Goal: Transaction & Acquisition: Subscribe to service/newsletter

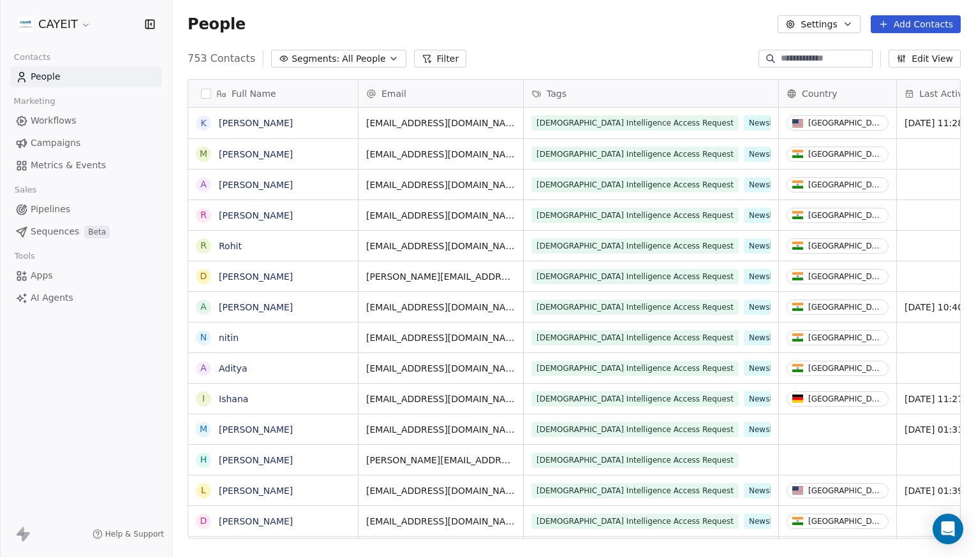
scroll to position [481, 794]
click at [35, 17] on html "CAYEIT Contacts People Marketing Workflows Campaigns Metrics & Events Sales Pip…" at bounding box center [488, 278] width 976 height 557
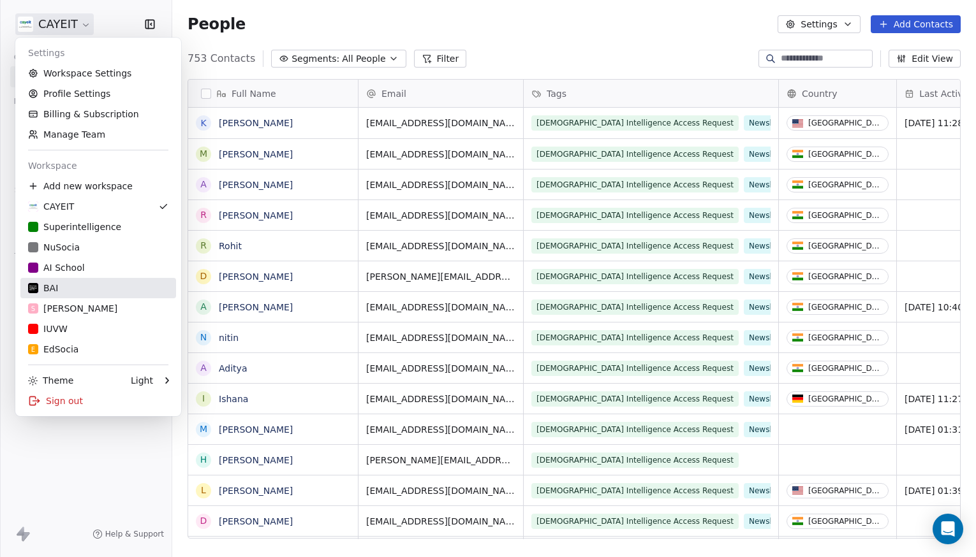
click at [112, 285] on div "BAI" at bounding box center [98, 288] width 140 height 13
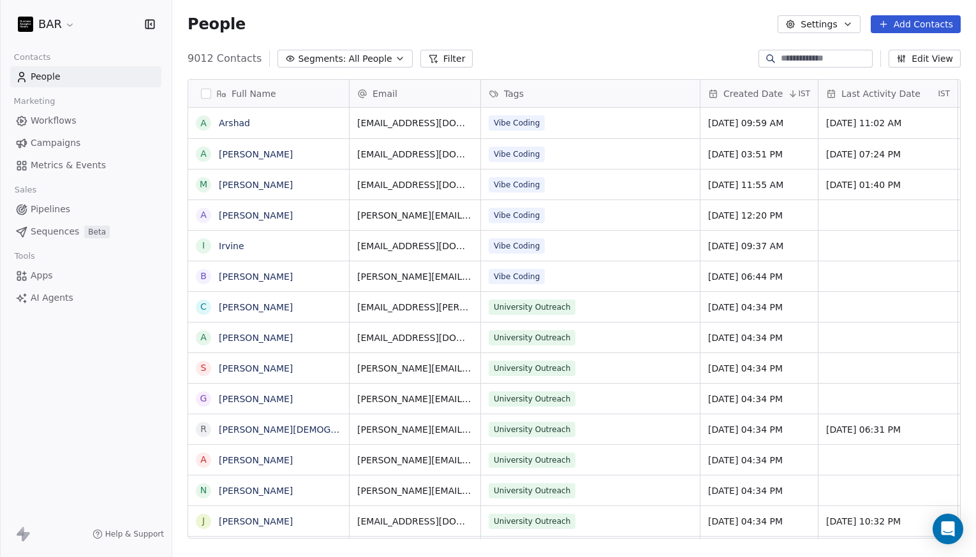
scroll to position [481, 794]
click at [76, 142] on span "Campaigns" at bounding box center [56, 142] width 50 height 13
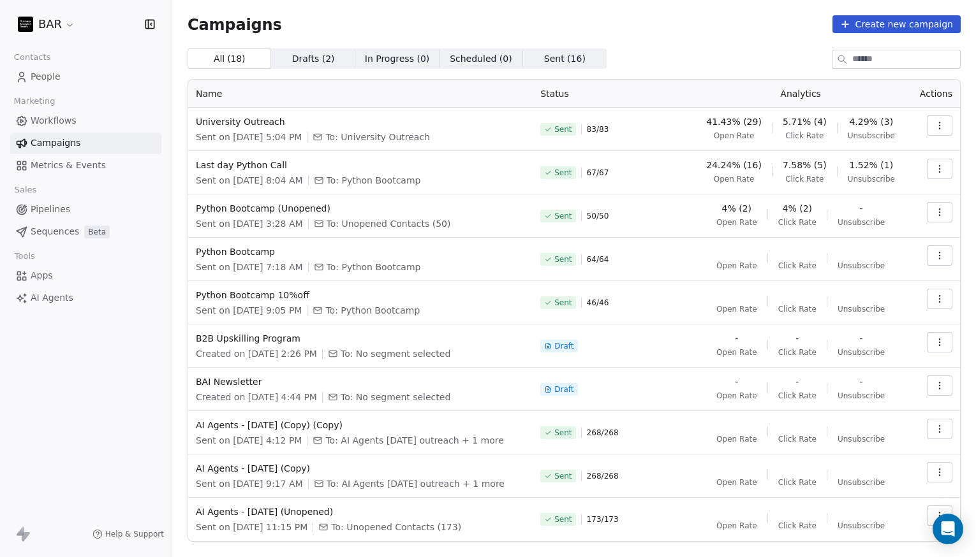
click at [91, 339] on div "BAR Contacts People Marketing Workflows Campaigns Metrics & Events Sales Pipeli…" at bounding box center [86, 278] width 172 height 557
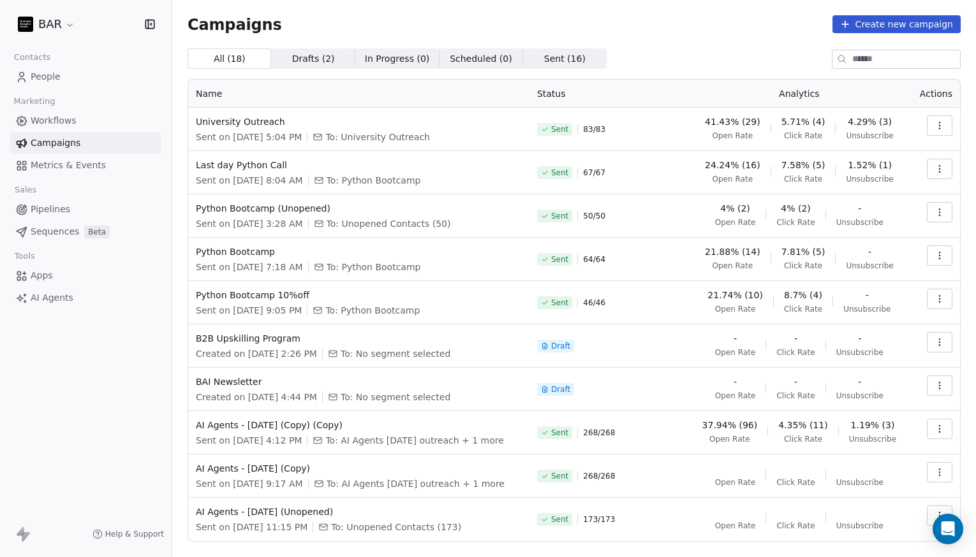
click at [908, 16] on button "Create new campaign" at bounding box center [896, 24] width 128 height 18
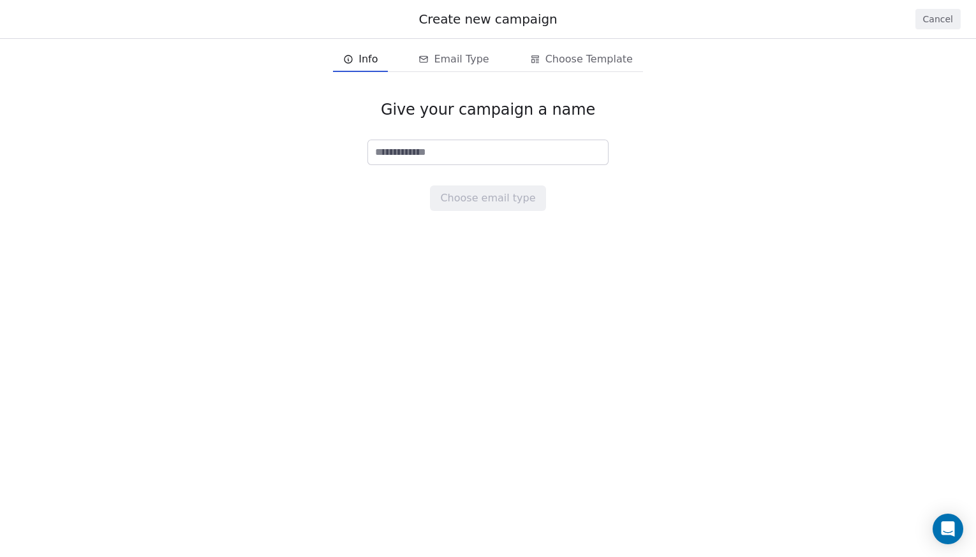
click at [594, 151] on input at bounding box center [488, 152] width 240 height 24
type input "**********"
click at [457, 200] on button "Choose email type" at bounding box center [487, 199] width 115 height 26
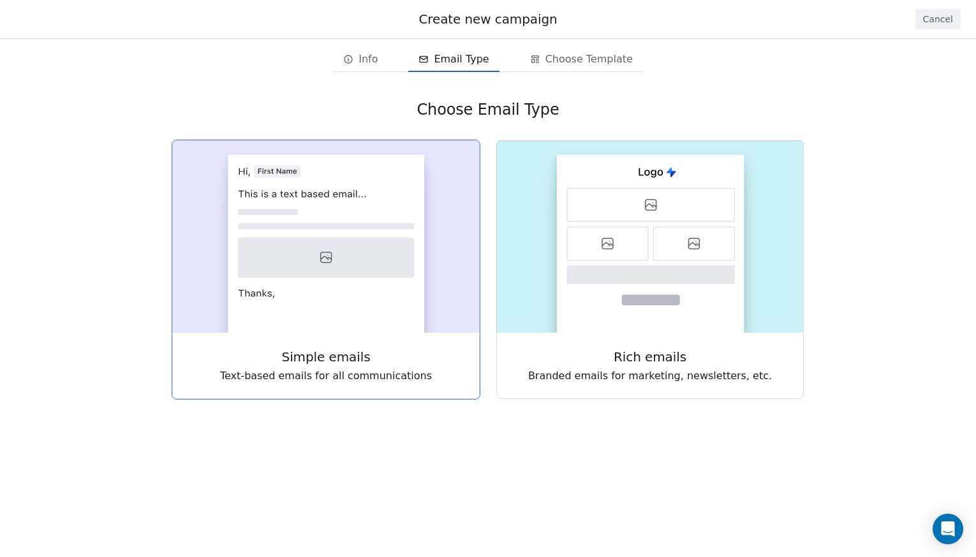
click at [368, 260] on icon at bounding box center [326, 258] width 176 height 40
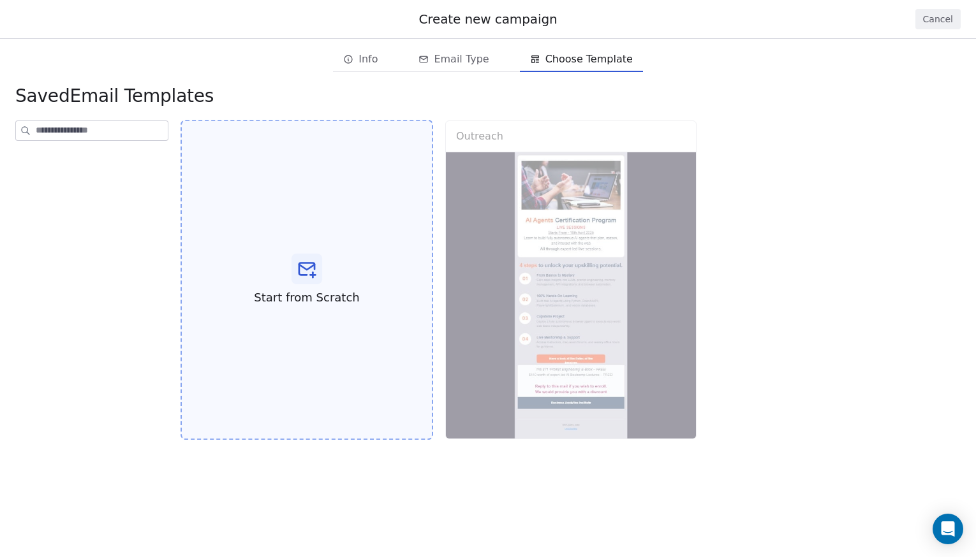
click at [240, 310] on div "Start from Scratch" at bounding box center [306, 280] width 253 height 321
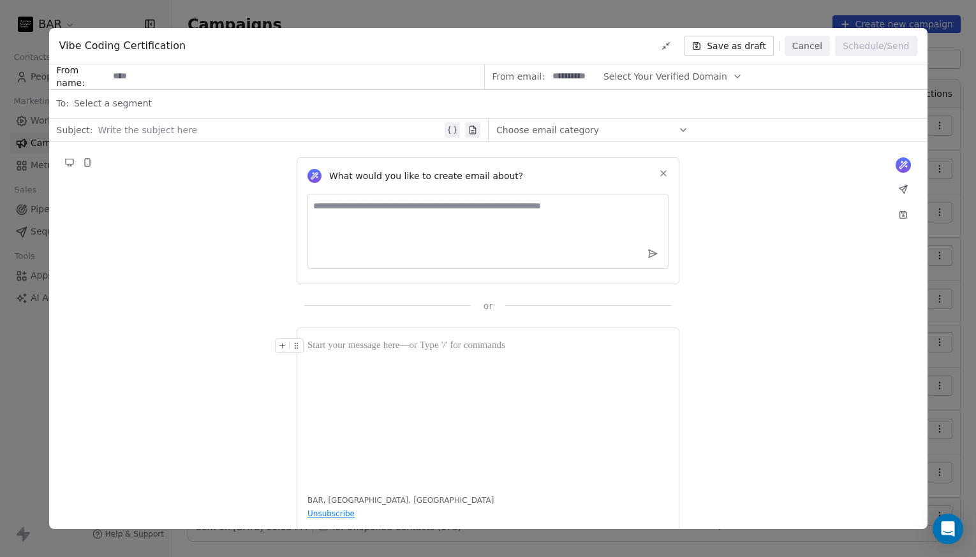
click at [244, 133] on div at bounding box center [270, 129] width 344 height 15
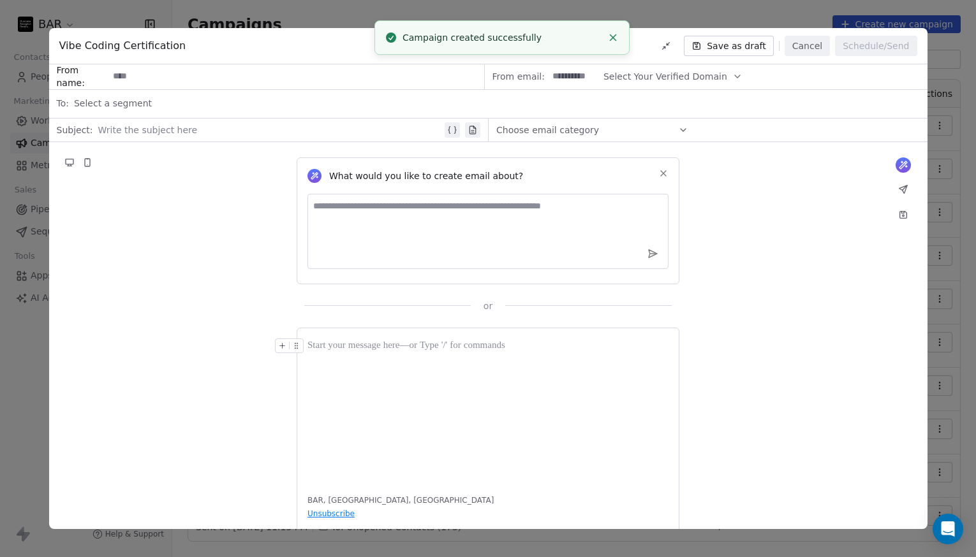
paste div
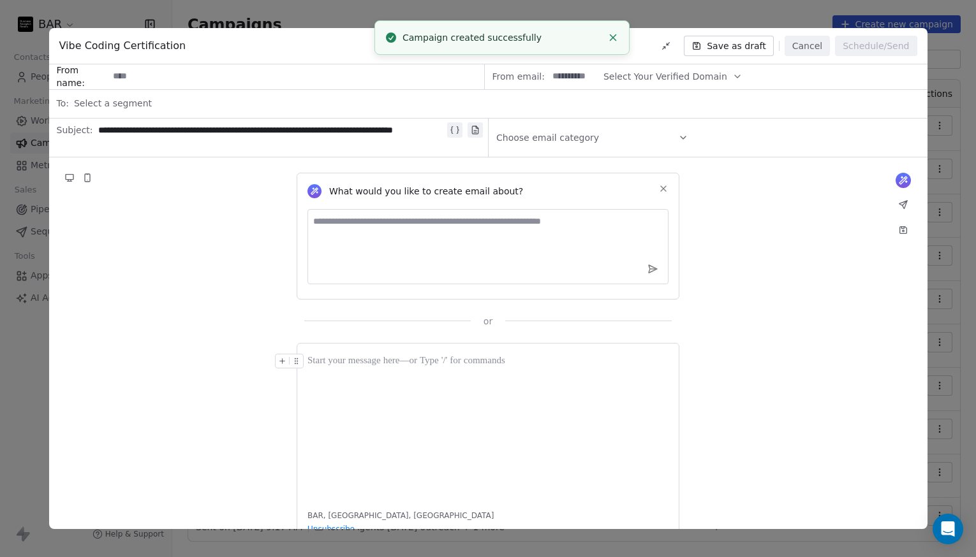
click at [157, 73] on input at bounding box center [295, 77] width 375 height 24
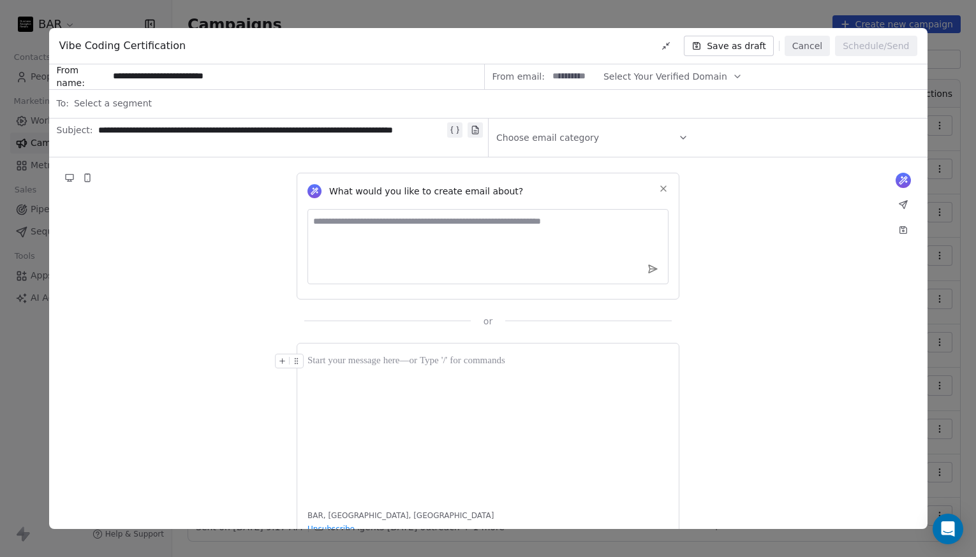
type input "**********"
click at [575, 66] on input at bounding box center [574, 77] width 52 height 24
type input "*****"
click at [643, 75] on span "Select Your Verified Domain" at bounding box center [663, 76] width 124 height 13
click at [636, 106] on span "@businessanalyticsinstitute.com" at bounding box center [661, 107] width 103 height 13
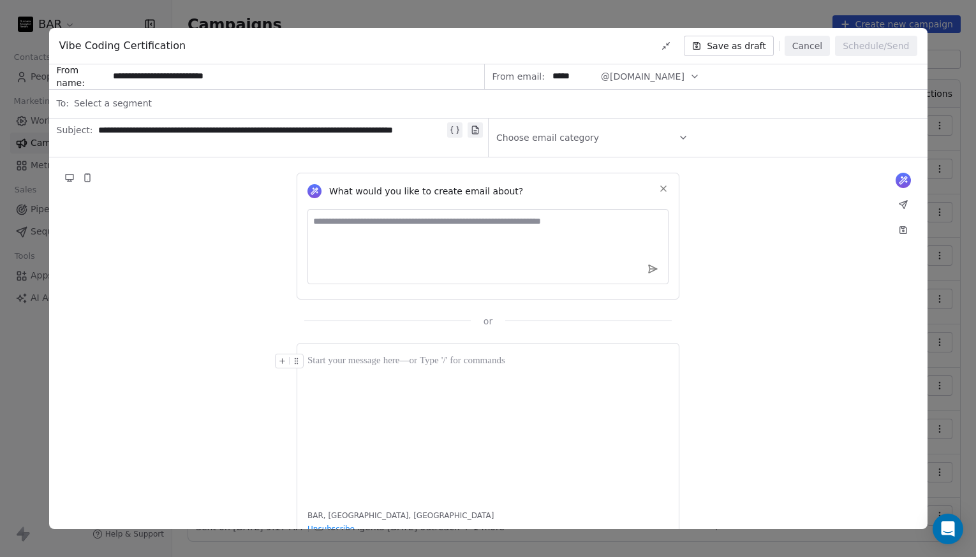
click at [121, 102] on span "Select a segment" at bounding box center [113, 103] width 78 height 13
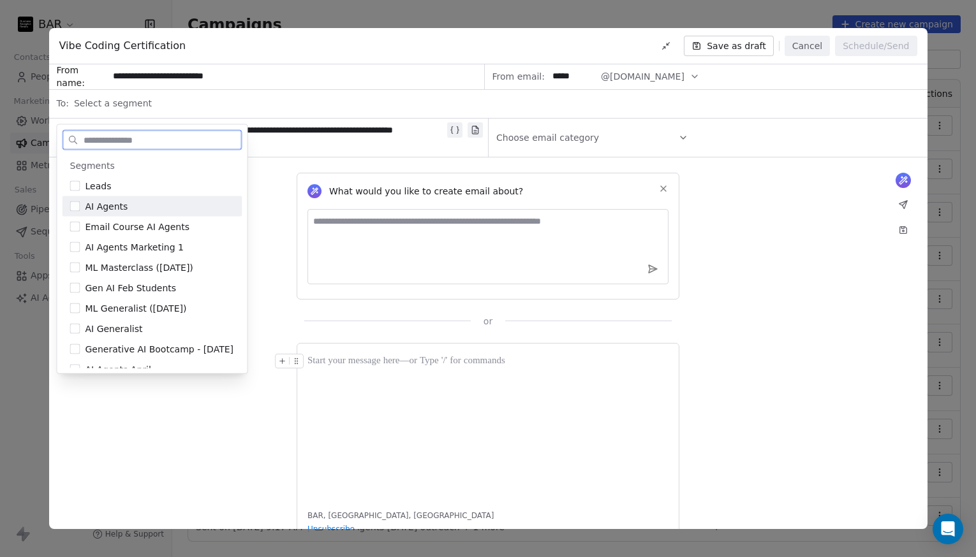
click at [136, 208] on div "AI Agents" at bounding box center [159, 206] width 149 height 13
click at [142, 228] on span "Email Course AI Agents" at bounding box center [137, 227] width 105 height 13
click at [141, 248] on span "AI Agents Marketing 1" at bounding box center [134, 247] width 98 height 13
click at [140, 270] on span "ML Masterclass (March 25)" at bounding box center [139, 267] width 108 height 13
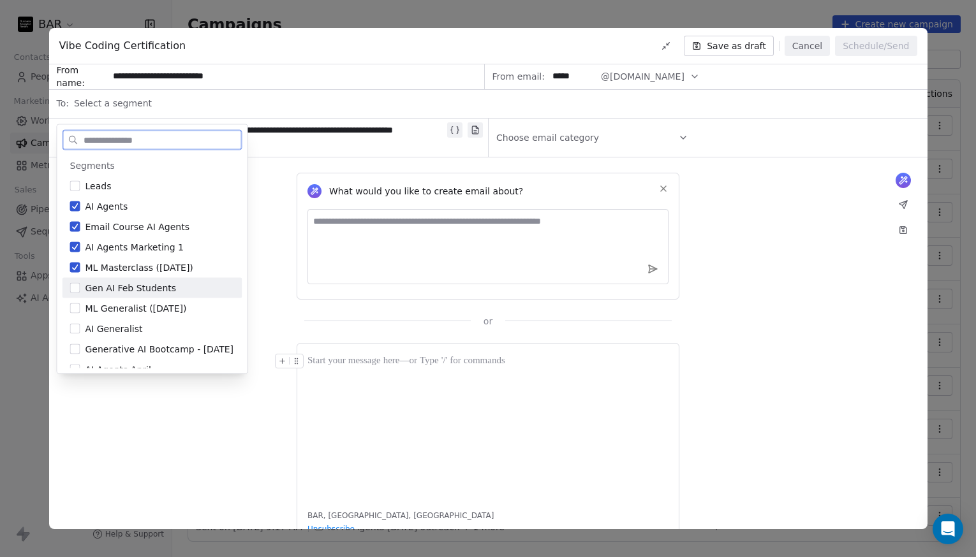
click at [135, 293] on span "Gen AI Feb Students" at bounding box center [130, 288] width 91 height 13
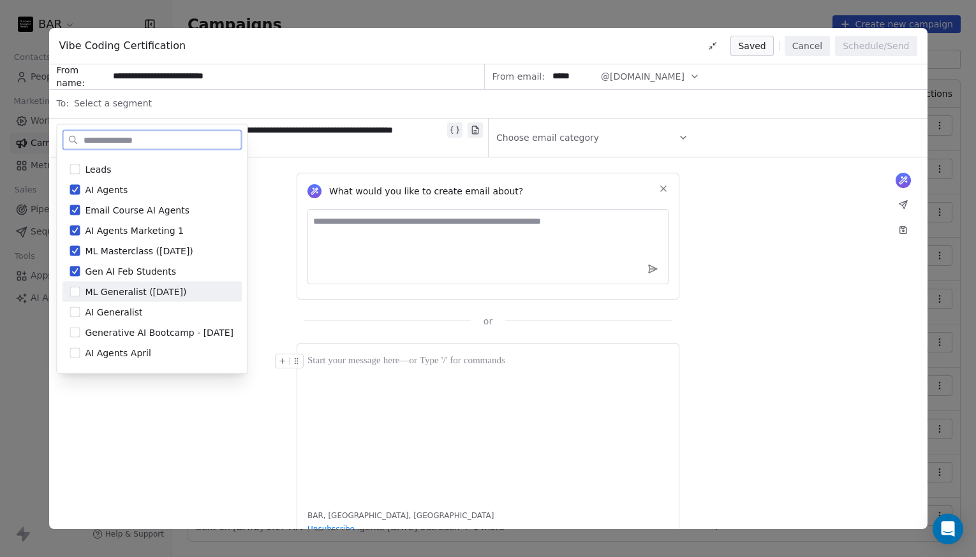
click at [149, 291] on span "ML Generalist (April 25)" at bounding box center [135, 292] width 101 height 13
click at [148, 307] on div "AI Generalist" at bounding box center [159, 312] width 149 height 13
click at [160, 333] on span "Generative AI Bootcamp - April 25" at bounding box center [159, 333] width 149 height 13
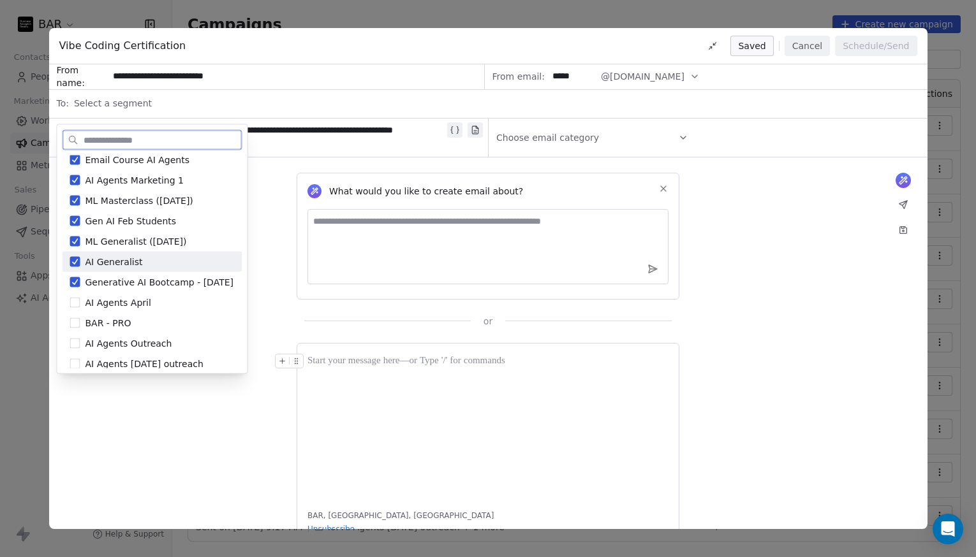
scroll to position [121, 0]
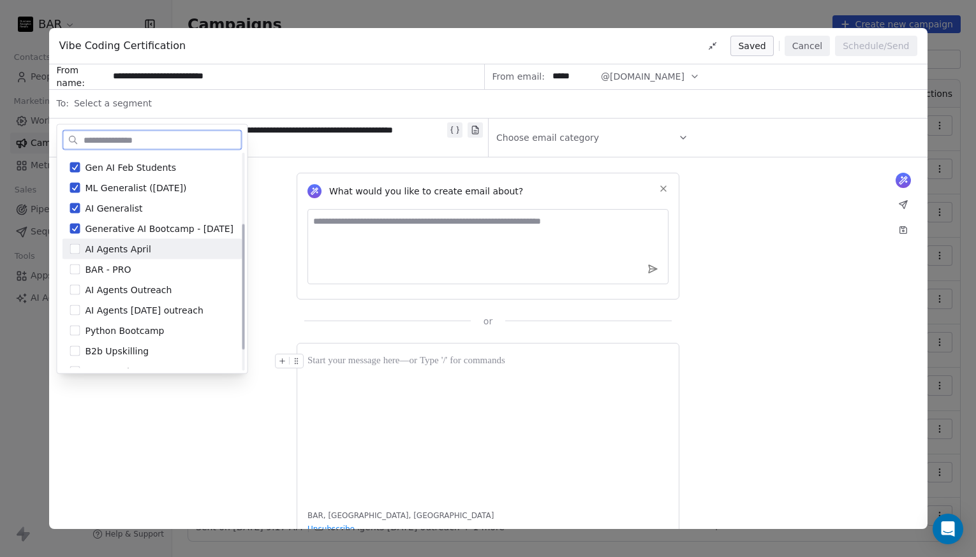
click at [157, 253] on div "AI Agents April" at bounding box center [159, 249] width 149 height 13
click at [146, 295] on span "AI Agents Outreach" at bounding box center [128, 290] width 87 height 13
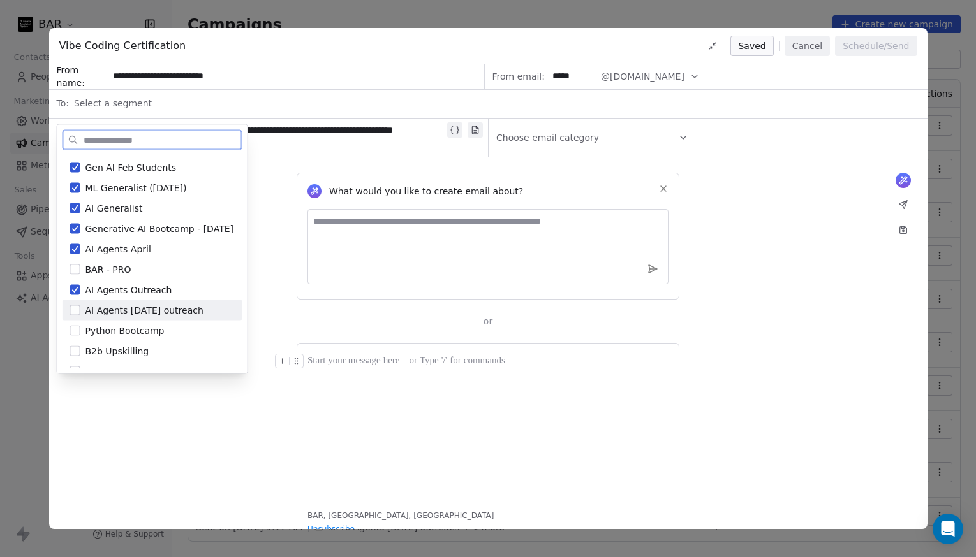
click at [159, 311] on span "AI Agents May 2025 outreach" at bounding box center [144, 310] width 118 height 13
click at [159, 328] on span "Python Bootcamp" at bounding box center [124, 331] width 79 height 13
click at [165, 354] on div "B2b Upskilling" at bounding box center [159, 351] width 149 height 13
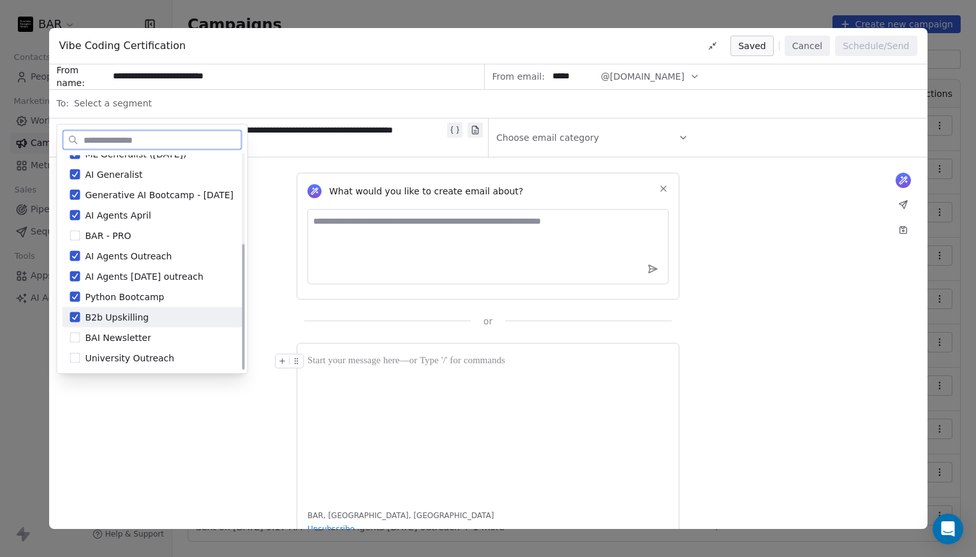
click at [163, 314] on div "B2b Upskilling" at bounding box center [159, 317] width 149 height 13
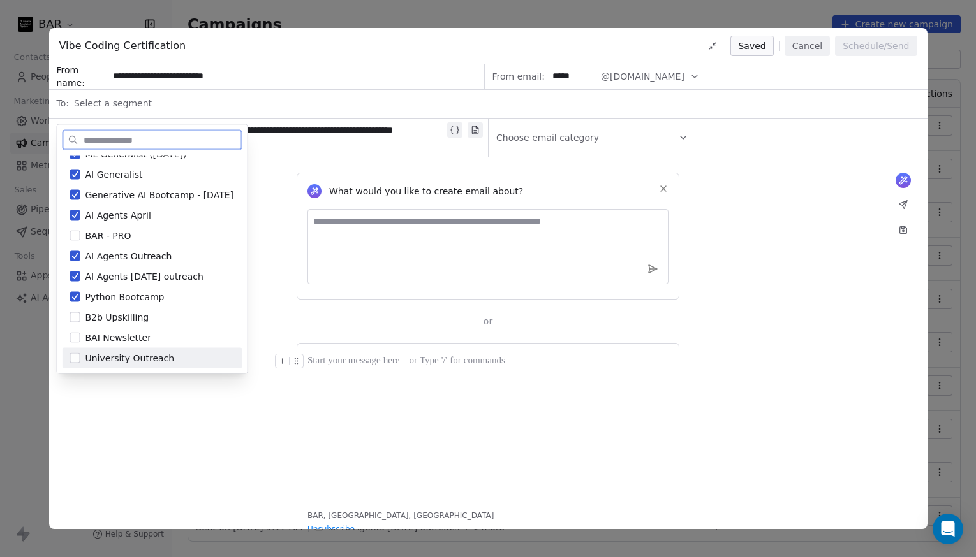
click at [204, 412] on div "What would you like to create email about? or BAR, New Delhi, 110076, India Uns…" at bounding box center [488, 365] width 878 height 415
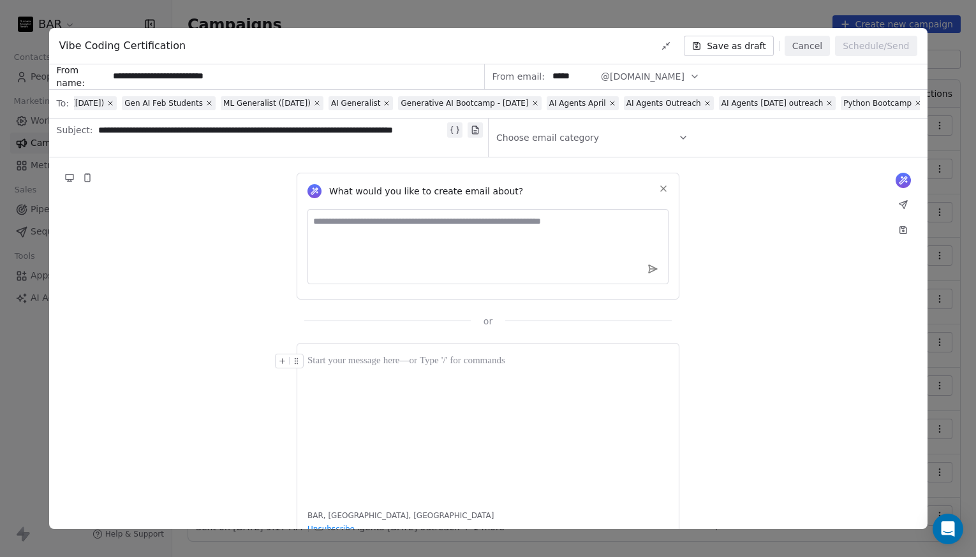
scroll to position [0, 295]
click at [665, 189] on icon at bounding box center [663, 189] width 10 height 10
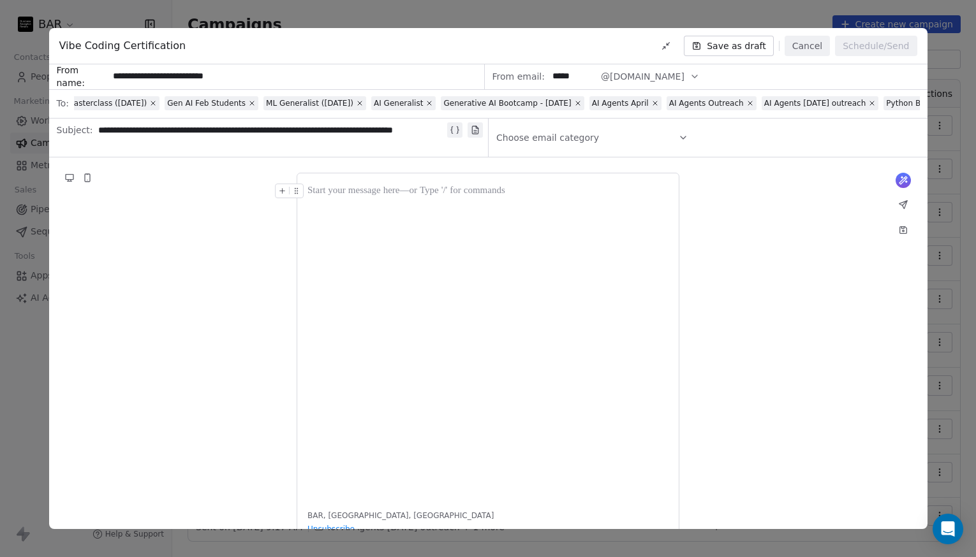
click at [390, 194] on div at bounding box center [487, 191] width 361 height 15
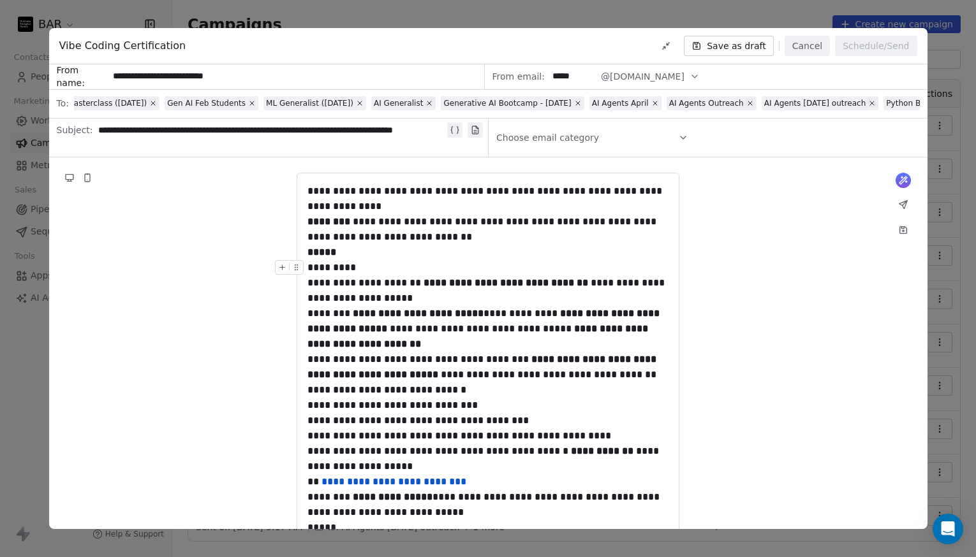
click at [308, 267] on div at bounding box center [292, 271] width 34 height 22
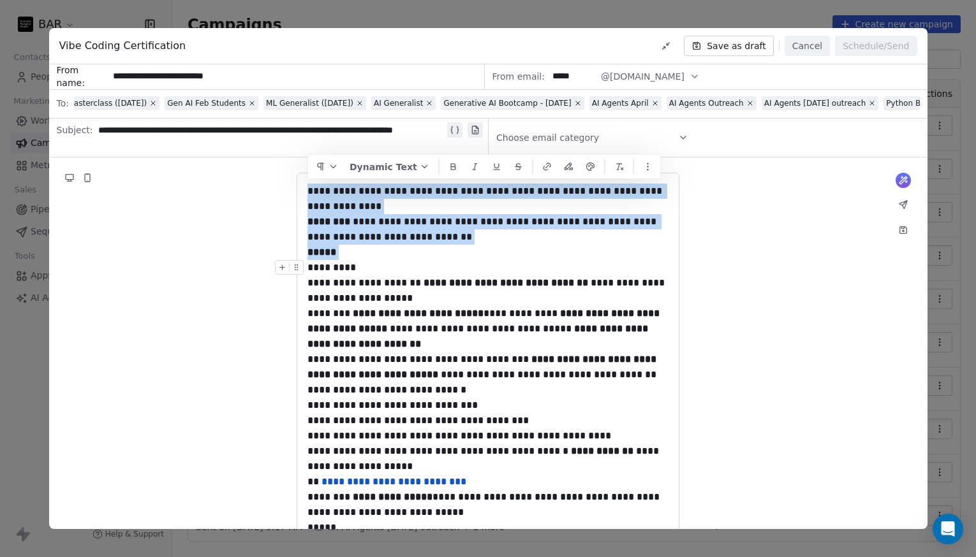
drag, startPoint x: 309, startPoint y: 268, endPoint x: 305, endPoint y: 186, distance: 82.4
click at [305, 186] on div "**********" at bounding box center [488, 435] width 383 height 524
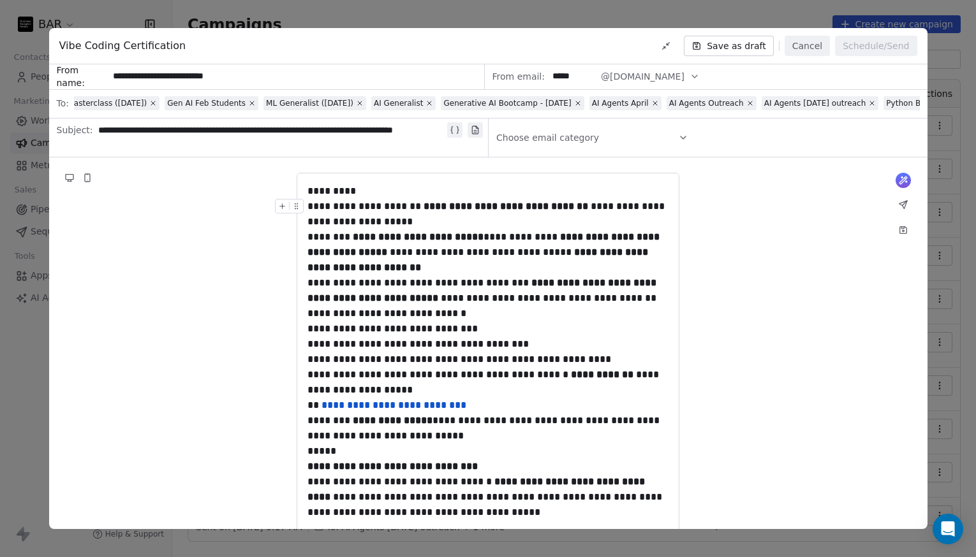
click at [309, 207] on div "**********" at bounding box center [487, 214] width 361 height 31
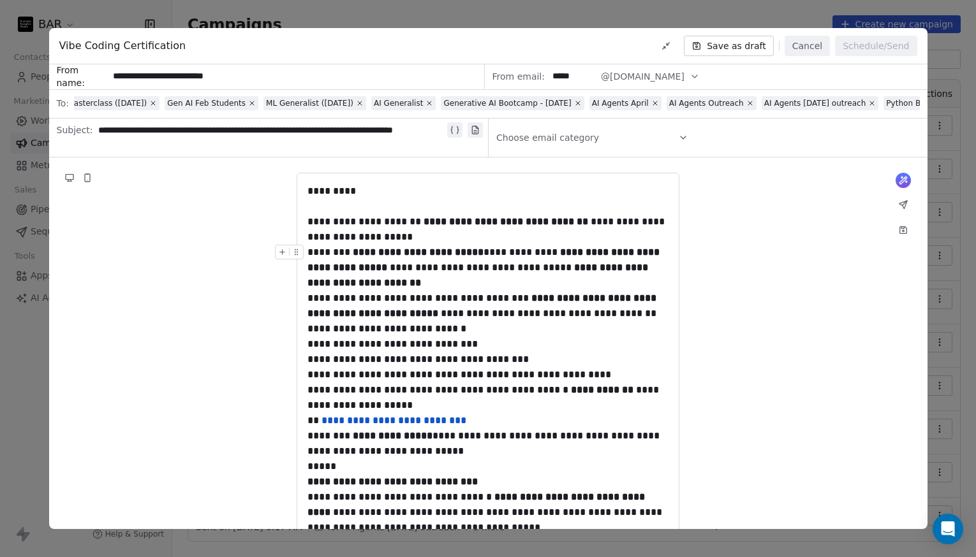
click at [312, 249] on div "**********" at bounding box center [487, 268] width 361 height 46
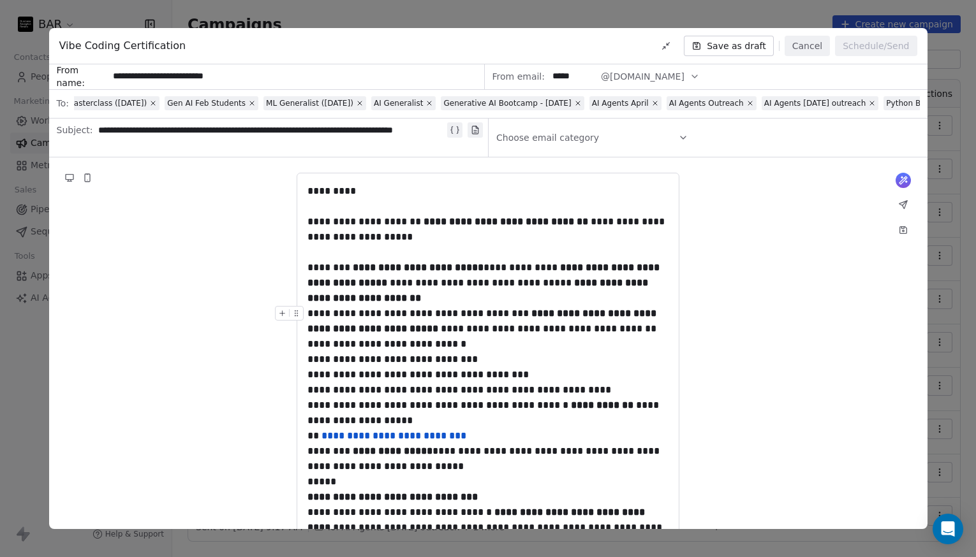
click at [311, 314] on div "**********" at bounding box center [487, 321] width 361 height 31
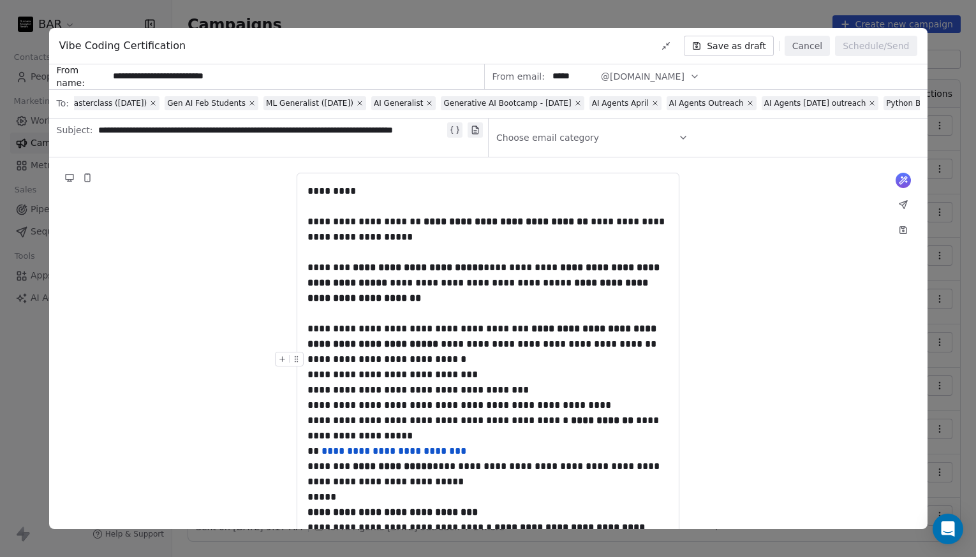
click at [622, 351] on div "**********" at bounding box center [487, 336] width 361 height 31
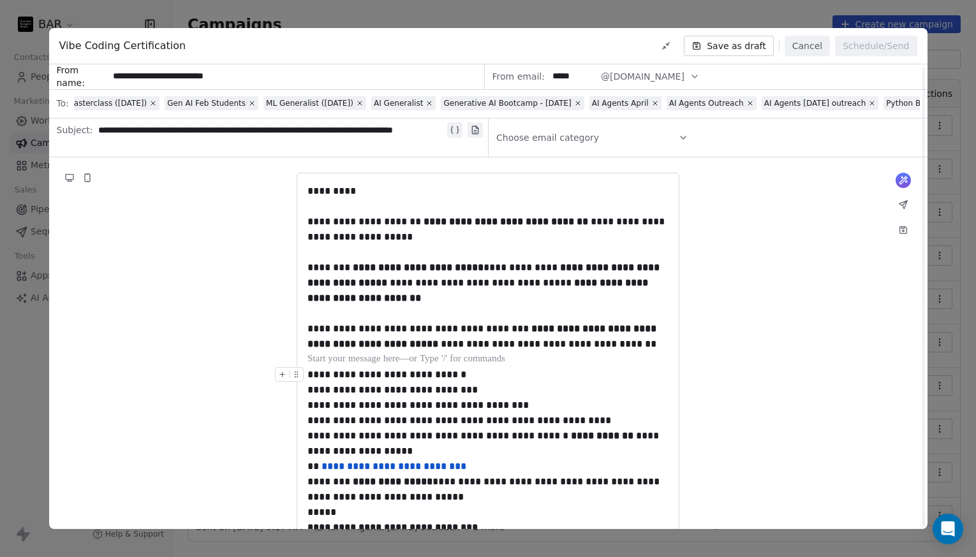
scroll to position [156, 0]
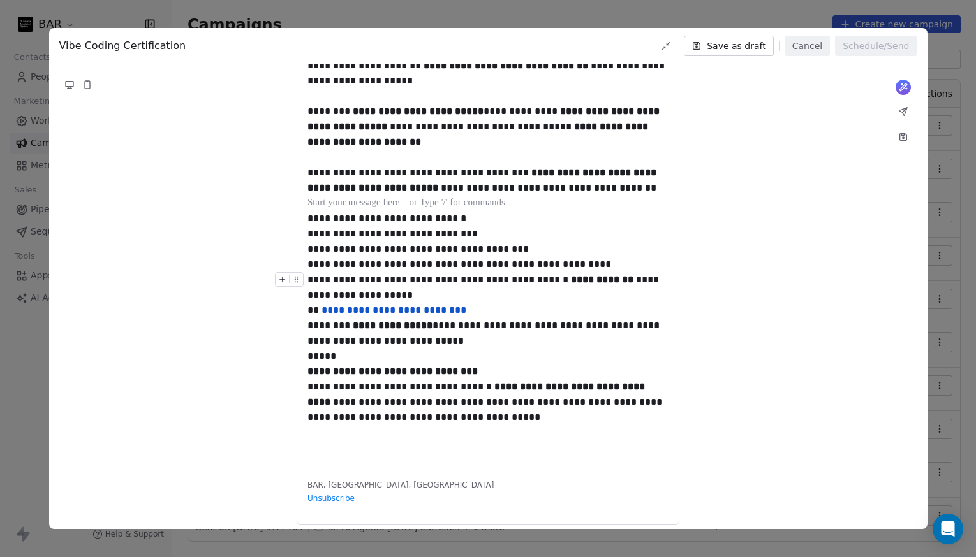
click at [309, 279] on div "**********" at bounding box center [487, 287] width 361 height 31
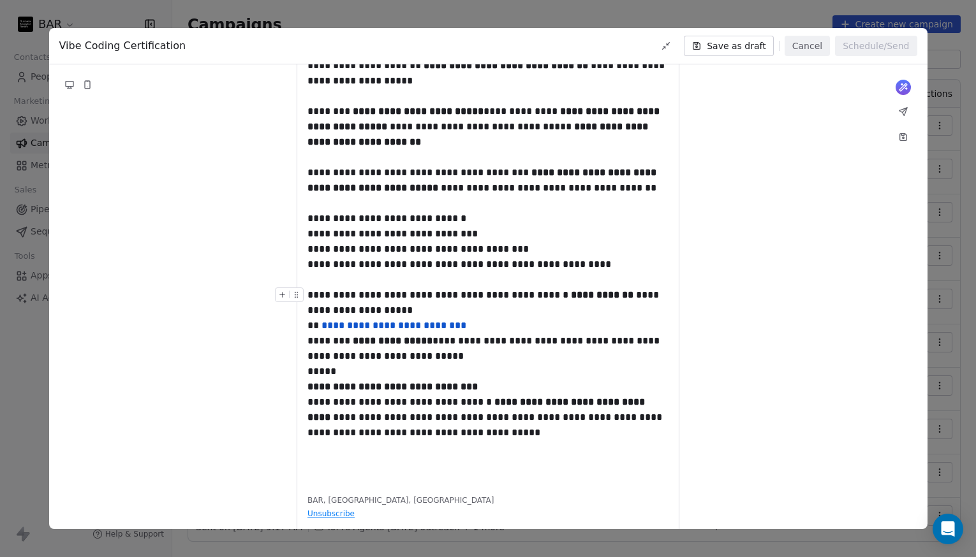
click at [369, 313] on div "**********" at bounding box center [487, 303] width 361 height 31
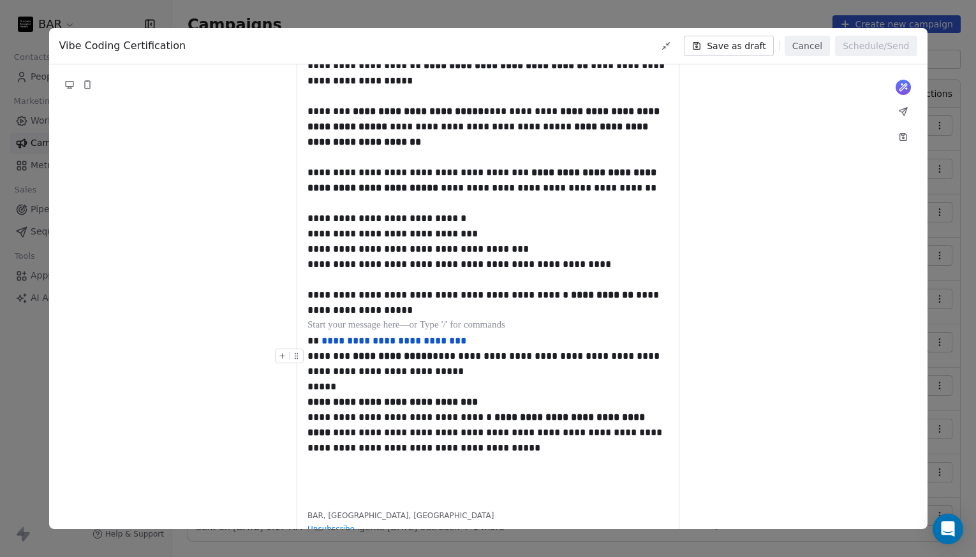
click at [308, 357] on div at bounding box center [292, 360] width 34 height 22
click at [311, 358] on div "**********" at bounding box center [487, 364] width 361 height 31
click at [310, 358] on div "**********" at bounding box center [487, 364] width 361 height 31
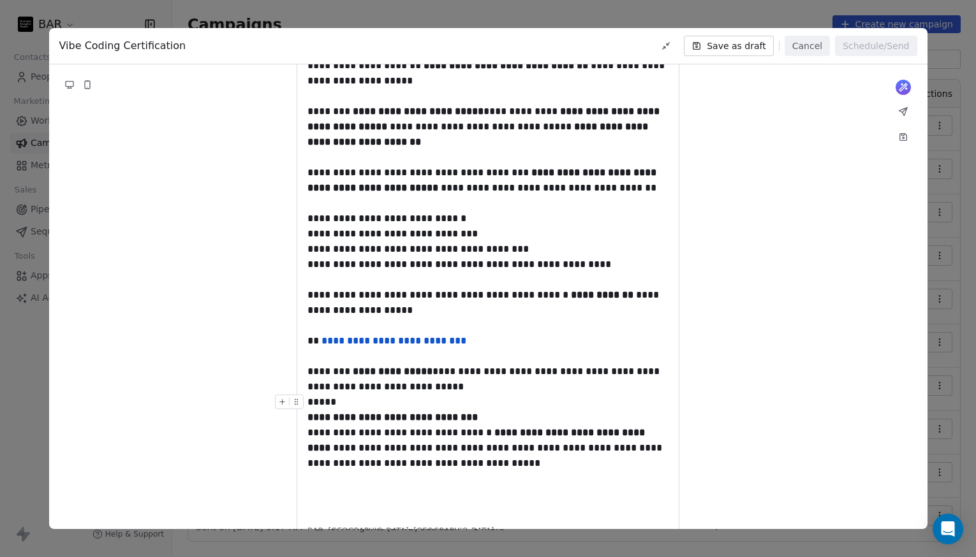
click at [309, 403] on div "**********" at bounding box center [487, 410] width 361 height 31
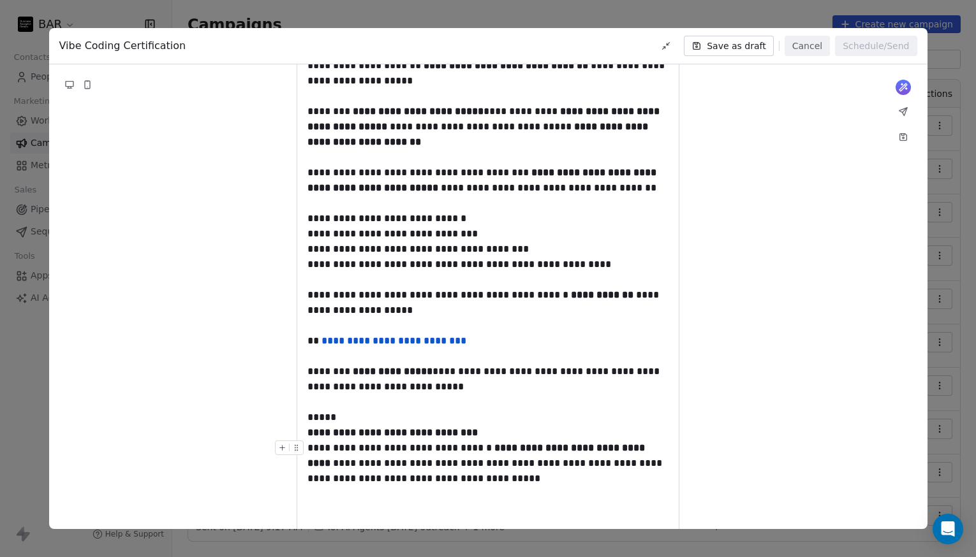
drag, startPoint x: 309, startPoint y: 448, endPoint x: 445, endPoint y: 484, distance: 141.2
click at [445, 484] on div "**********" at bounding box center [487, 464] width 361 height 46
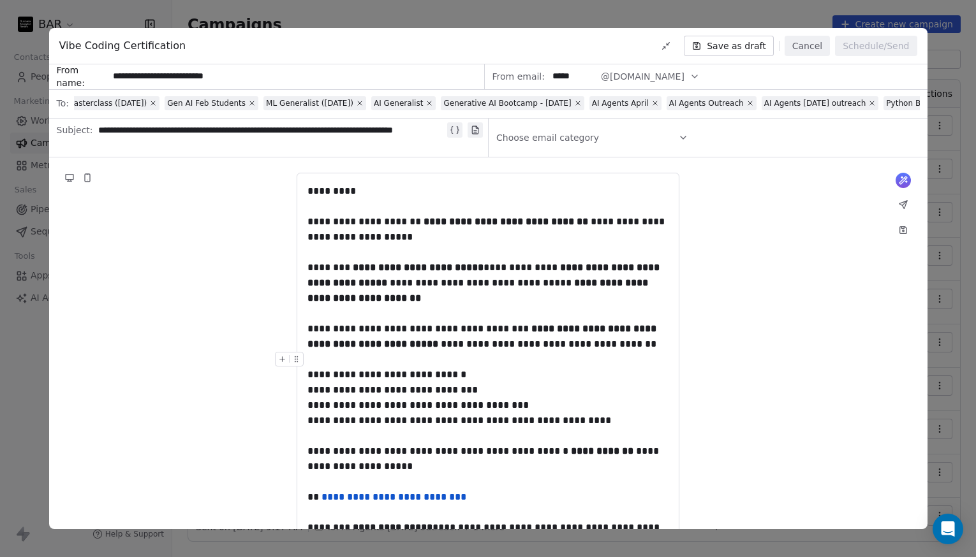
scroll to position [182, 0]
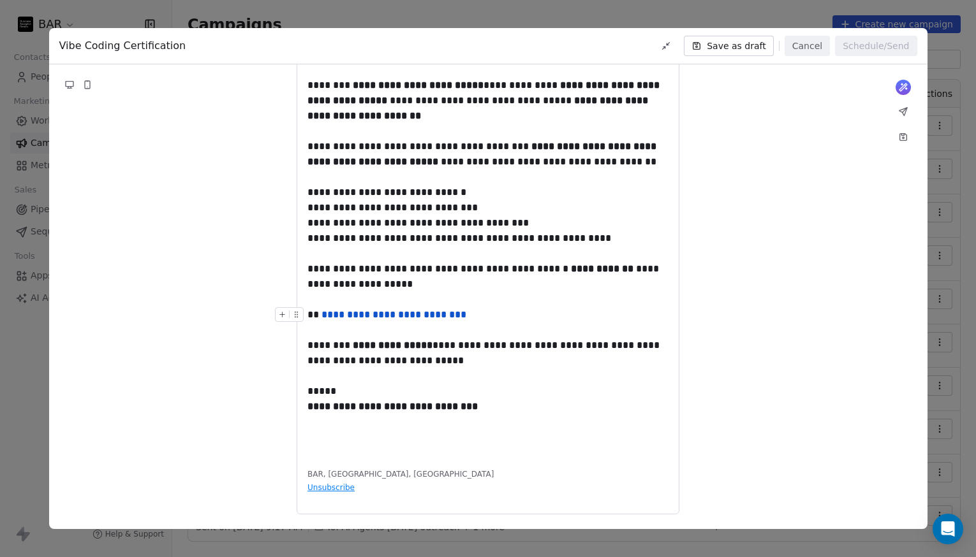
click at [398, 320] on link "**********" at bounding box center [393, 315] width 145 height 10
click at [405, 342] on button at bounding box center [412, 339] width 20 height 19
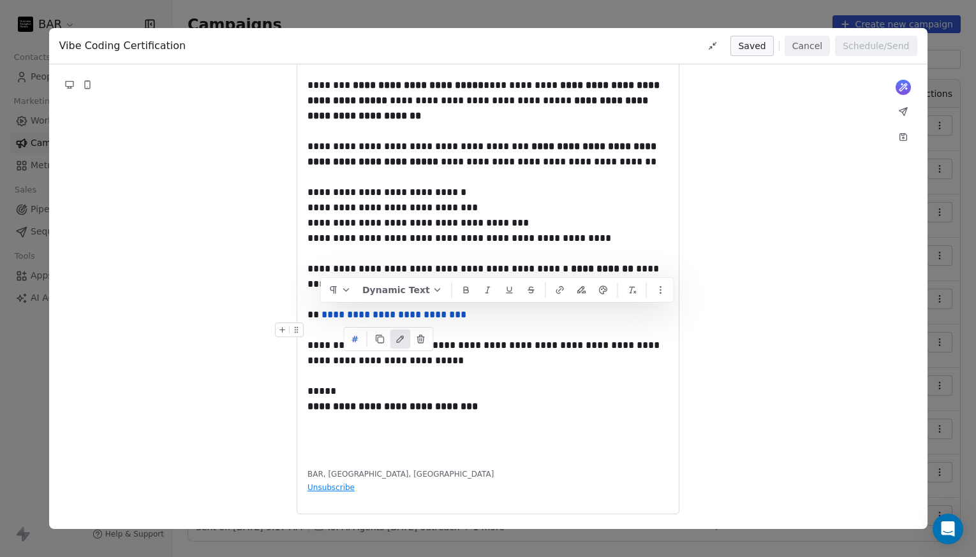
click at [395, 339] on icon at bounding box center [400, 339] width 10 height 10
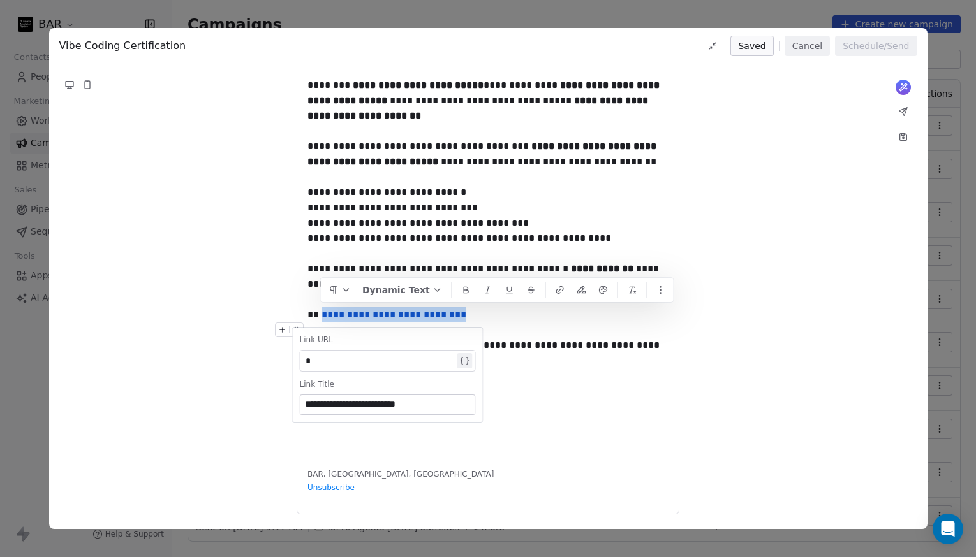
click at [349, 355] on div "*" at bounding box center [379, 360] width 149 height 15
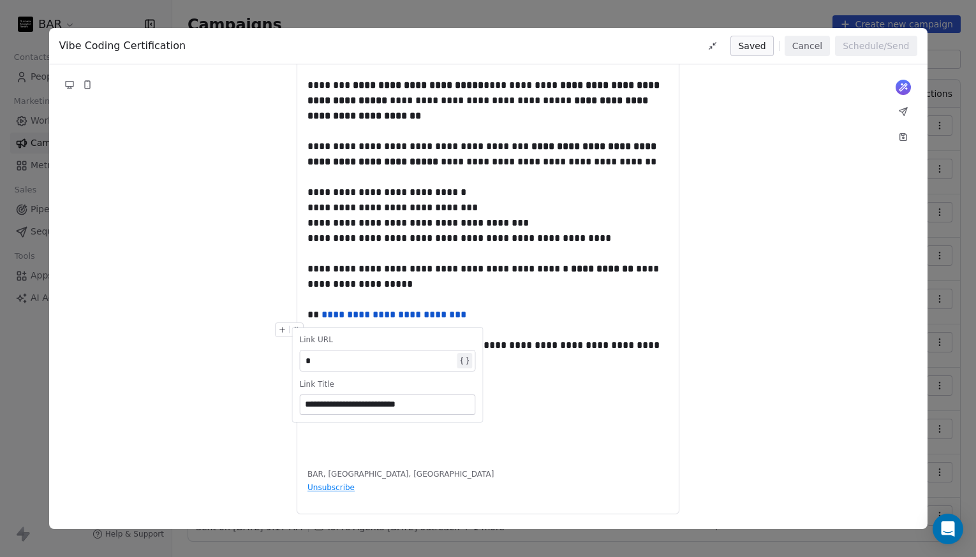
click at [349, 355] on div "*" at bounding box center [379, 360] width 149 height 15
paste div
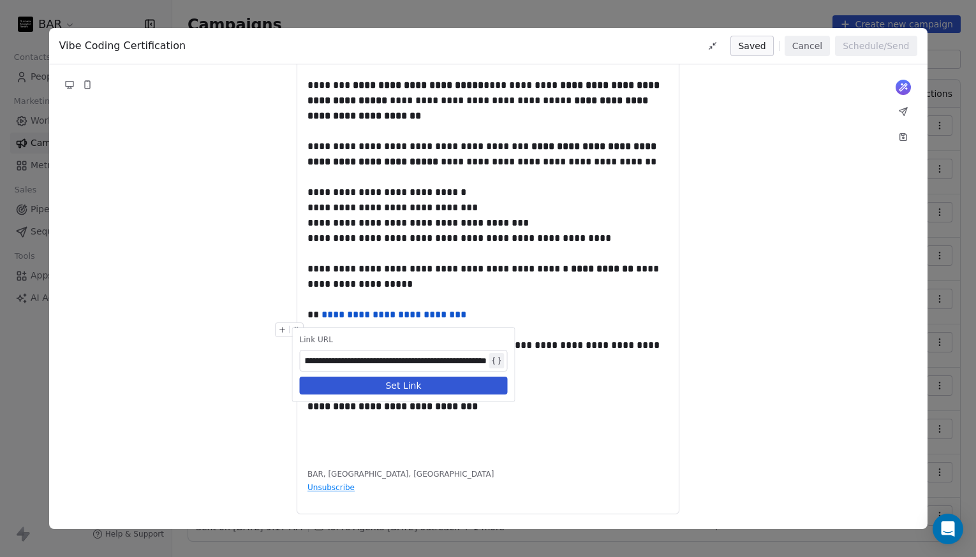
click at [487, 389] on button "Set Link" at bounding box center [403, 386] width 208 height 18
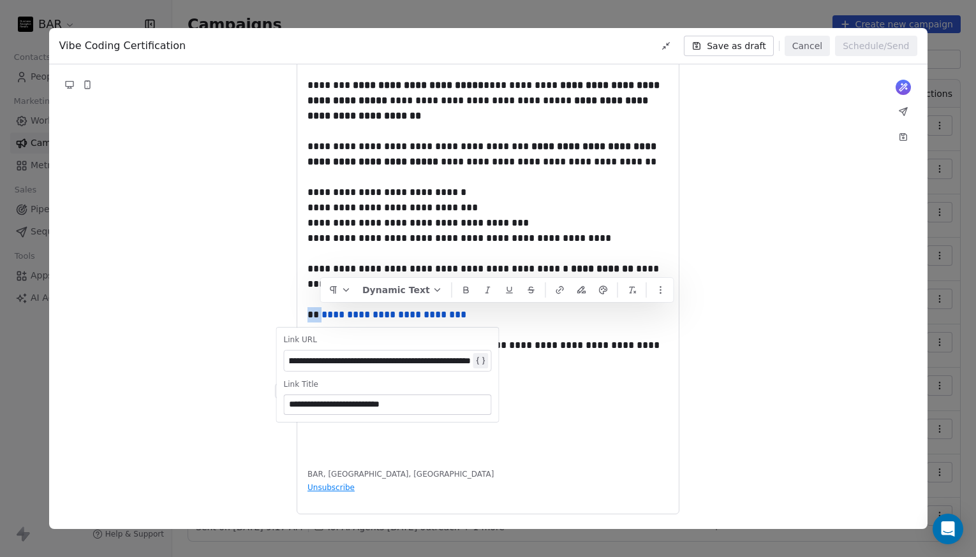
click at [596, 422] on div "**********" at bounding box center [487, 228] width 361 height 455
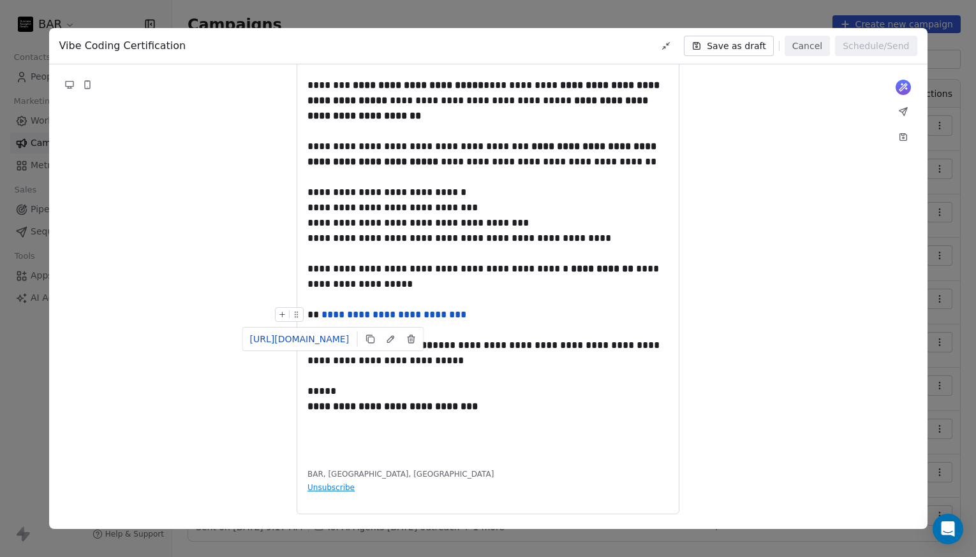
click at [333, 312] on link "**********" at bounding box center [393, 315] width 145 height 10
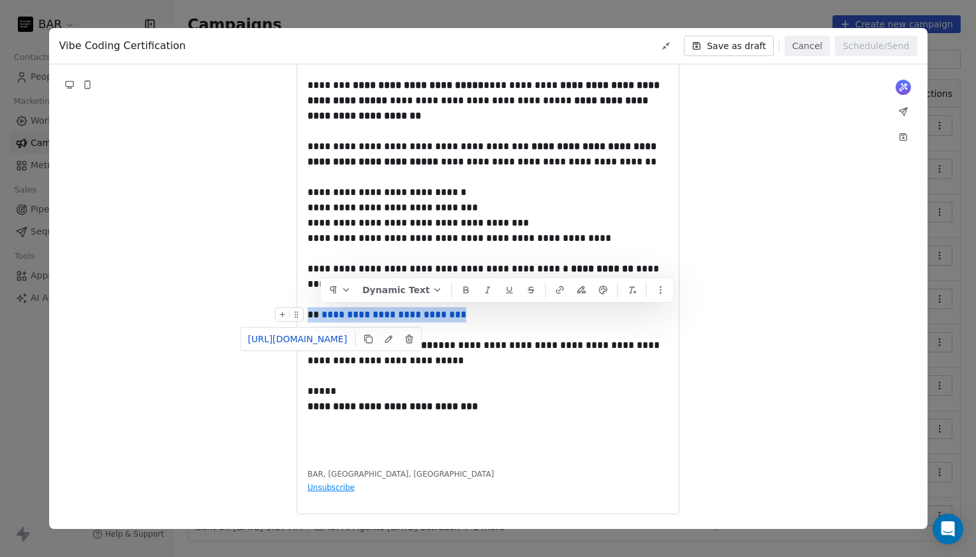
click at [333, 312] on link "**********" at bounding box center [393, 315] width 145 height 10
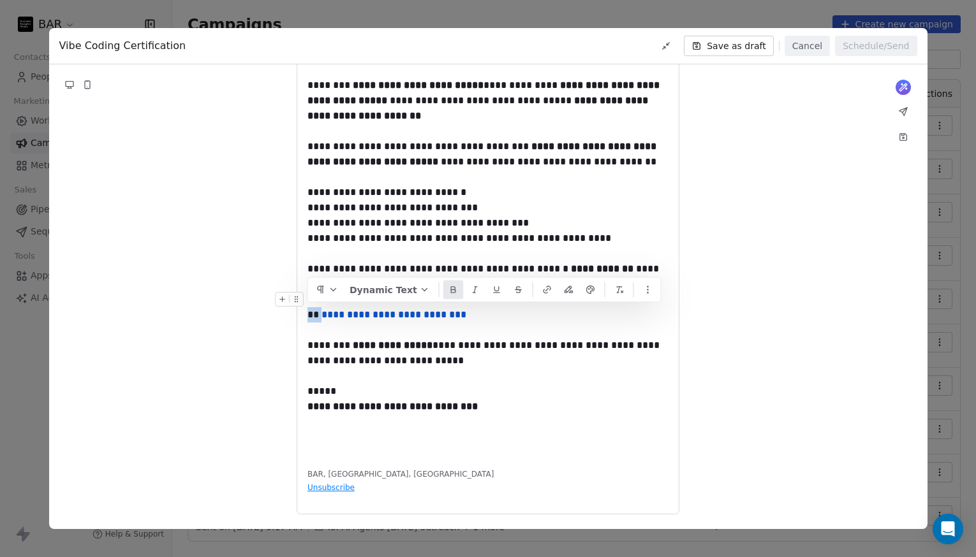
click at [448, 295] on icon at bounding box center [453, 290] width 10 height 10
click at [465, 290] on button at bounding box center [475, 290] width 20 height 19
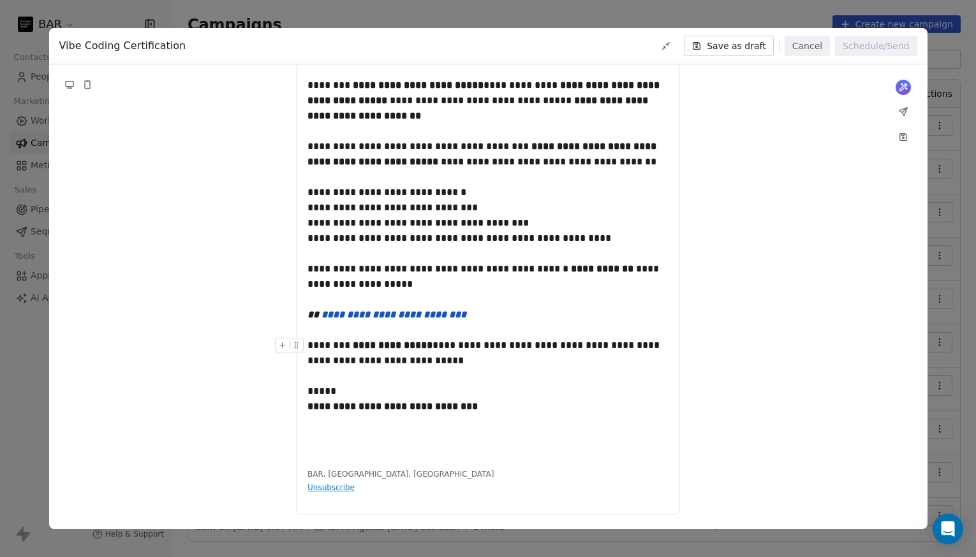
click at [521, 344] on div "**********" at bounding box center [487, 353] width 361 height 31
click at [426, 163] on div "**********" at bounding box center [487, 154] width 361 height 31
click at [605, 270] on div "**********" at bounding box center [487, 276] width 361 height 31
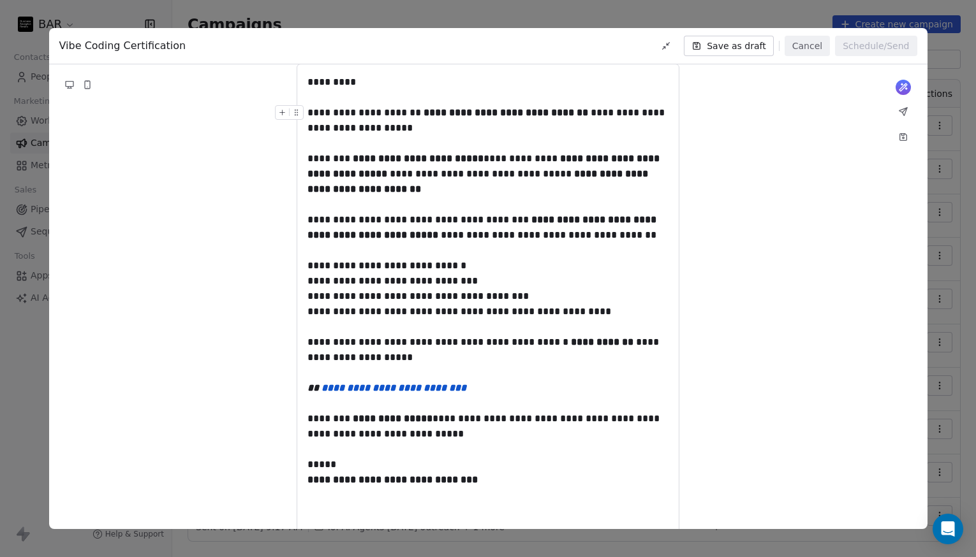
click at [580, 113] on div "**********" at bounding box center [487, 120] width 361 height 31
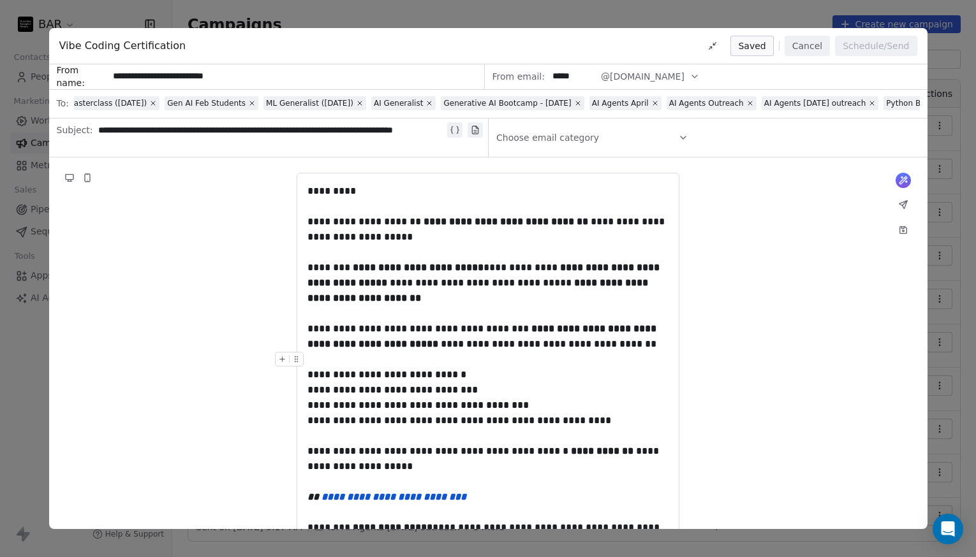
scroll to position [182, 0]
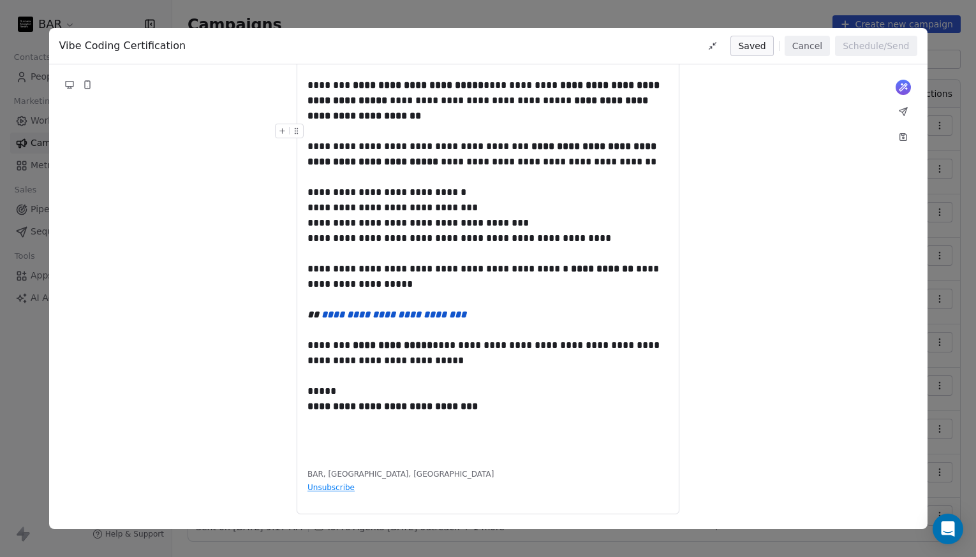
click at [762, 138] on div "**********" at bounding box center [488, 252] width 878 height 555
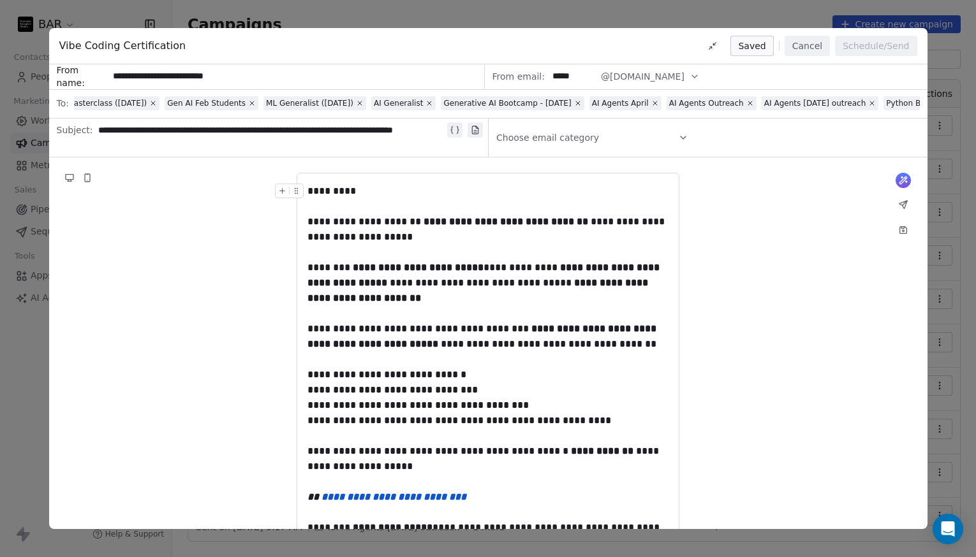
click at [594, 147] on div "Choose email category" at bounding box center [592, 138] width 192 height 36
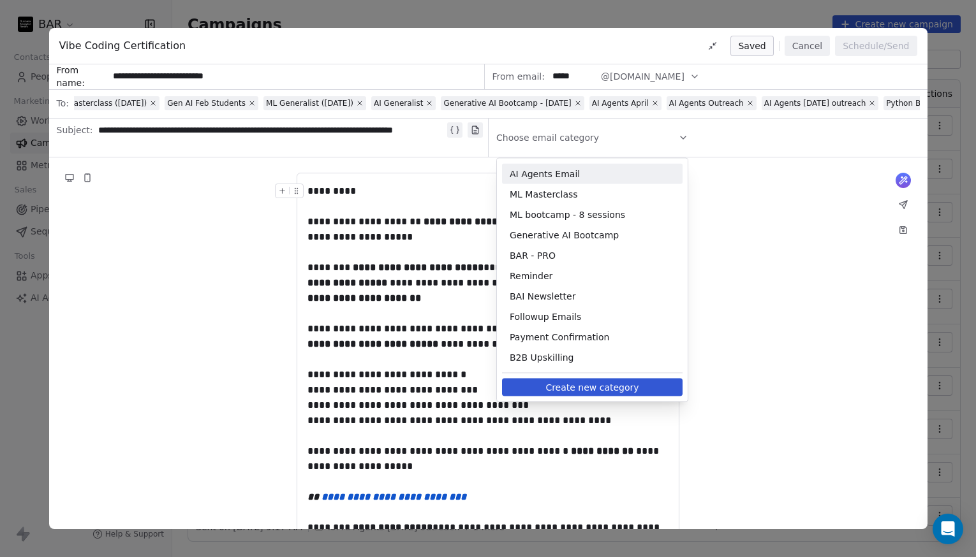
click at [747, 270] on div "**********" at bounding box center [488, 435] width 878 height 555
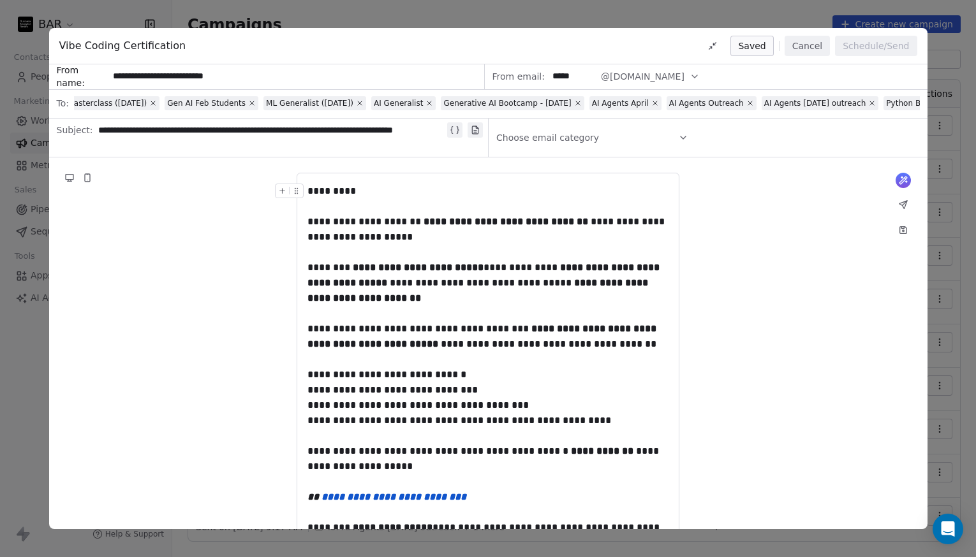
click at [810, 45] on button "Cancel" at bounding box center [806, 46] width 45 height 20
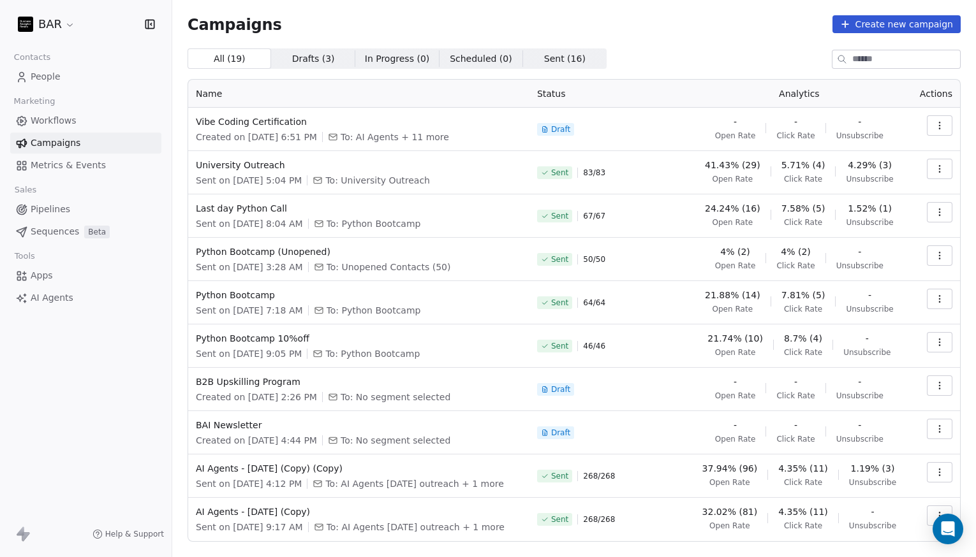
click at [65, 26] on html "BAR Contacts People Marketing Workflows Campaigns Metrics & Events Sales Pipeli…" at bounding box center [488, 278] width 976 height 557
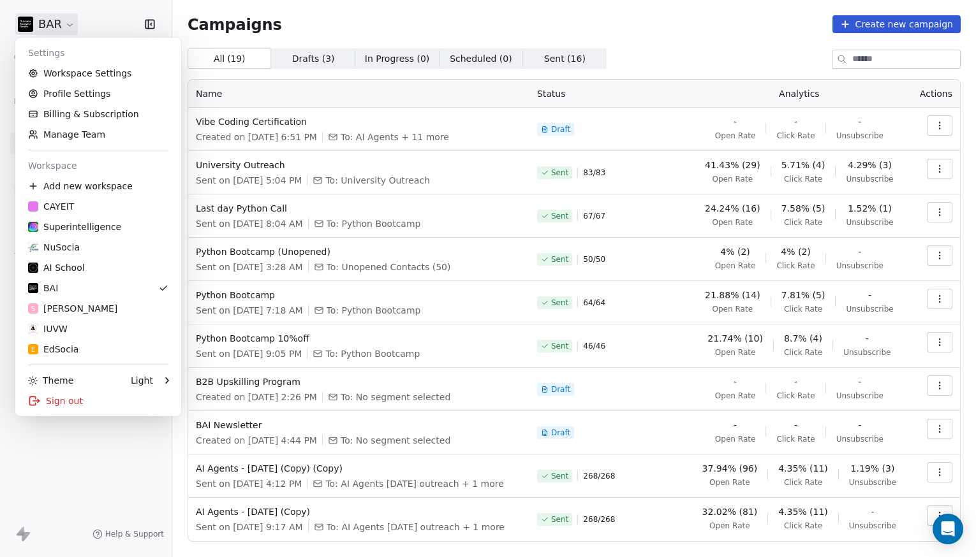
click at [75, 69] on link "Workspace Settings" at bounding box center [98, 73] width 156 height 20
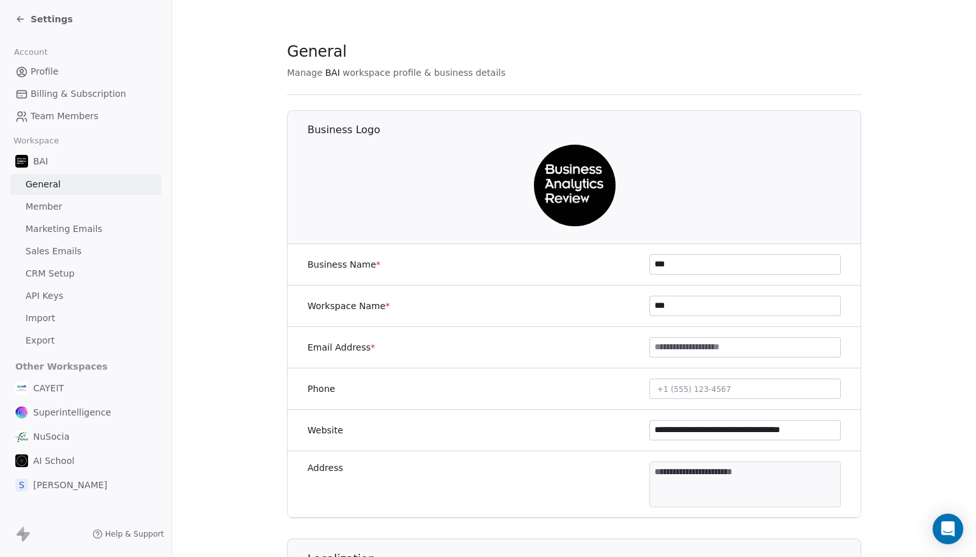
scroll to position [189, 0]
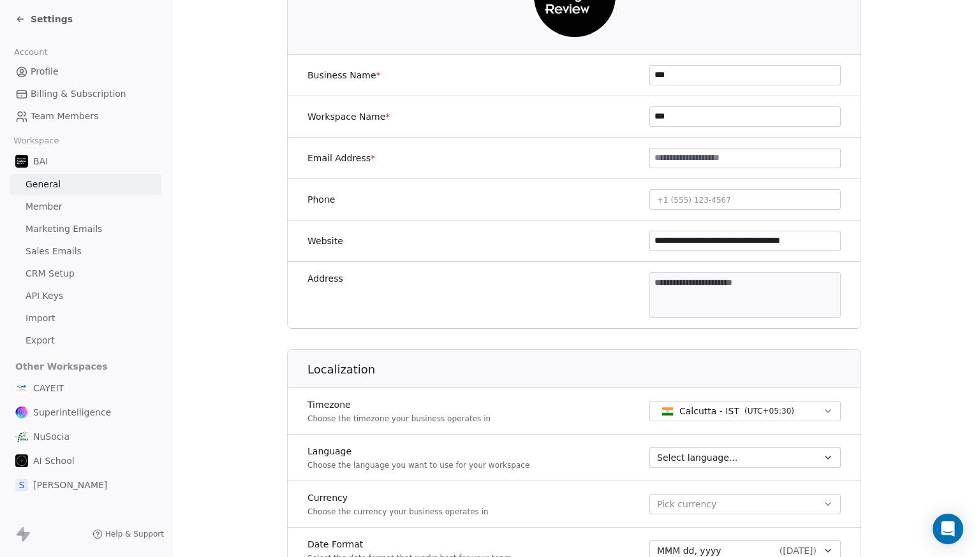
click at [650, 286] on body "**********" at bounding box center [488, 278] width 976 height 557
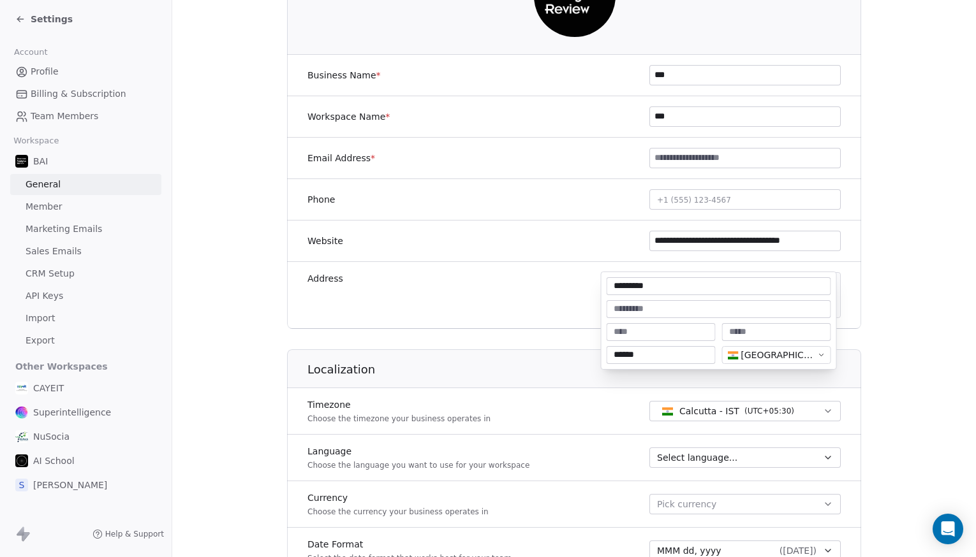
click at [643, 289] on input "*********" at bounding box center [718, 286] width 219 height 13
type input "*"
type input "**********"
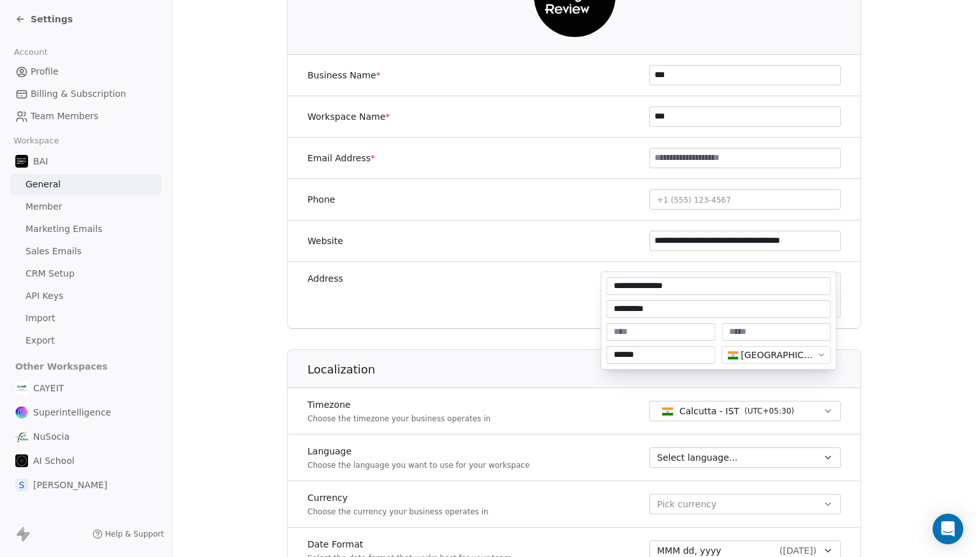
type input "*********"
type input "*****"
click at [776, 330] on input at bounding box center [776, 332] width 104 height 13
type input "*********"
type textarea "**********"
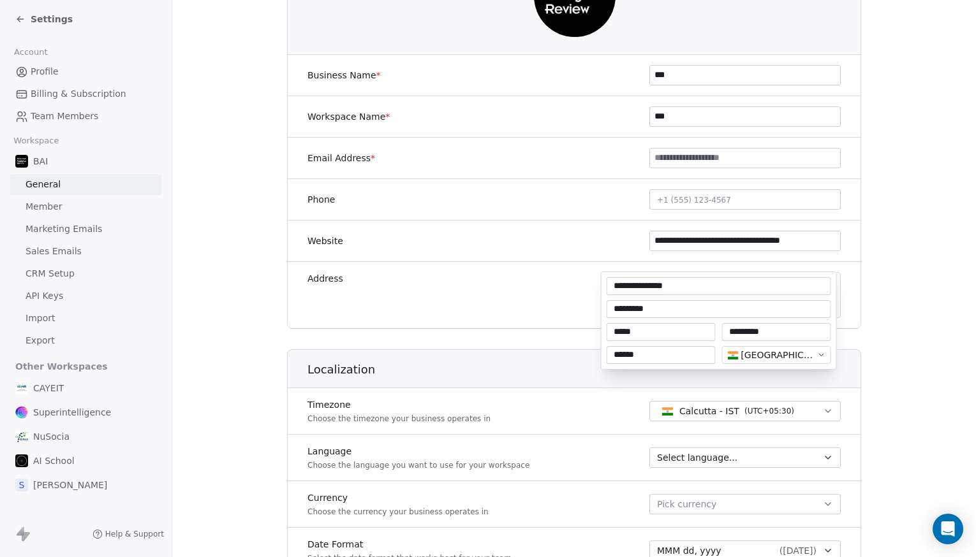
click at [892, 273] on html "**********" at bounding box center [488, 278] width 976 height 557
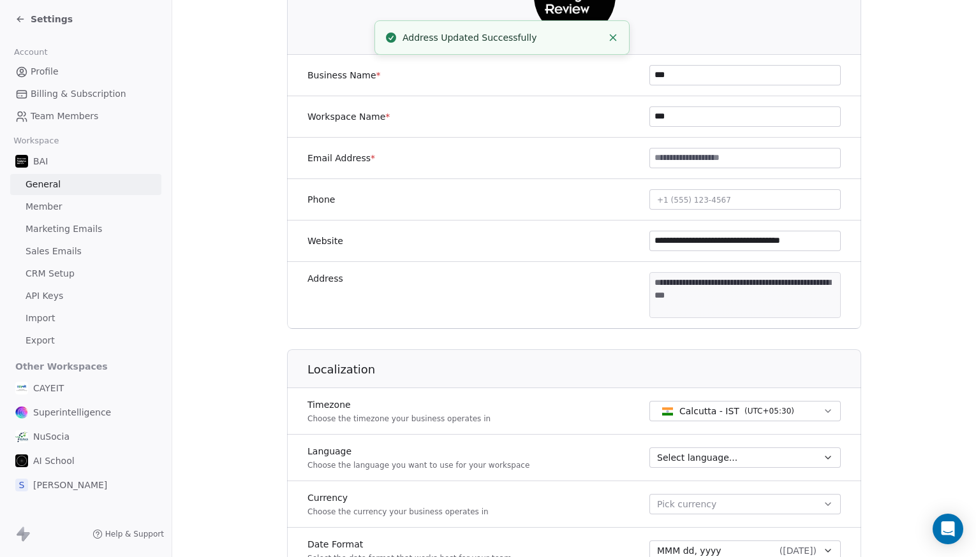
click at [31, 26] on div "Settings" at bounding box center [88, 19] width 146 height 18
click at [33, 23] on span "Settings" at bounding box center [52, 19] width 42 height 13
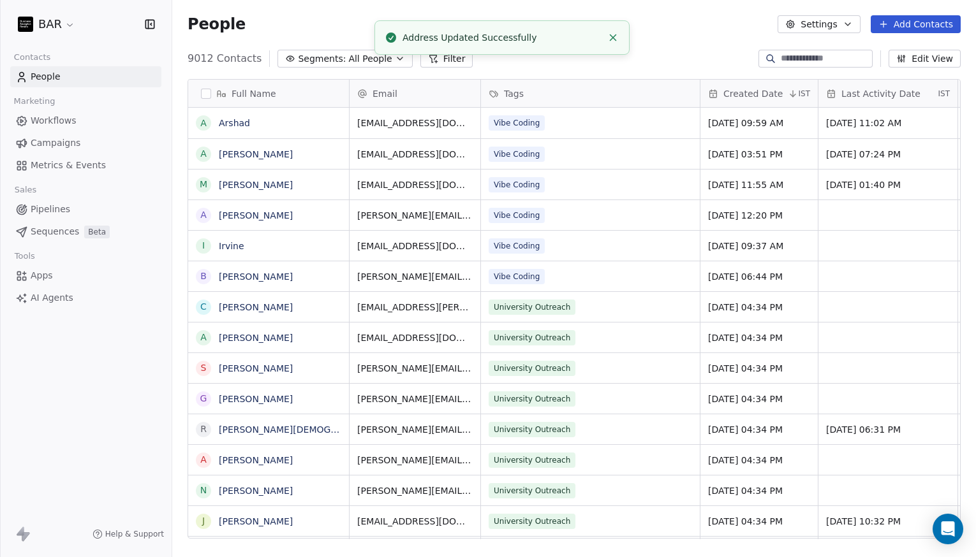
scroll to position [481, 794]
click at [70, 145] on span "Campaigns" at bounding box center [56, 142] width 50 height 13
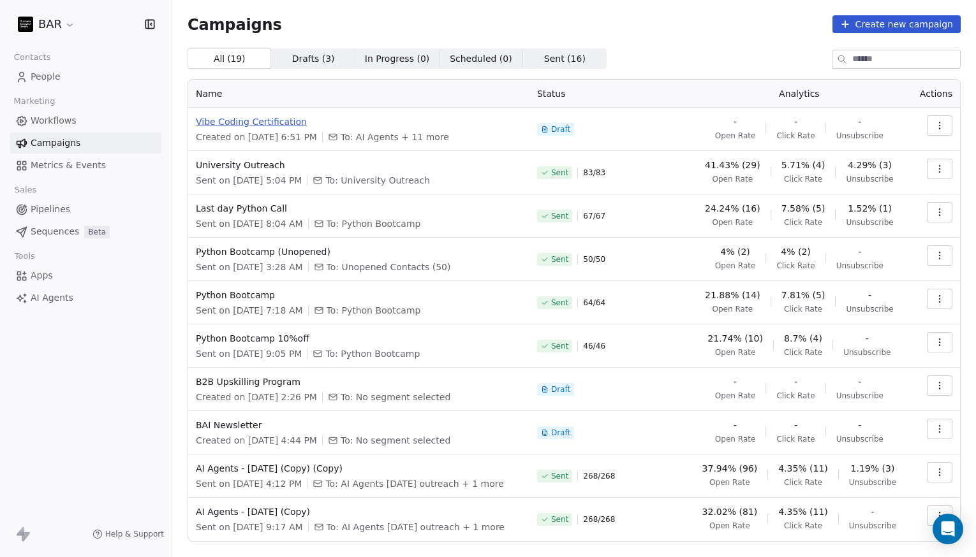
click at [286, 119] on span "Vibe Coding Certification" at bounding box center [359, 121] width 326 height 13
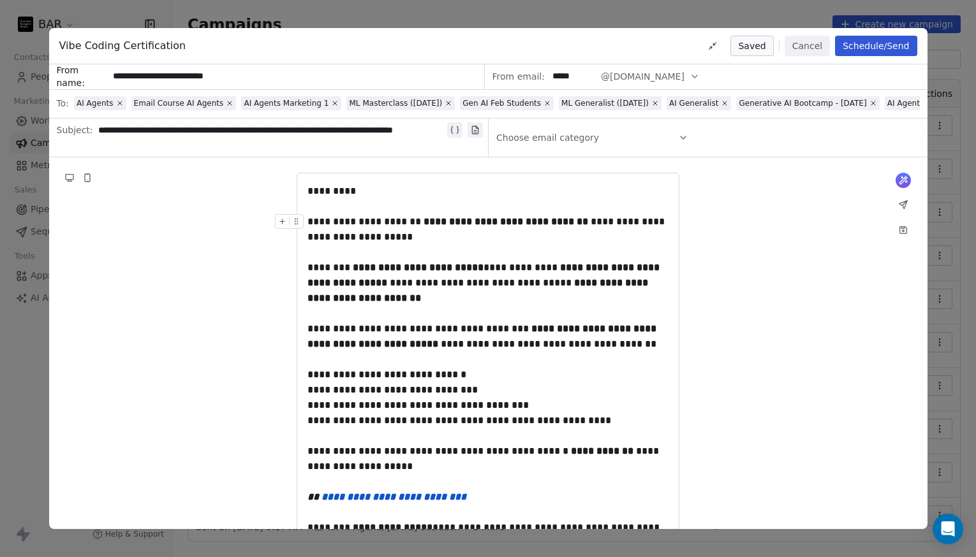
click at [497, 237] on div "**********" at bounding box center [487, 229] width 361 height 31
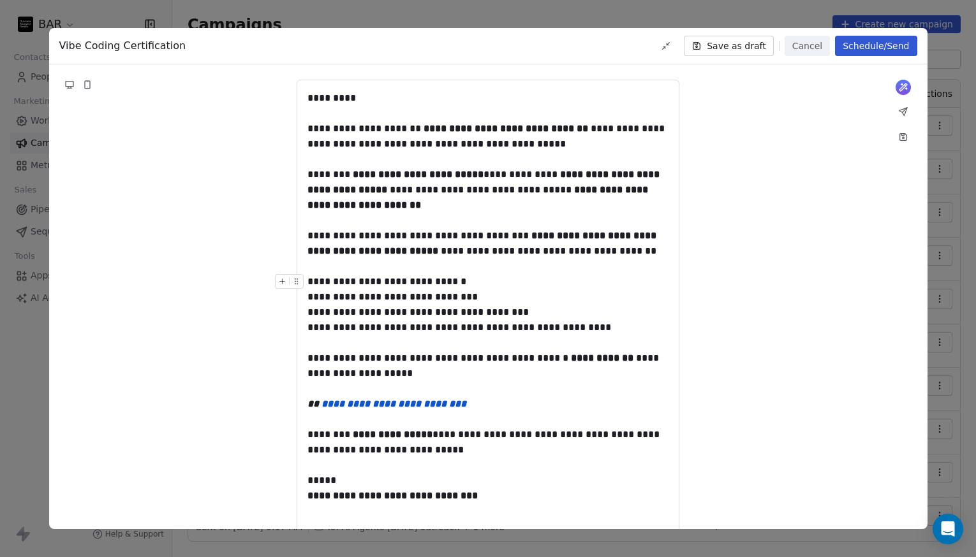
click at [410, 298] on div "**********" at bounding box center [487, 304] width 361 height 61
click at [323, 300] on div "**********" at bounding box center [487, 304] width 361 height 61
click at [477, 298] on div "**********" at bounding box center [487, 304] width 361 height 61
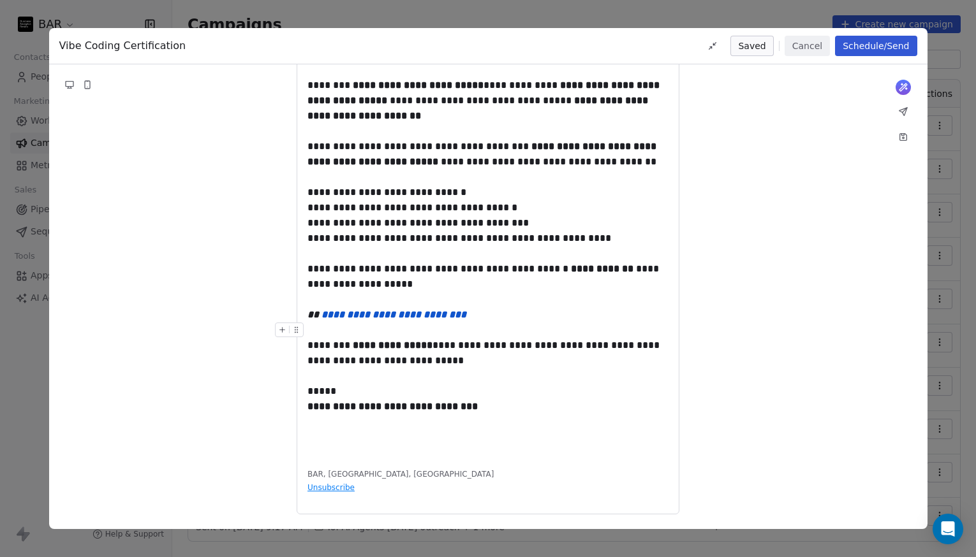
scroll to position [0, 0]
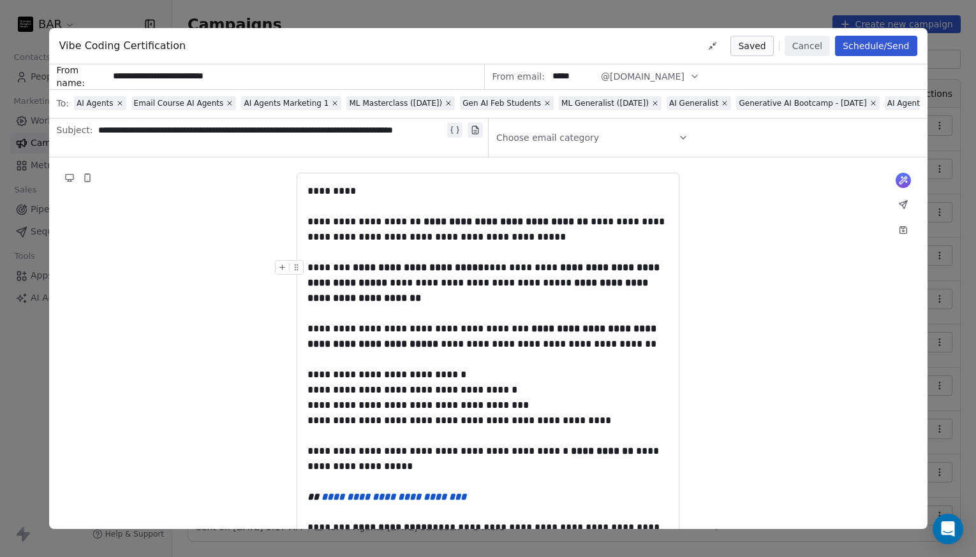
click at [866, 47] on button "Schedule/Send" at bounding box center [876, 46] width 82 height 20
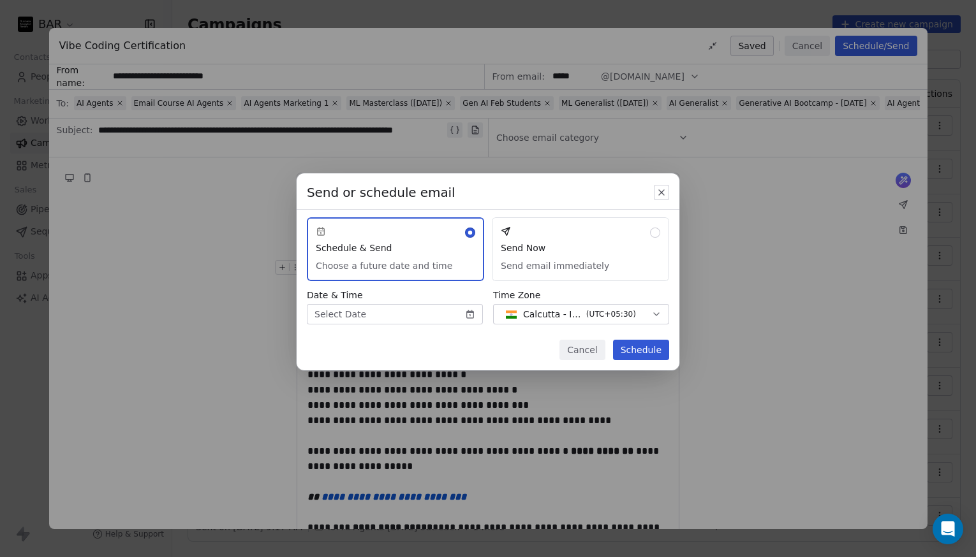
click at [614, 251] on button "Send Now Send email immediately" at bounding box center [580, 249] width 177 height 64
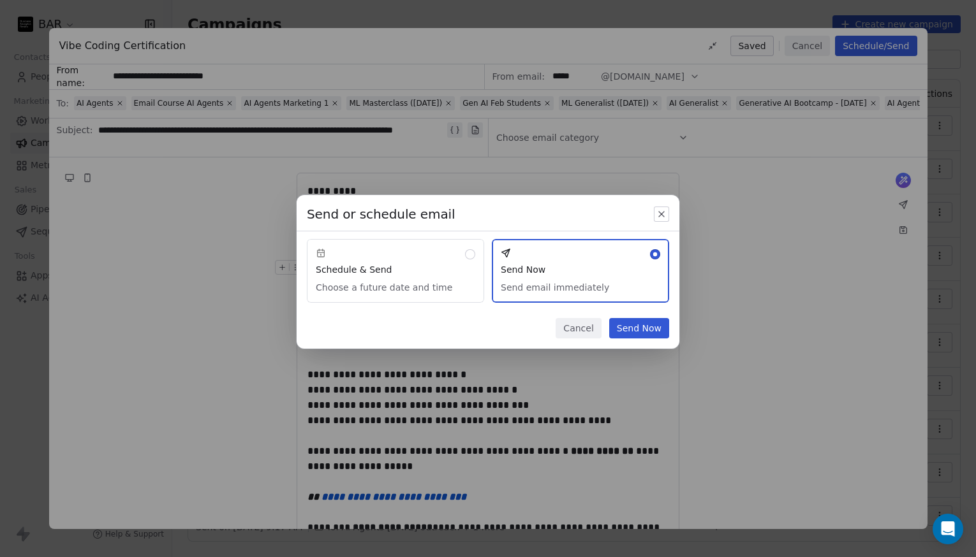
click at [638, 329] on button "Send Now" at bounding box center [639, 328] width 60 height 20
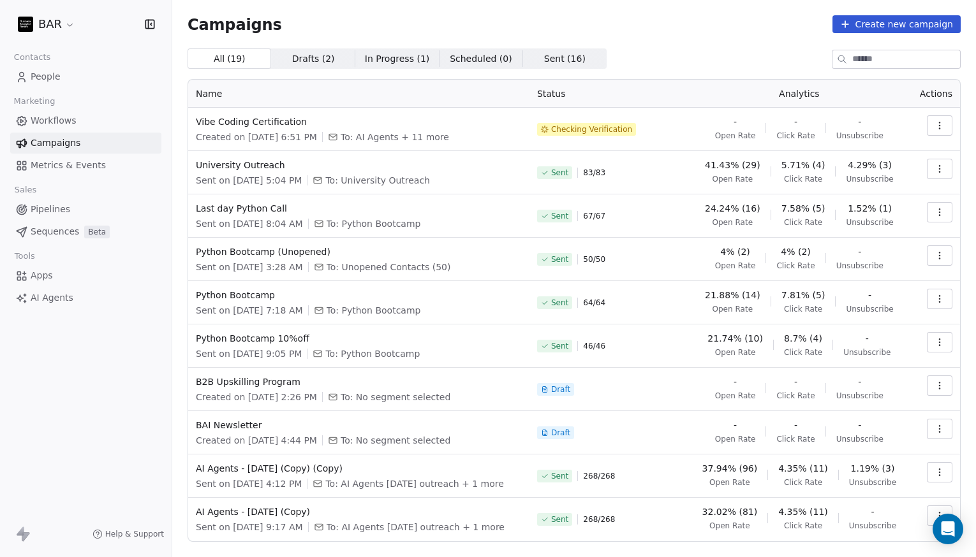
click at [705, 19] on div "Campaigns Create new campaign" at bounding box center [574, 24] width 773 height 18
click at [672, 59] on div "All ( 19 ) All ( 19 ) Drafts ( 2 ) Drafts ( 2 ) In Progress ( 1 ) In Progress (…" at bounding box center [574, 58] width 773 height 20
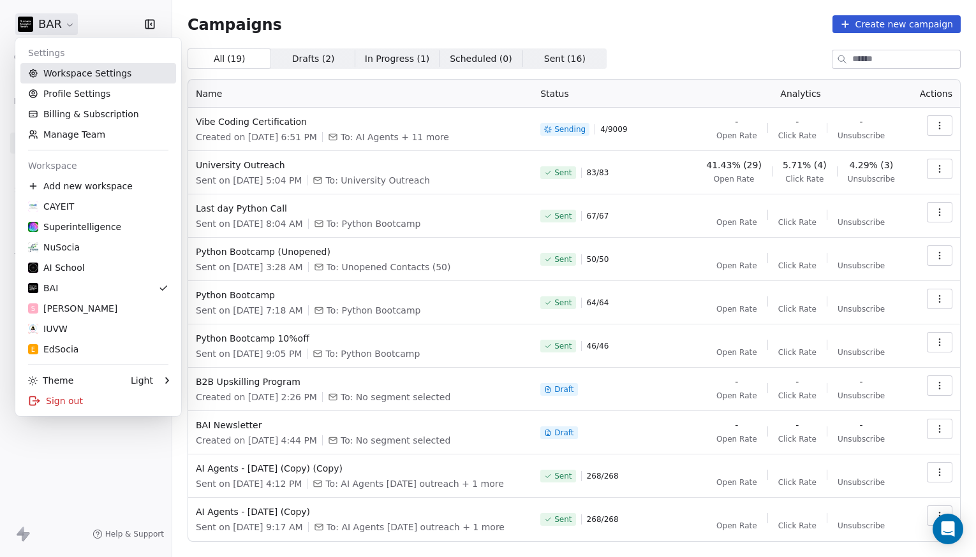
click at [107, 71] on link "Workspace Settings" at bounding box center [98, 73] width 156 height 20
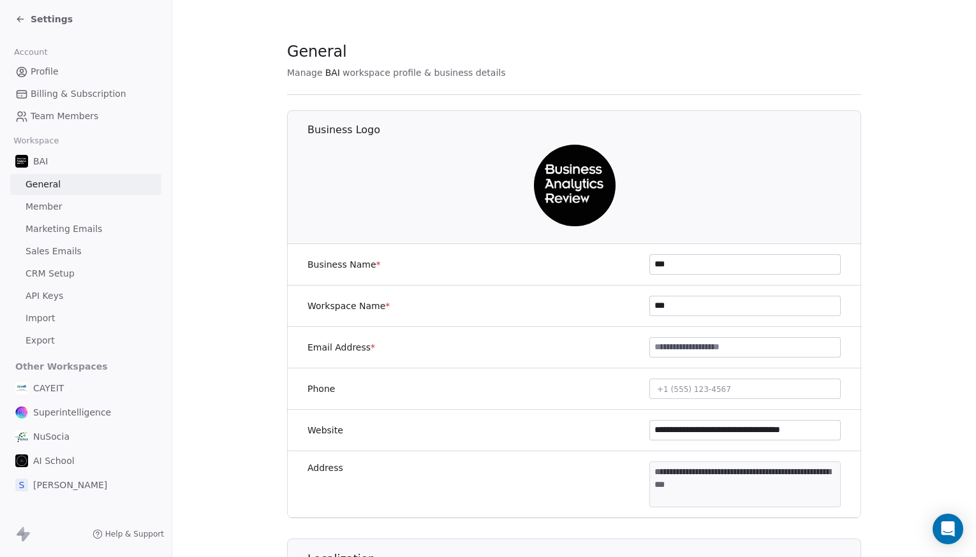
click at [79, 231] on span "Marketing Emails" at bounding box center [64, 229] width 77 height 13
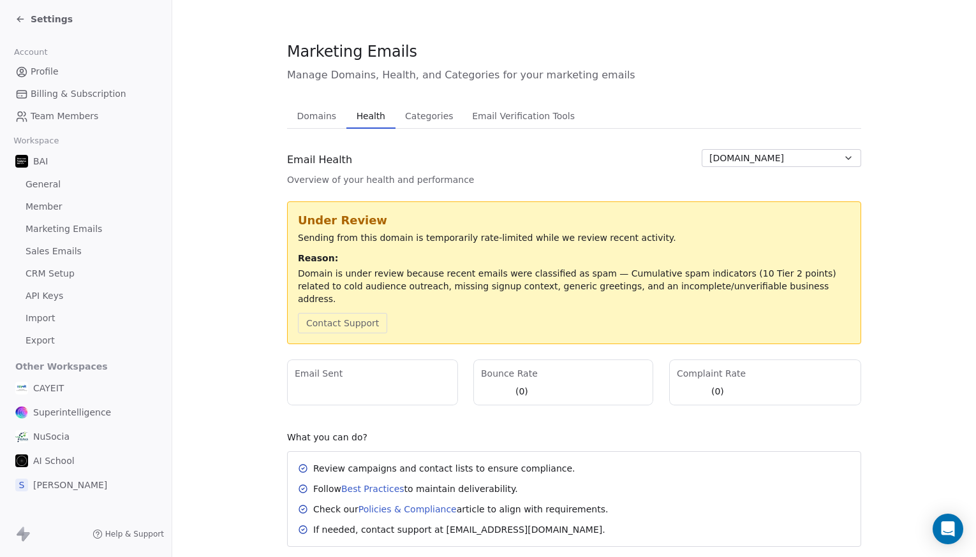
click at [362, 112] on span "Health" at bounding box center [370, 116] width 39 height 18
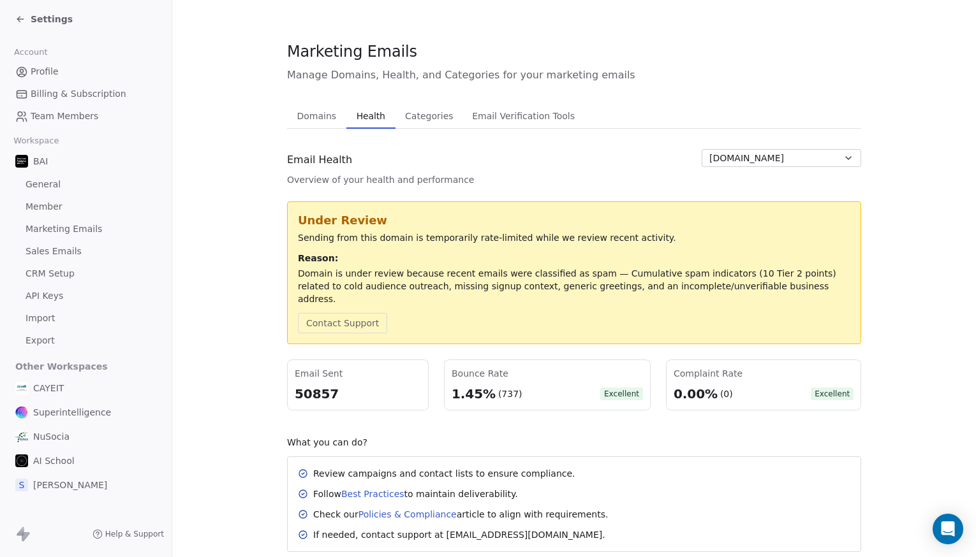
scroll to position [8, 0]
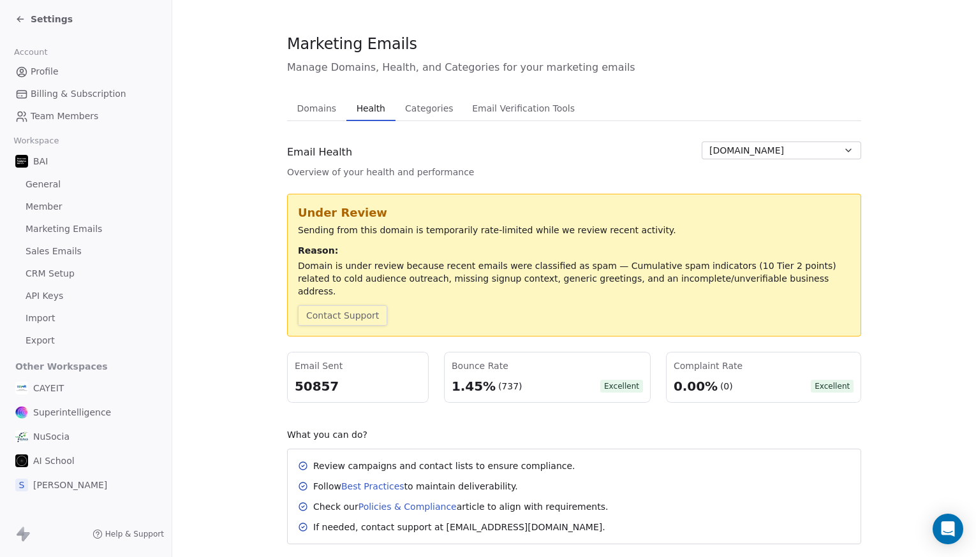
click at [366, 305] on button "Contact Support" at bounding box center [342, 315] width 89 height 20
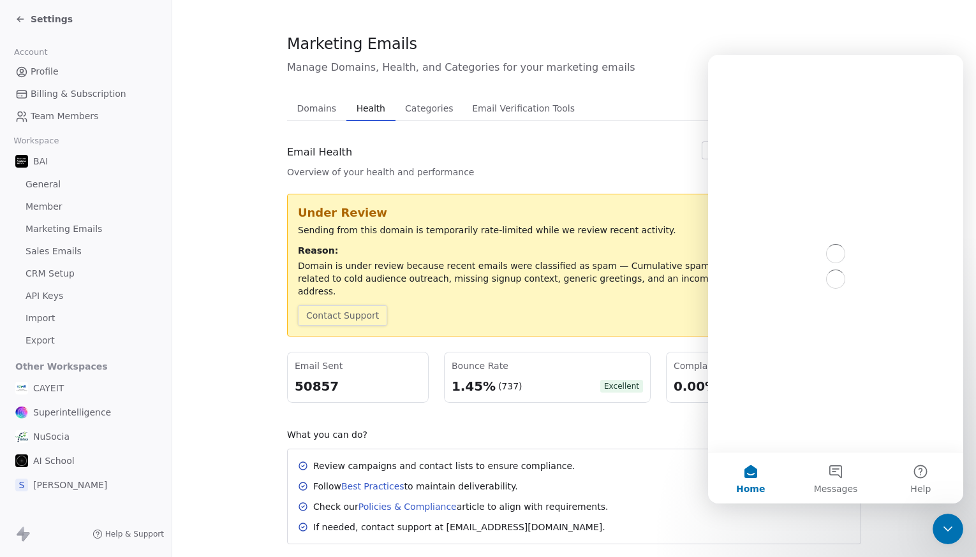
scroll to position [0, 0]
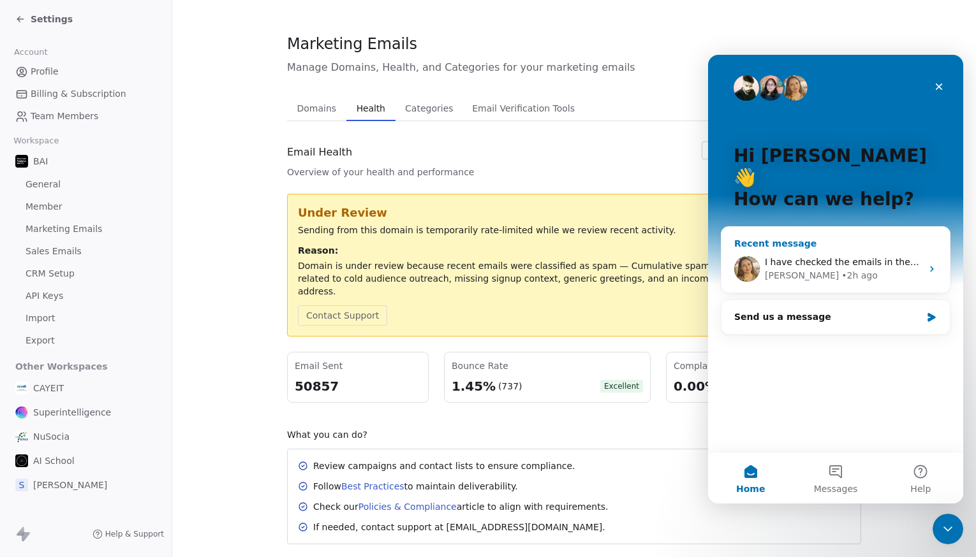
click at [874, 269] on div "Harinder • 2h ago" at bounding box center [843, 275] width 157 height 13
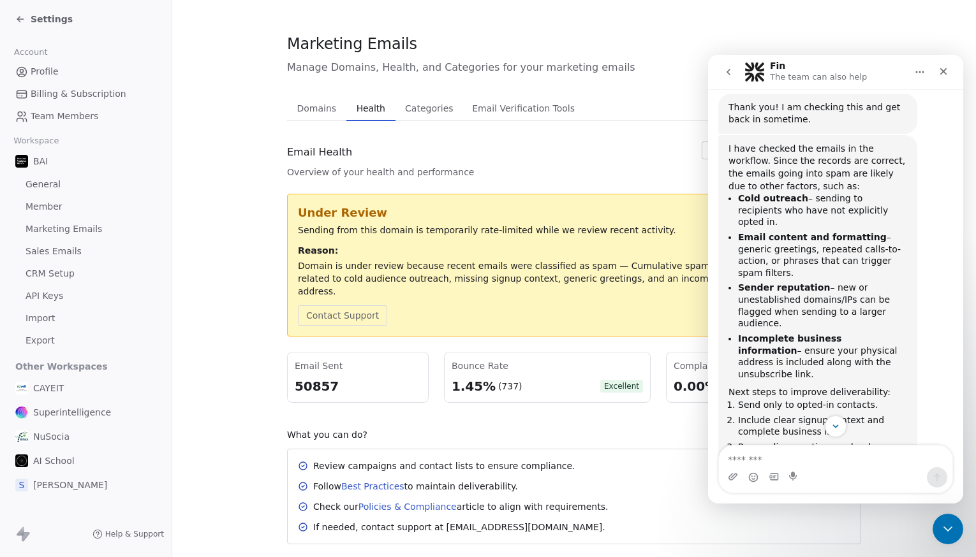
scroll to position [634, 0]
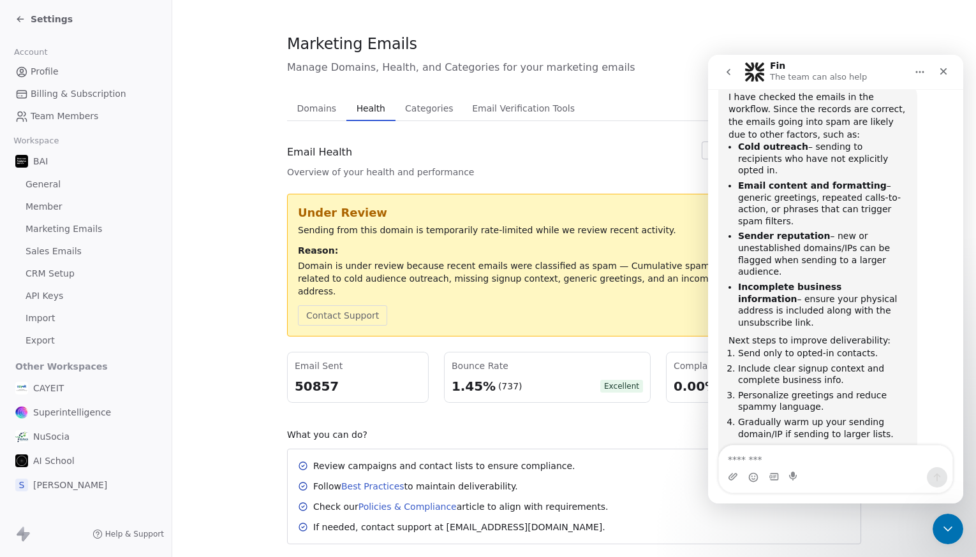
click at [409, 135] on div "Domains Domains Health Health Categories Categories Email Verification Tools Em…" at bounding box center [574, 320] width 574 height 449
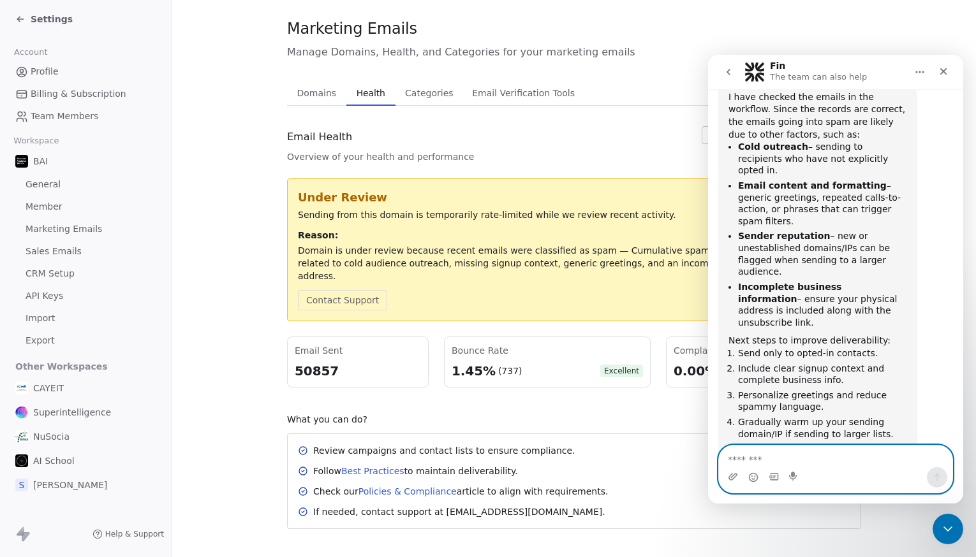
click at [807, 460] on textarea "Message…" at bounding box center [835, 457] width 233 height 22
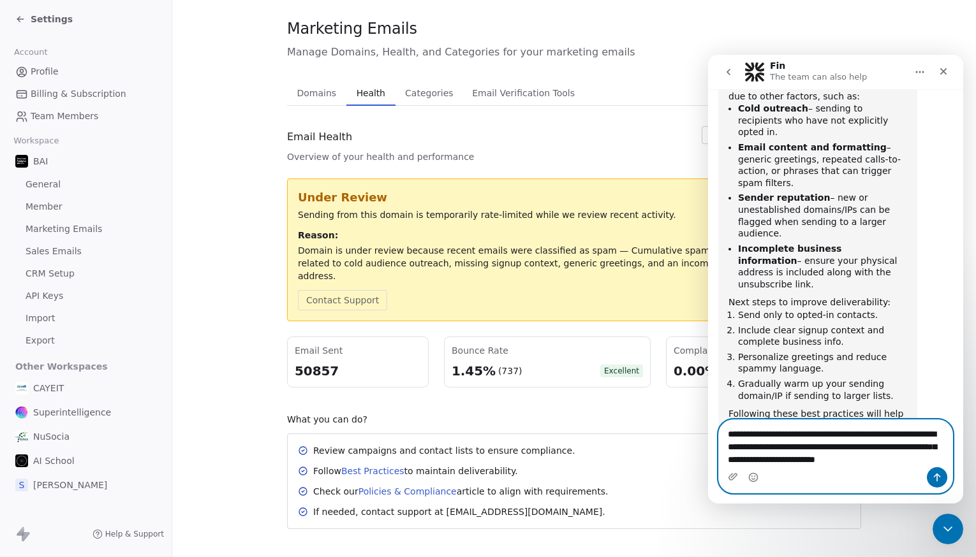
scroll to position [672, 0]
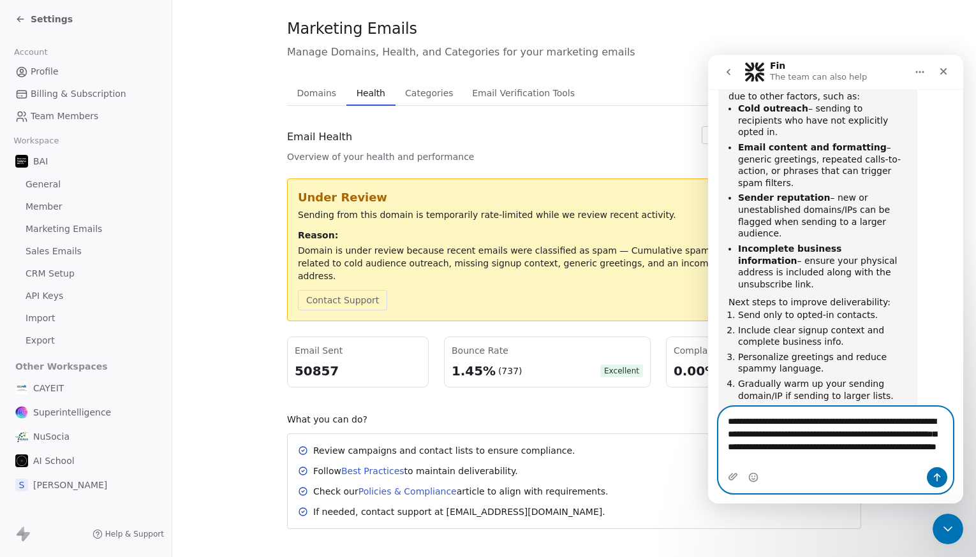
type textarea "**********"
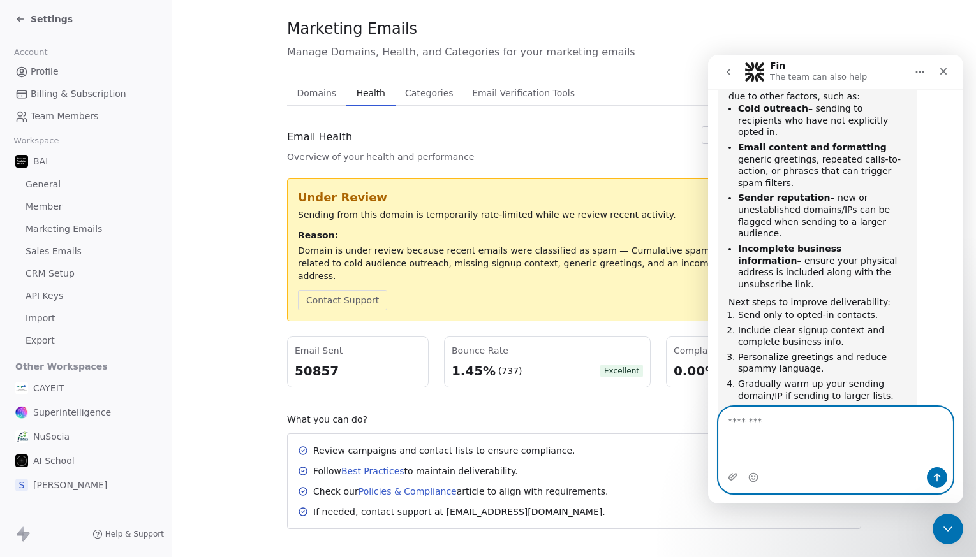
scroll to position [735, 0]
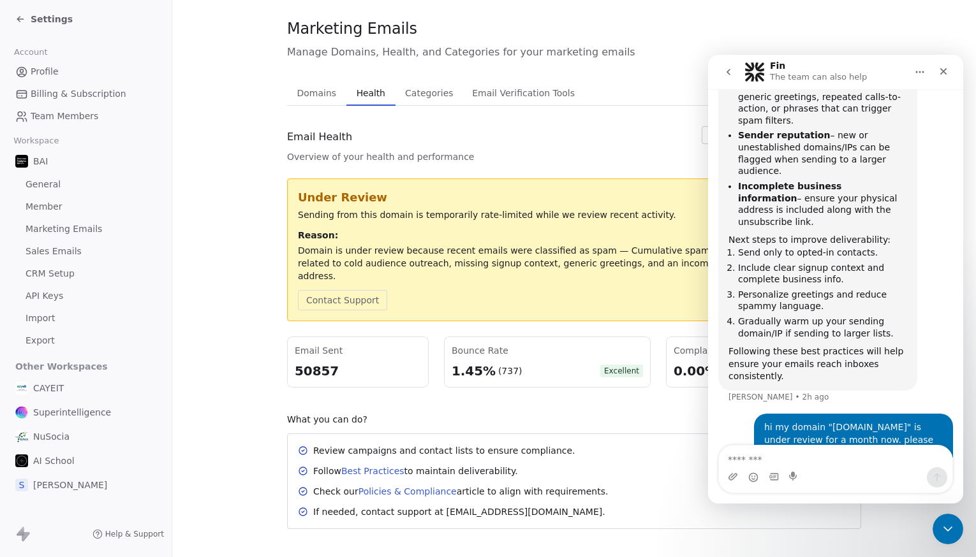
click at [41, 23] on span "Settings" at bounding box center [52, 19] width 42 height 13
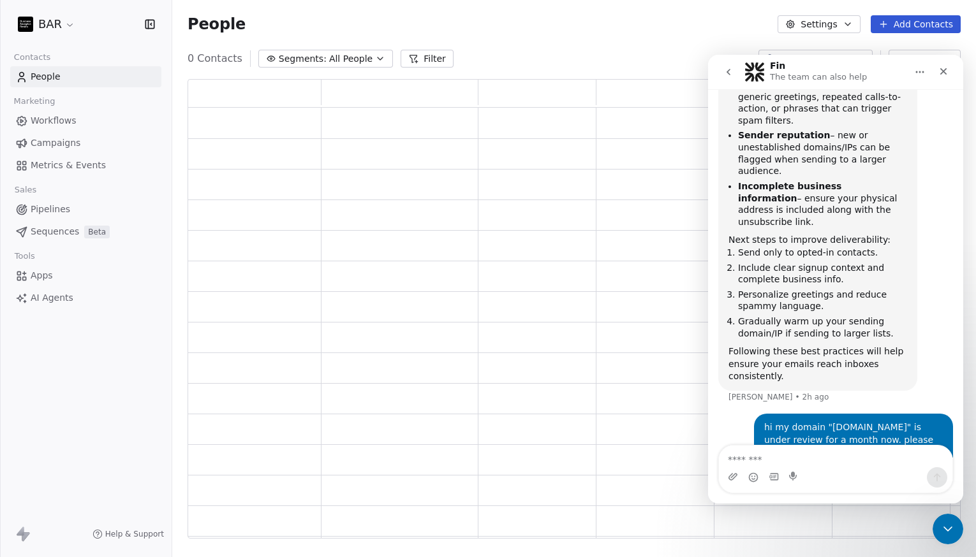
scroll to position [450, 763]
click at [936, 71] on div "Close" at bounding box center [943, 71] width 23 height 23
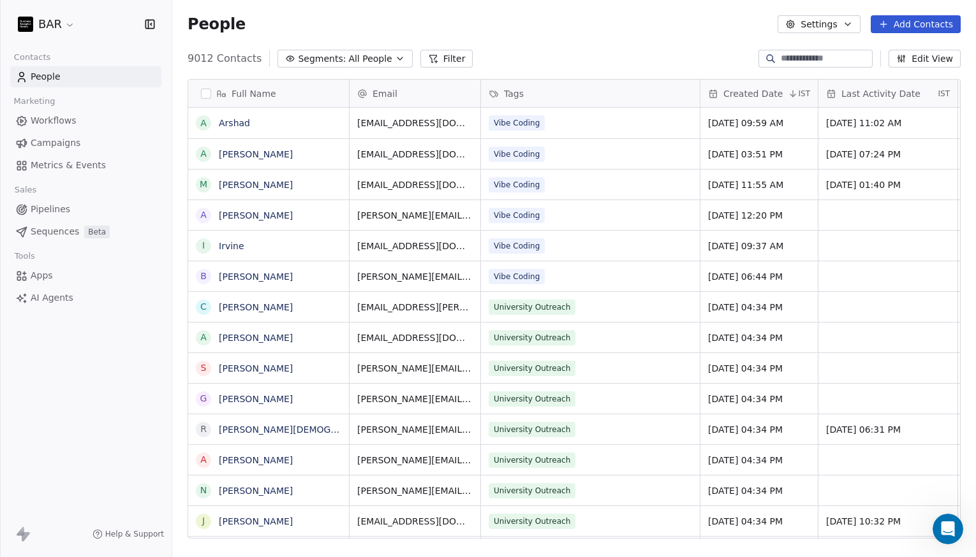
scroll to position [0, 0]
click at [72, 143] on span "Campaigns" at bounding box center [56, 142] width 50 height 13
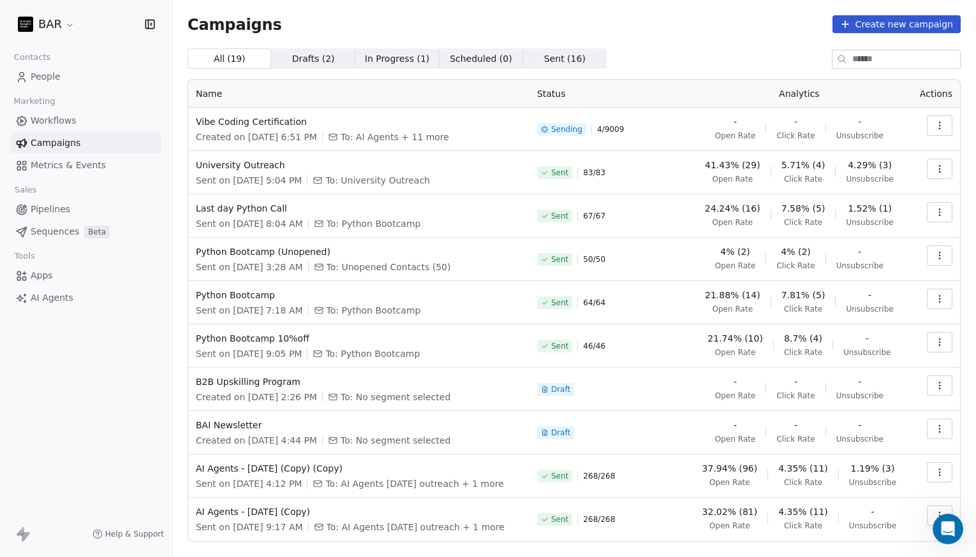
scroll to position [735, 0]
click at [668, 57] on div "All ( 19 ) All ( 19 ) Drafts ( 2 ) Drafts ( 2 ) In Progress ( 1 ) In Progress (…" at bounding box center [574, 58] width 773 height 20
click at [213, 124] on span "Vibe Coding Certification" at bounding box center [359, 121] width 326 height 13
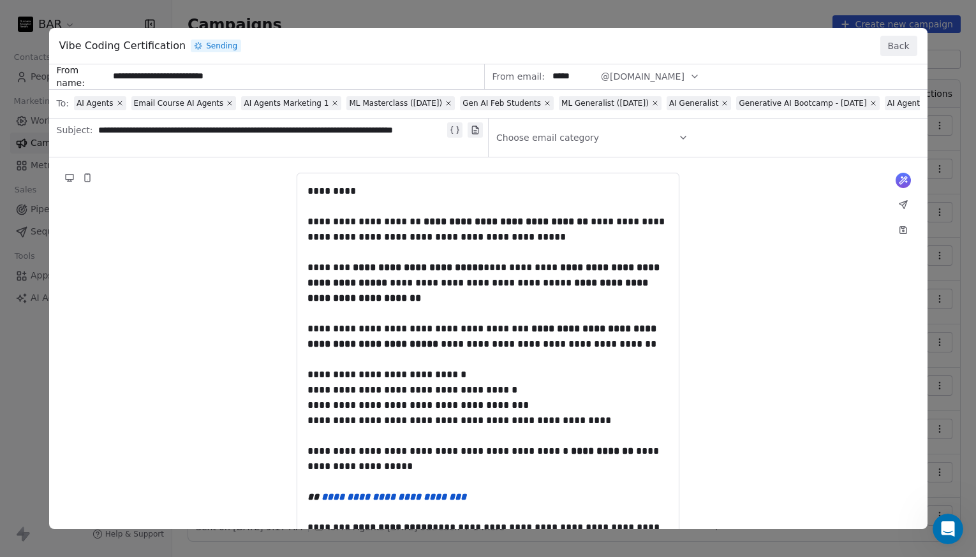
click at [895, 51] on button "Back" at bounding box center [898, 46] width 37 height 20
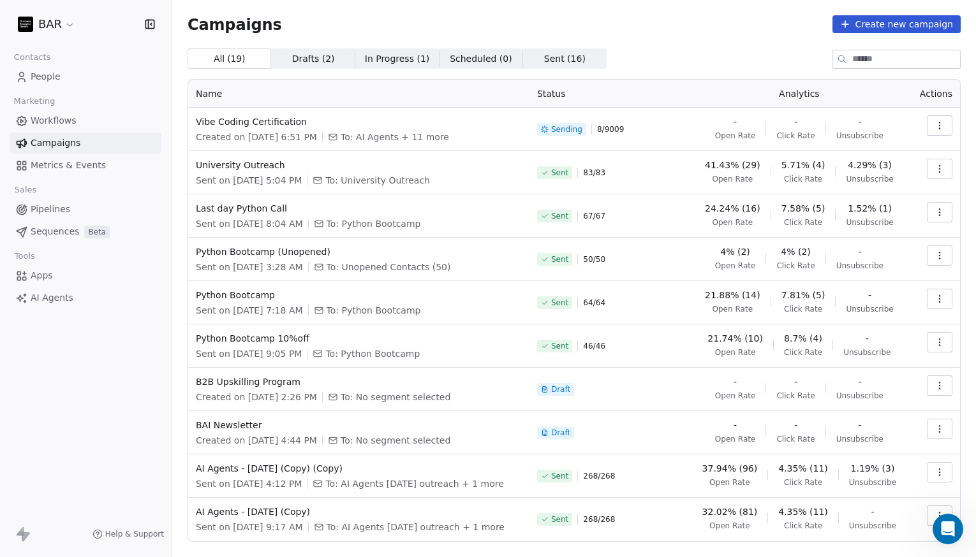
click at [941, 126] on button "button" at bounding box center [940, 125] width 26 height 20
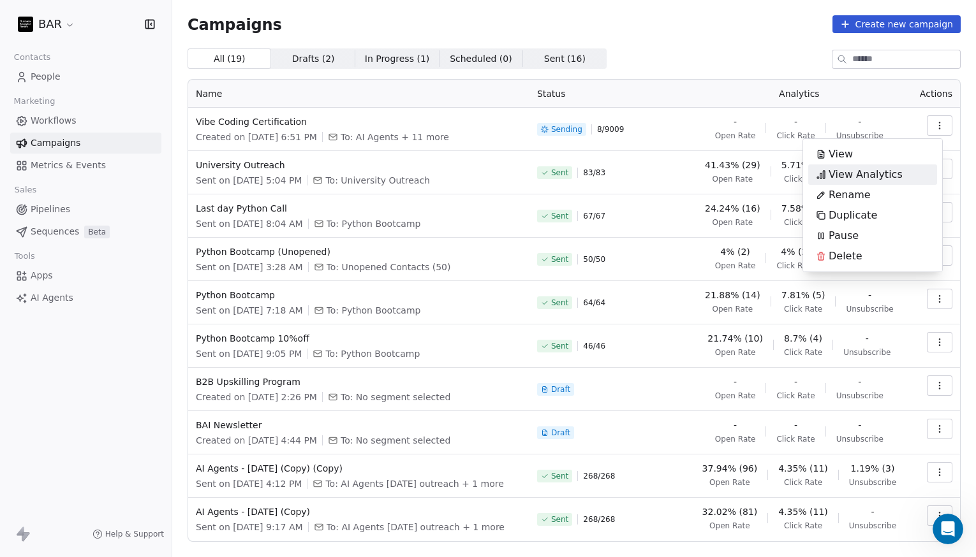
click at [904, 173] on div "View Analytics" at bounding box center [859, 175] width 102 height 20
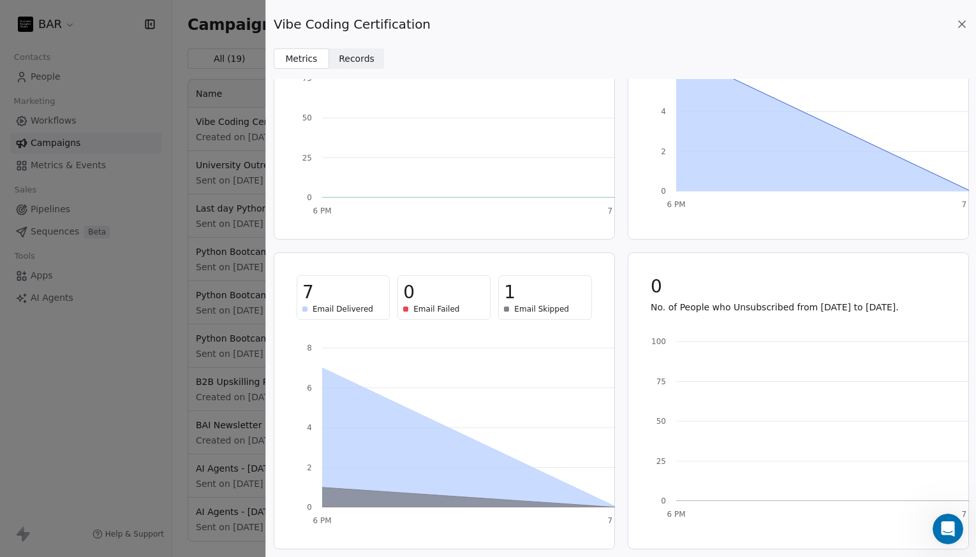
scroll to position [0, 0]
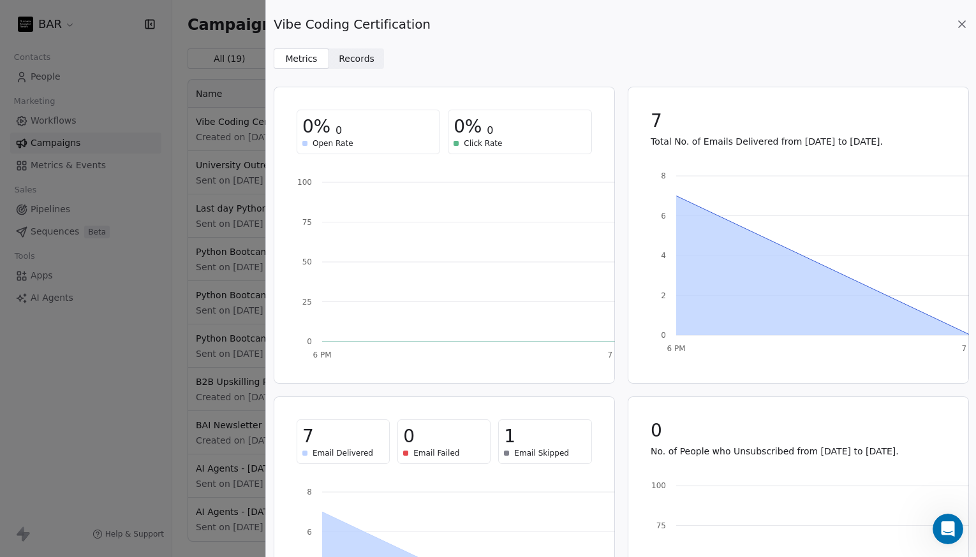
click at [348, 69] on div "Vibe Coding Certification Metrics Metrics Records Records 0% 0 Open Rate 0% 0 C…" at bounding box center [621, 278] width 710 height 557
click at [350, 65] on span "Records Records" at bounding box center [356, 58] width 55 height 20
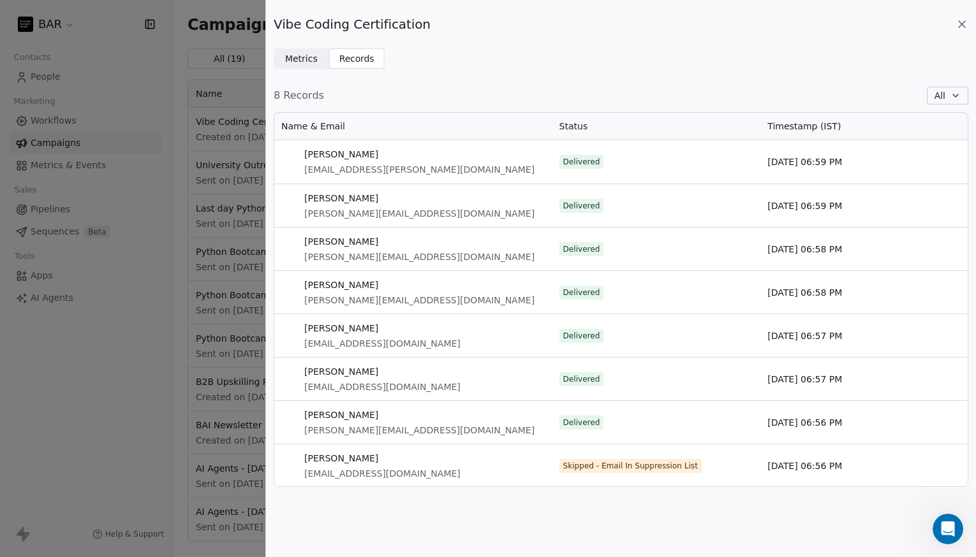
scroll to position [365, 685]
click at [961, 22] on icon at bounding box center [961, 24] width 13 height 13
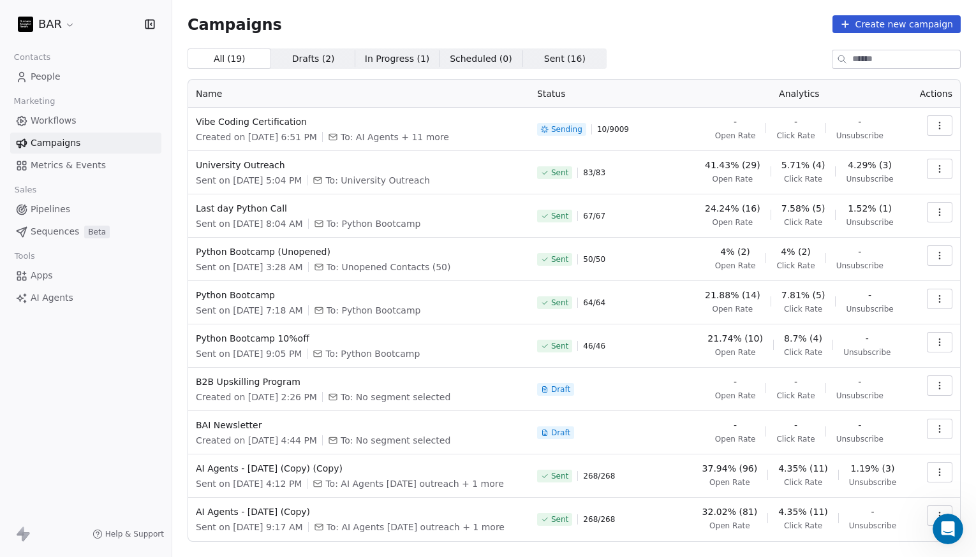
click at [719, 41] on div "Campaigns Create new campaign All ( 19 ) All ( 19 ) Drafts ( 2 ) Drafts ( 2 ) I…" at bounding box center [574, 297] width 773 height 565
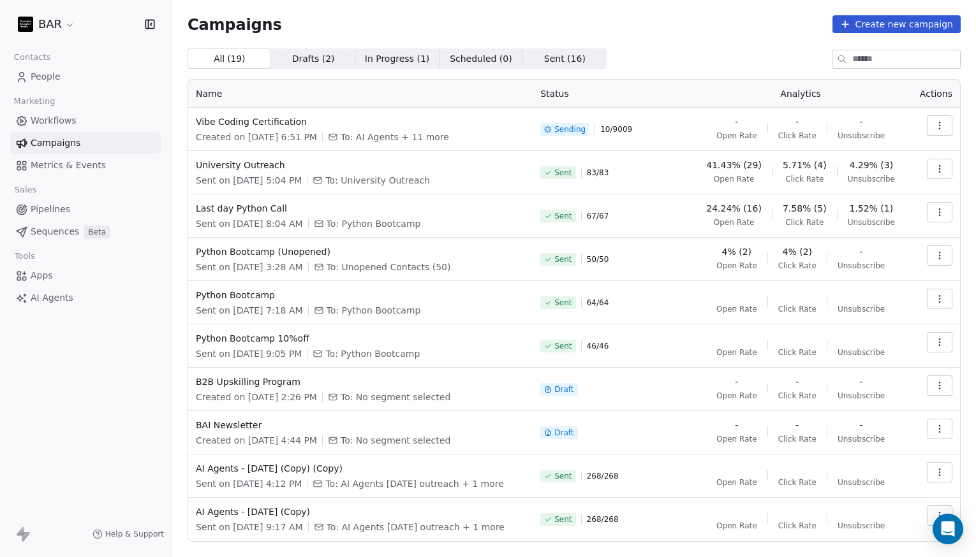
click at [378, 63] on span "In Progress ( 1 )" at bounding box center [397, 58] width 65 height 13
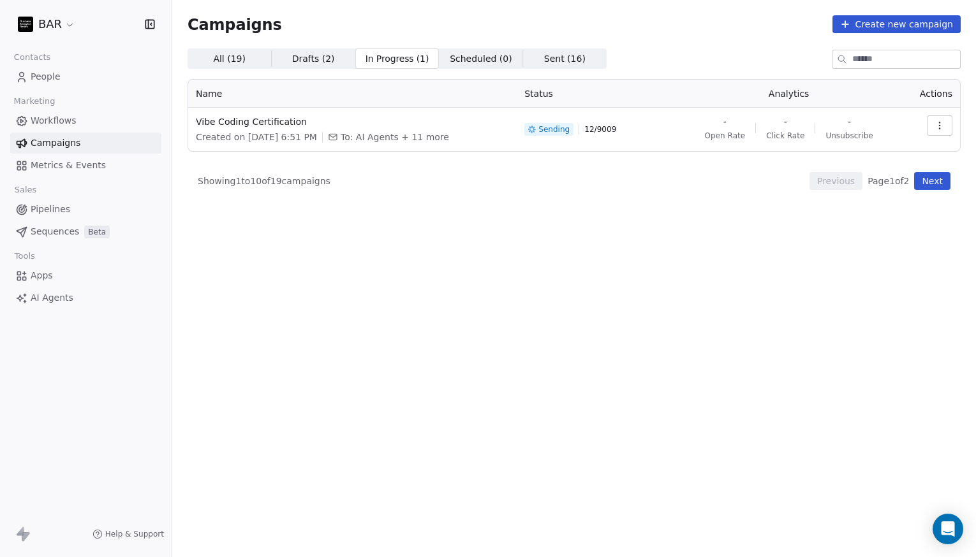
click at [585, 376] on div "All ( 19 ) All ( 19 ) Drafts ( 2 ) Drafts ( 2 ) In Progress ( 1 ) In Progress (…" at bounding box center [574, 246] width 773 height 397
click at [63, 82] on link "People" at bounding box center [85, 76] width 151 height 21
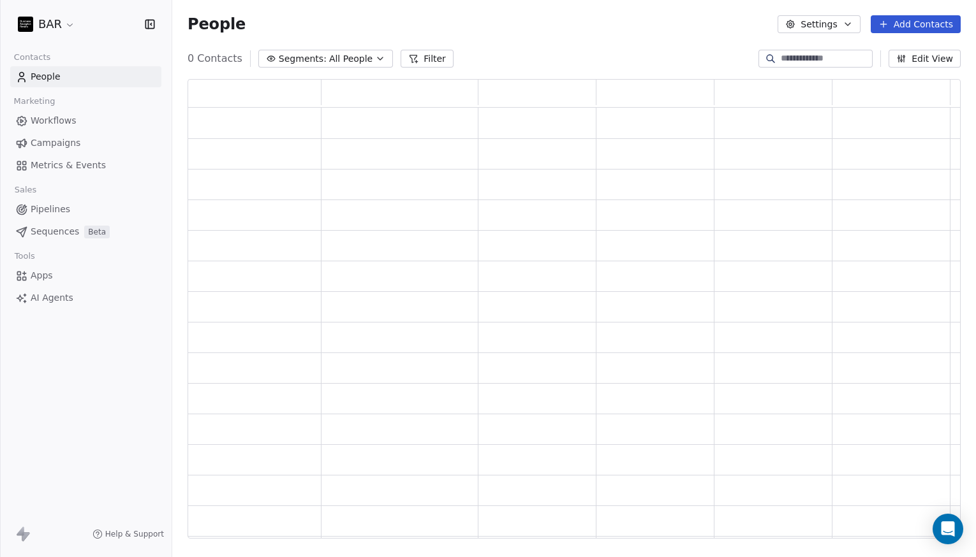
scroll to position [450, 763]
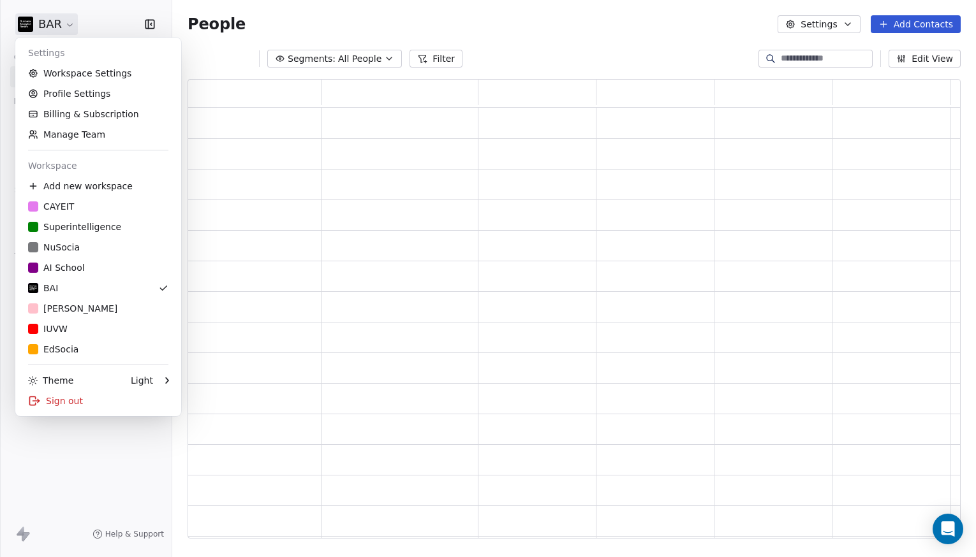
click at [52, 35] on html "BAR Contacts People Marketing Workflows Campaigns Metrics & Events Sales Pipeli…" at bounding box center [488, 278] width 976 height 557
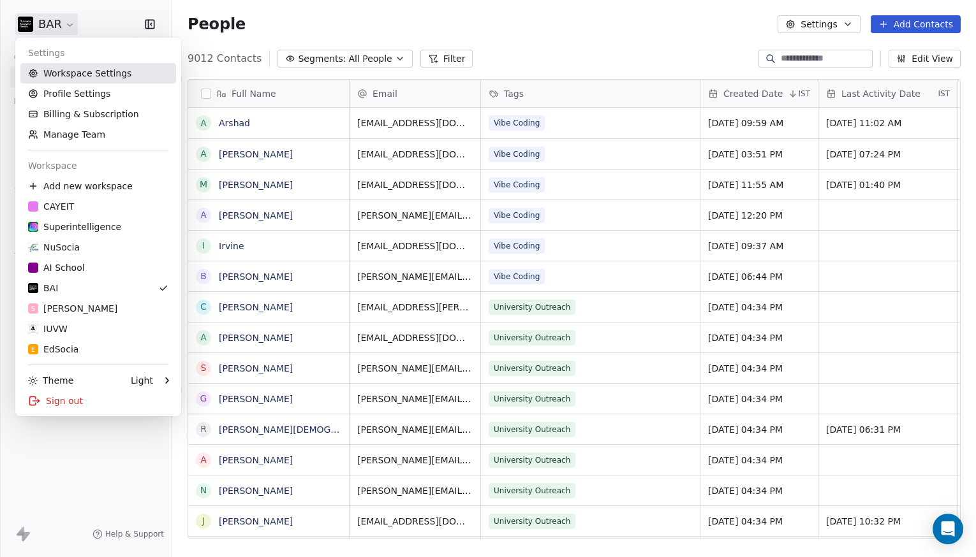
scroll to position [481, 794]
click at [593, 54] on html "BAR Contacts People Marketing Workflows Campaigns Metrics & Events Sales Pipeli…" at bounding box center [488, 278] width 976 height 557
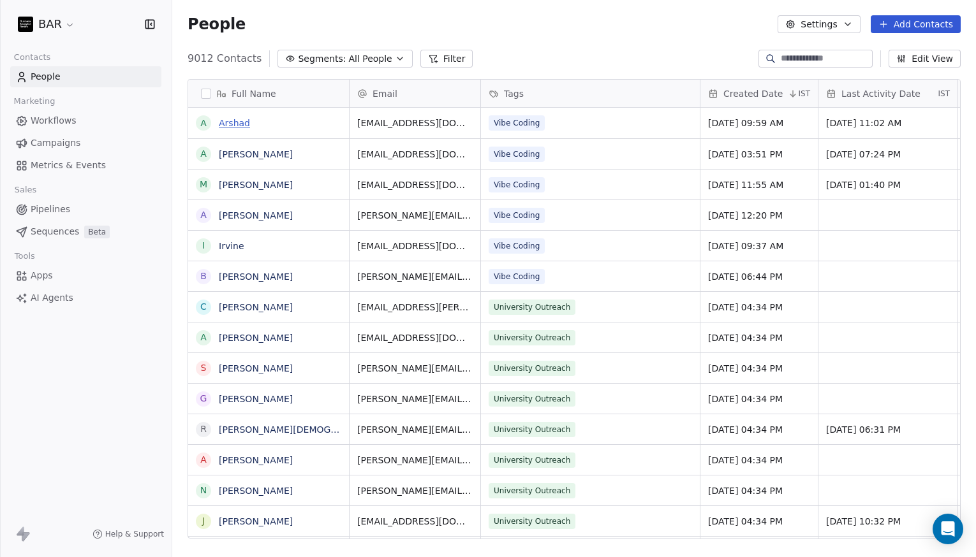
click at [247, 127] on link "Arshad" at bounding box center [234, 123] width 31 height 10
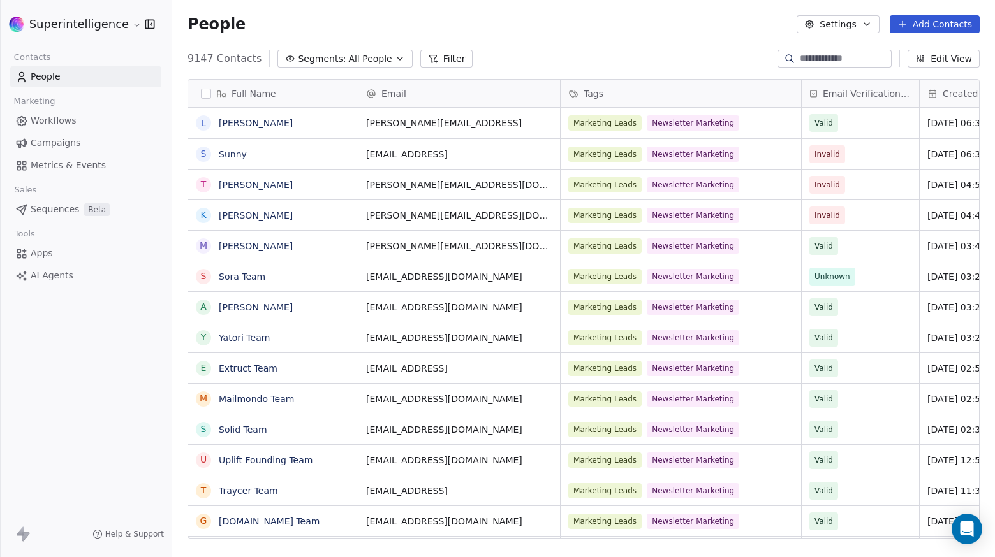
click at [95, 21] on html "Superintelligence Contacts People Marketing Workflows Campaigns Metrics & Event…" at bounding box center [497, 278] width 995 height 557
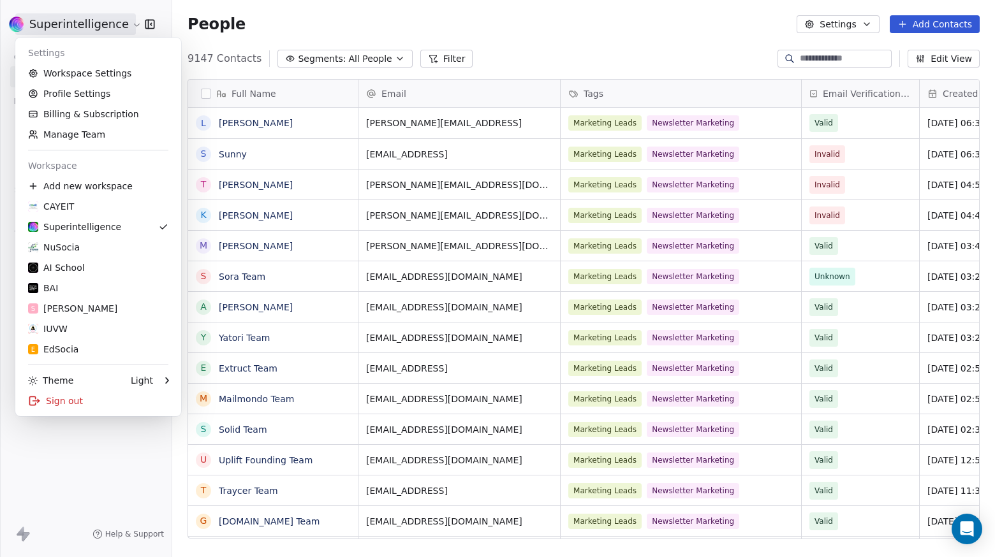
scroll to position [481, 813]
click at [95, 292] on div "BAI" at bounding box center [98, 288] width 140 height 13
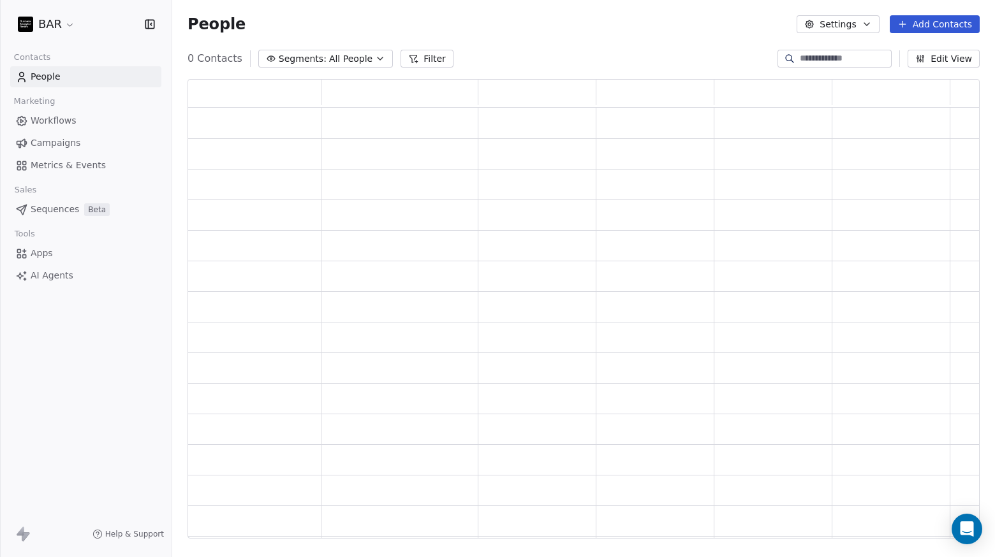
scroll to position [450, 783]
click at [67, 143] on span "Campaigns" at bounding box center [56, 142] width 50 height 13
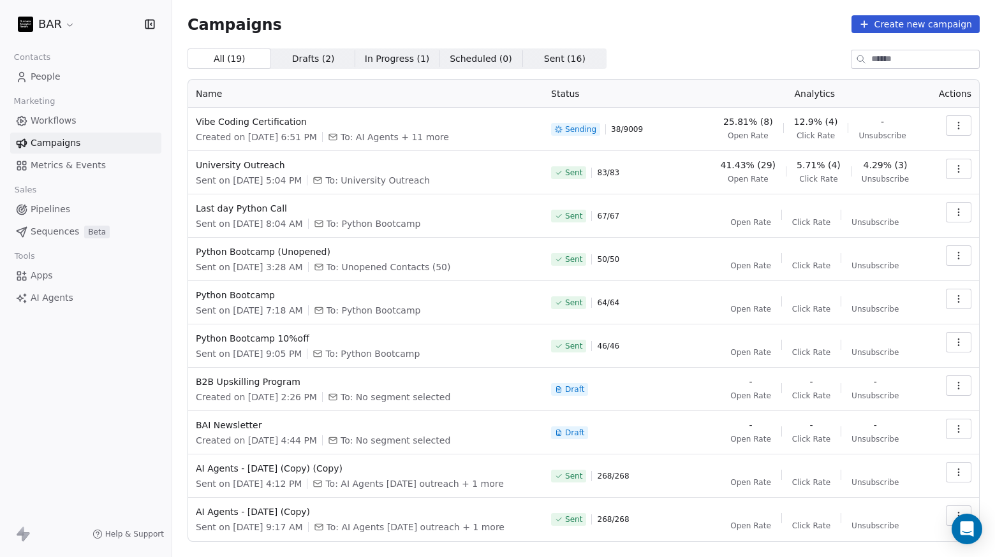
click at [953, 126] on icon "button" at bounding box center [958, 126] width 10 height 10
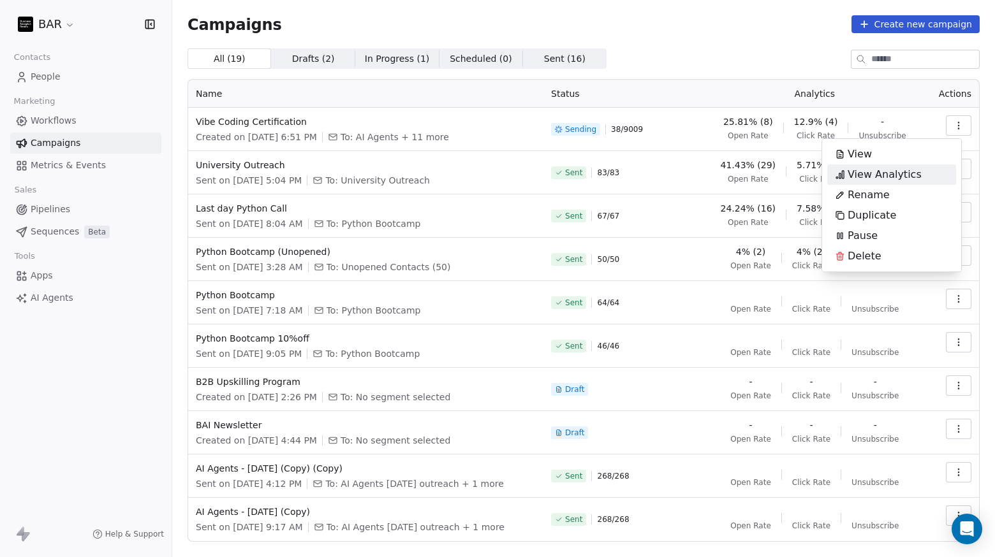
click at [922, 174] on div "View Analytics" at bounding box center [878, 175] width 102 height 20
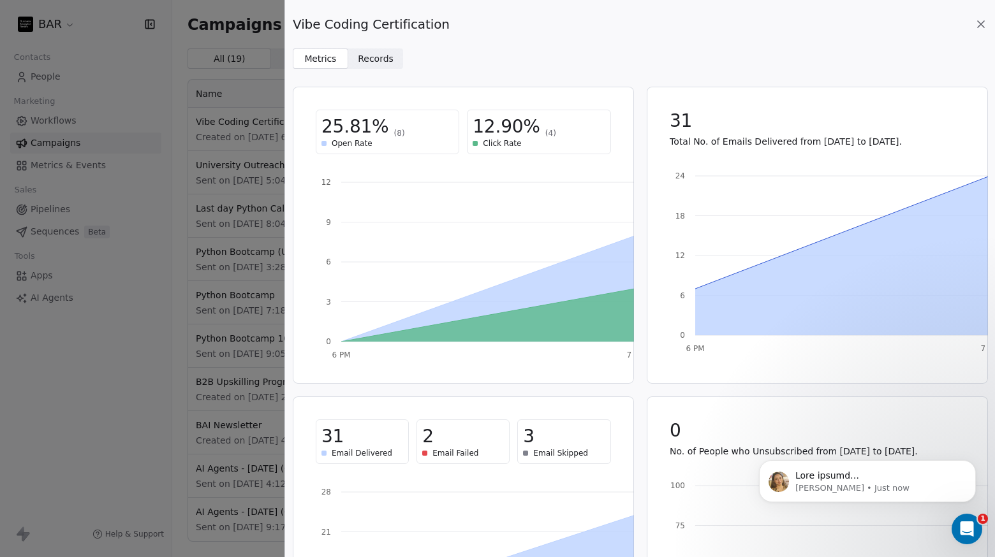
click at [210, 129] on div "Vibe Coding Certification Metrics Metrics Records Records 25.81% (8) Open Rate …" at bounding box center [497, 278] width 995 height 557
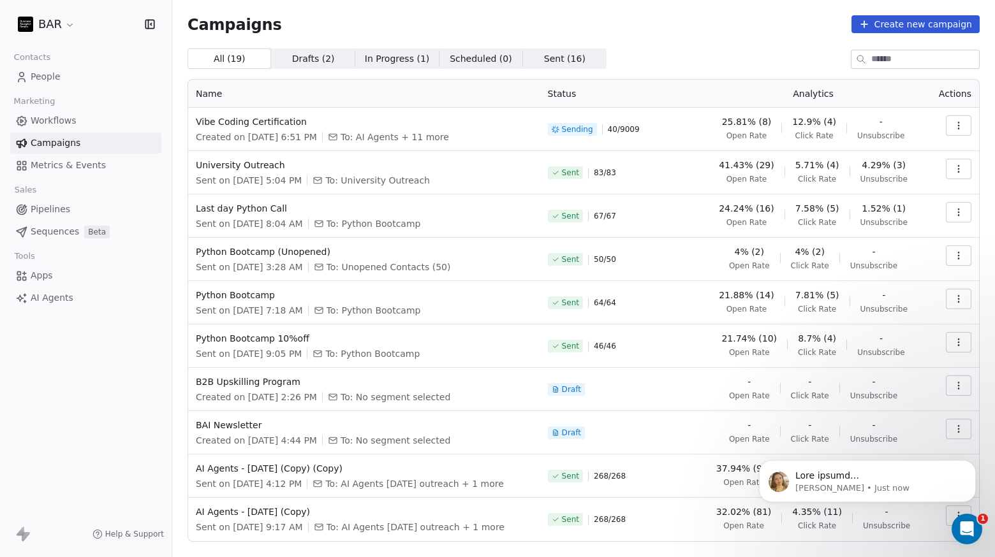
click at [640, 98] on th "Status" at bounding box center [619, 94] width 159 height 28
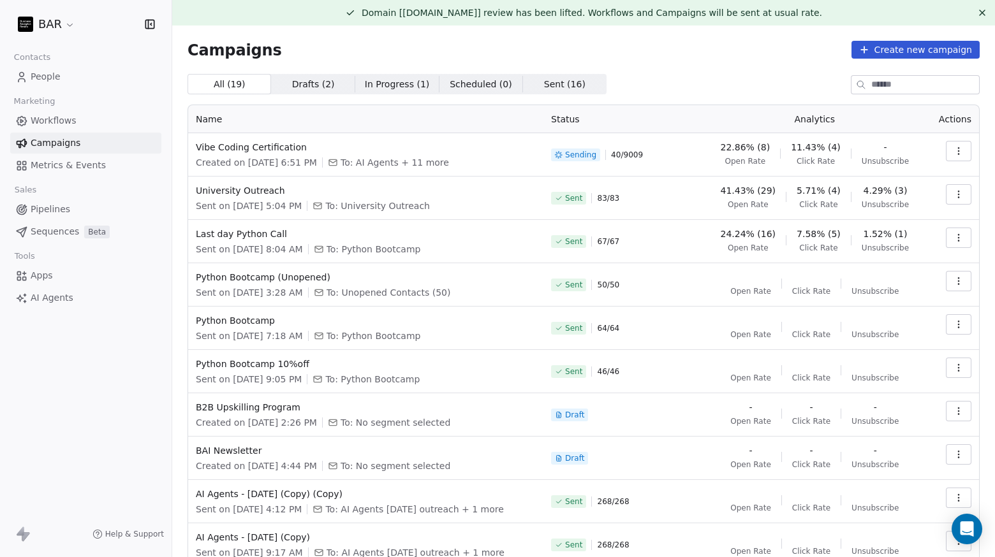
click at [977, 10] on icon at bounding box center [982, 13] width 10 height 10
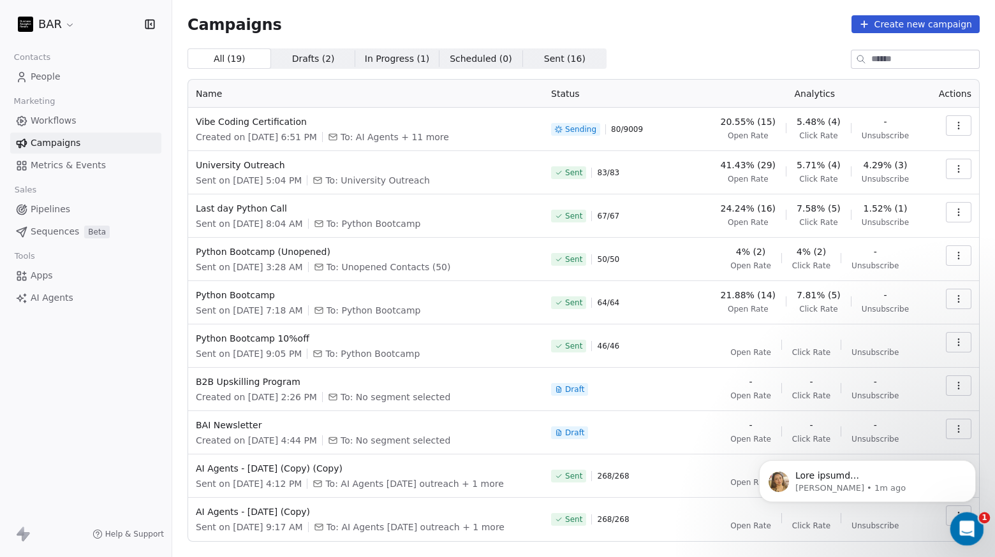
click at [962, 531] on icon "Open Intercom Messenger" at bounding box center [965, 527] width 21 height 21
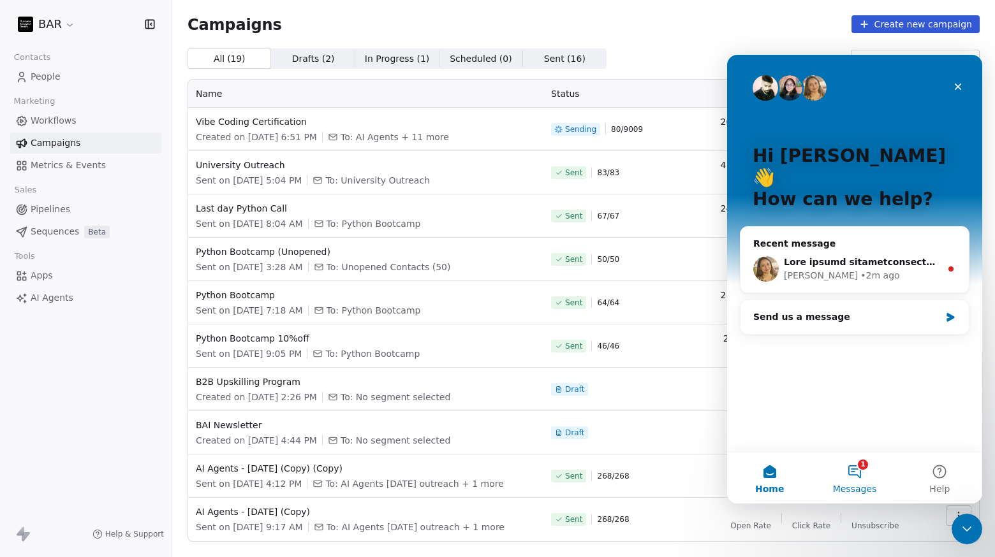
click at [861, 473] on button "1 Messages" at bounding box center [854, 478] width 85 height 51
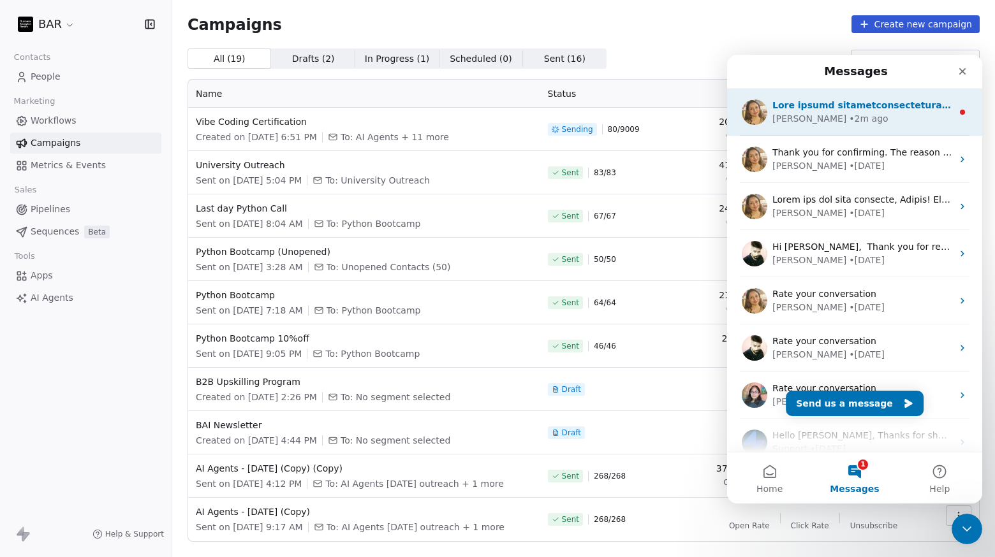
click at [860, 117] on div "Harinder • 2m ago" at bounding box center [862, 118] width 180 height 13
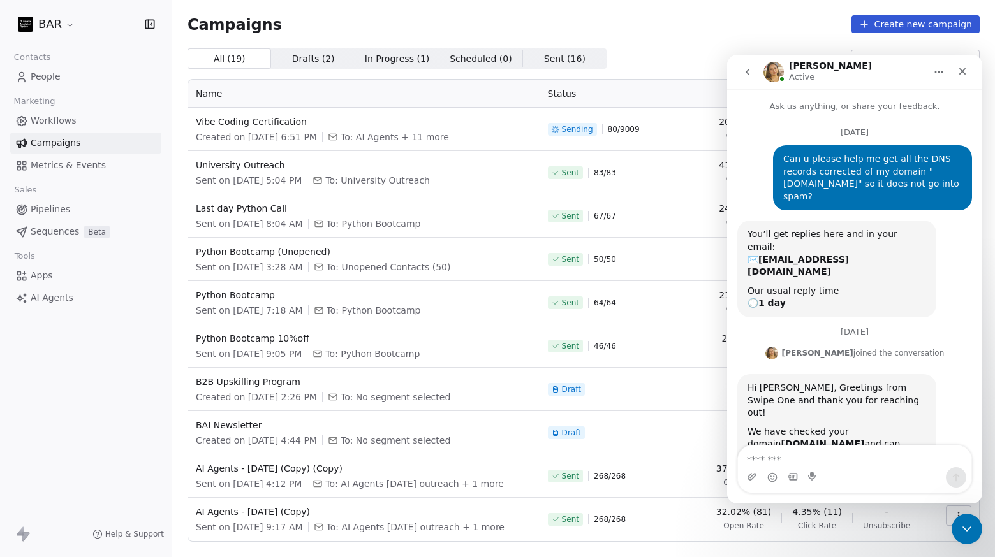
scroll to position [55, 0]
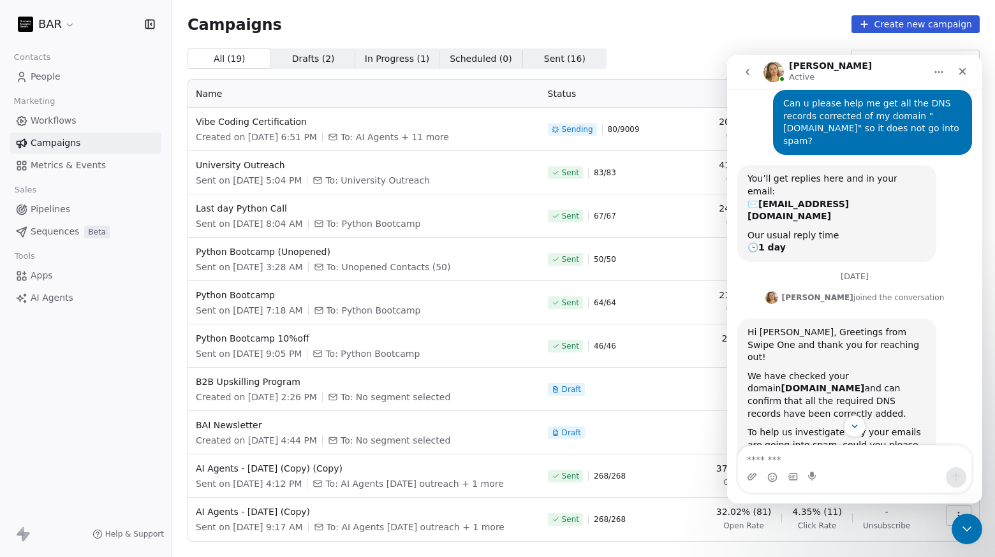
click at [823, 459] on textarea "Message…" at bounding box center [854, 457] width 233 height 22
type textarea "**********"
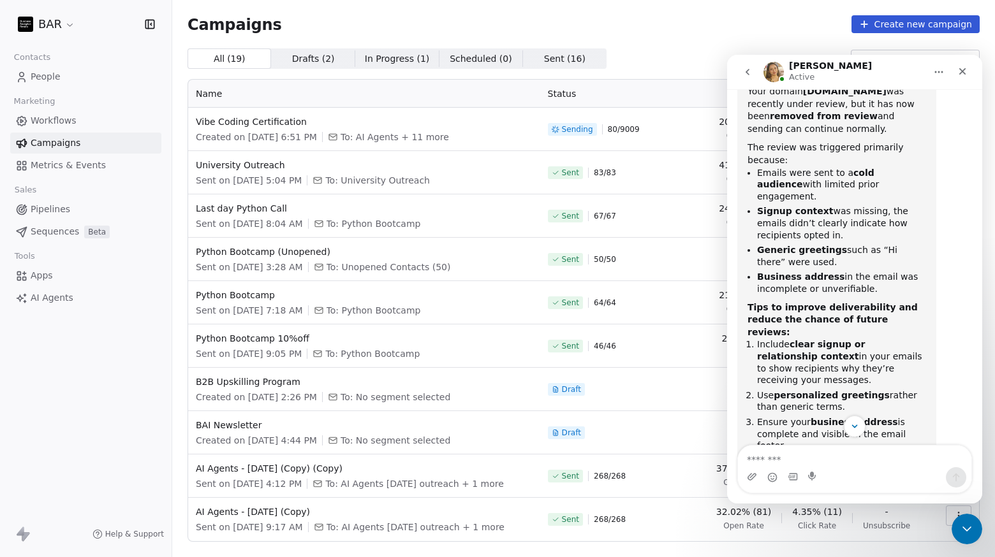
scroll to position [1068, 0]
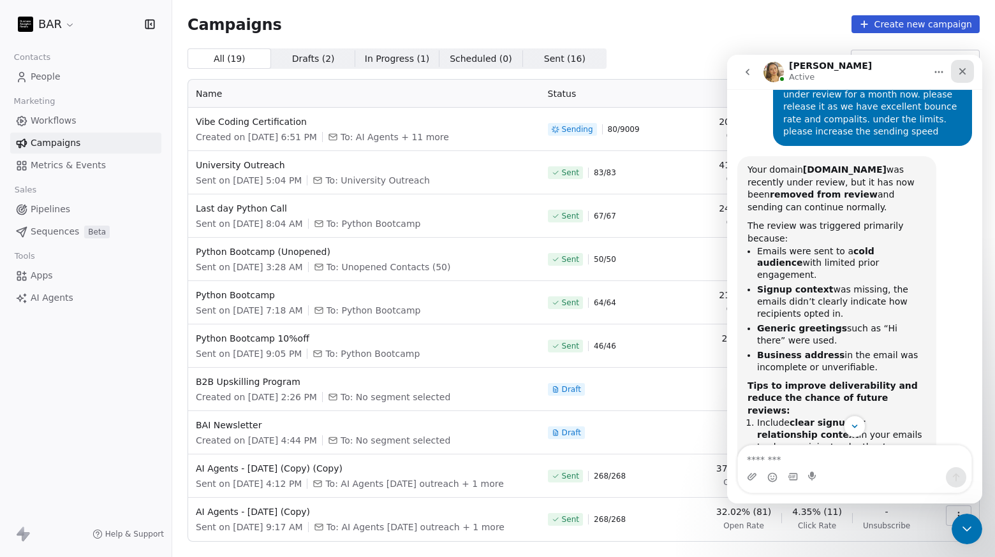
click at [955, 72] on div "Close" at bounding box center [962, 71] width 23 height 23
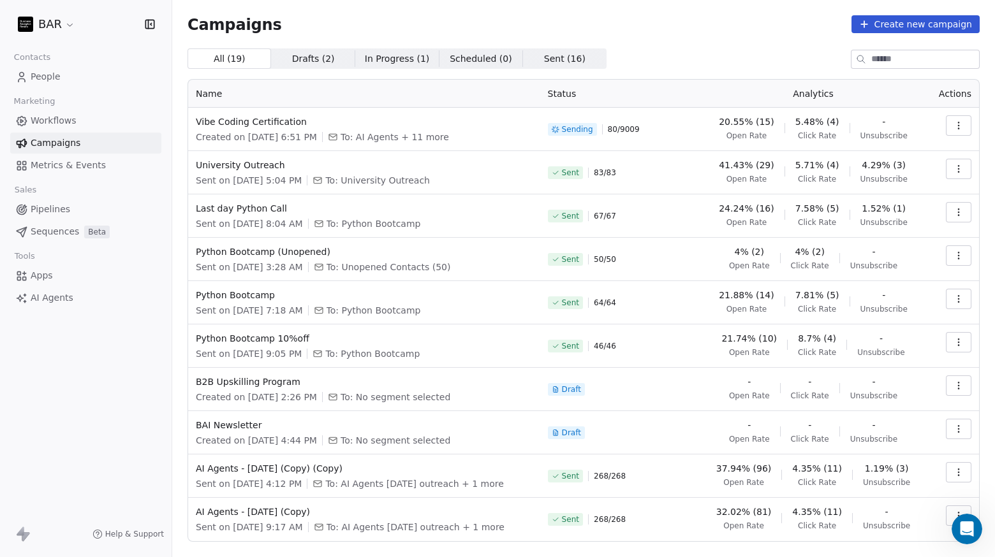
click at [707, 54] on div "All ( 19 ) All ( 19 ) Drafts ( 2 ) Drafts ( 2 ) In Progress ( 1 ) In Progress (…" at bounding box center [584, 58] width 792 height 20
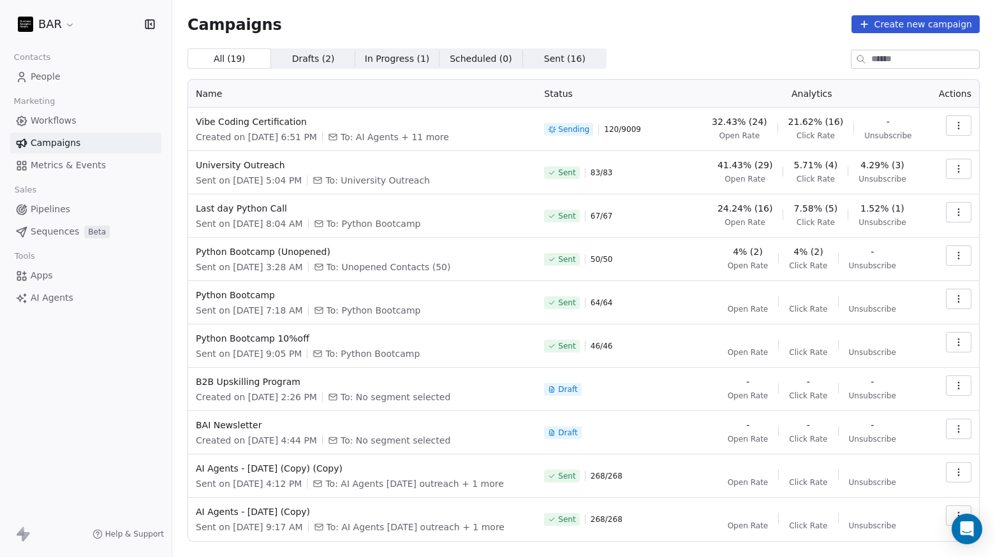
click at [946, 125] on button "button" at bounding box center [959, 125] width 26 height 20
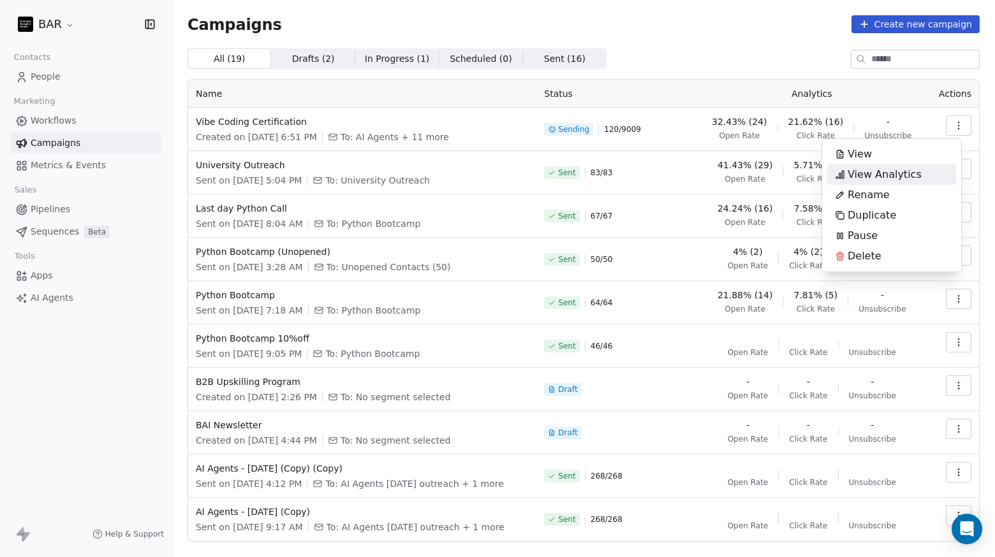
click at [901, 177] on span "View Analytics" at bounding box center [885, 174] width 74 height 15
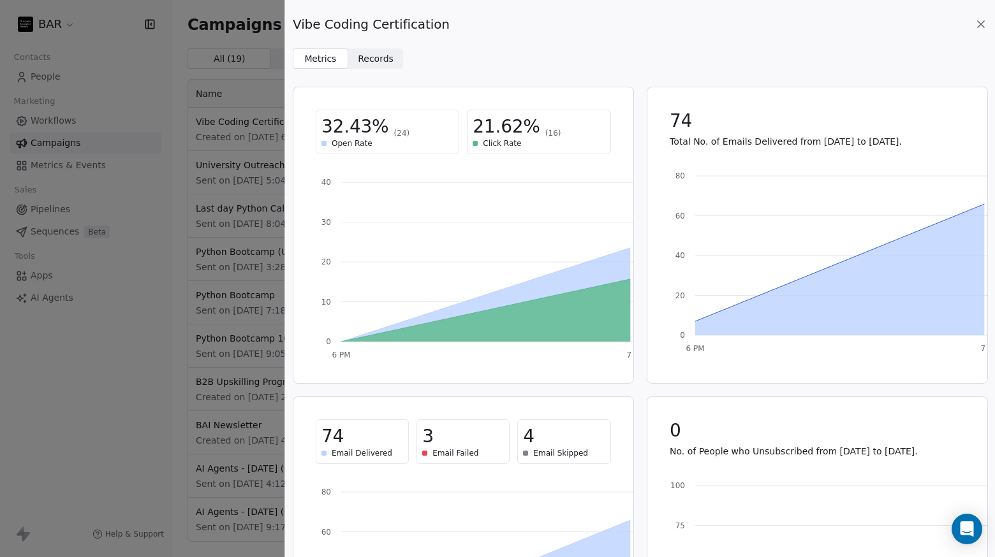
click at [383, 54] on span "Records" at bounding box center [376, 58] width 36 height 13
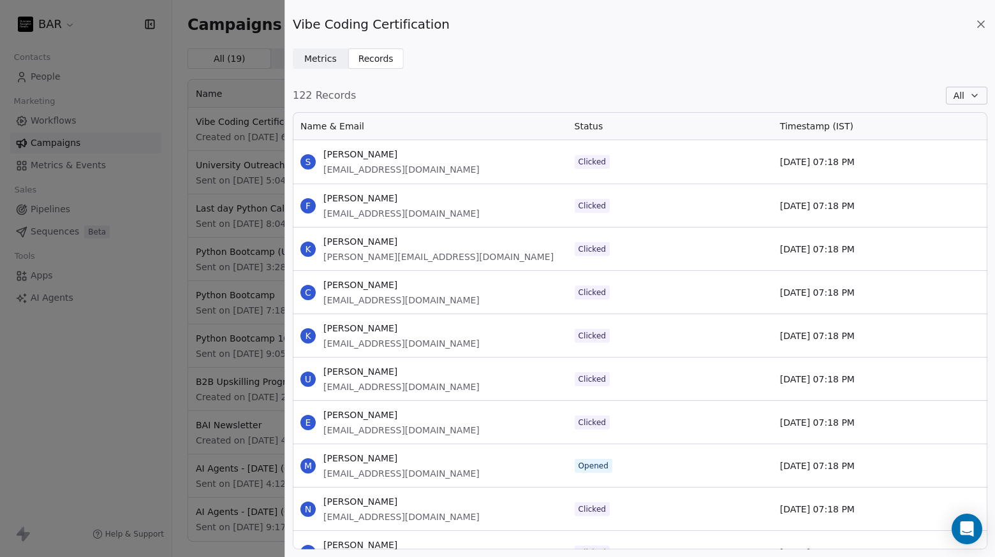
scroll to position [427, 685]
drag, startPoint x: 370, startPoint y: 214, endPoint x: 441, endPoint y: 217, distance: 70.9
click at [441, 217] on div "F Francesca Callahan fcallahan@transfinder.com" at bounding box center [430, 205] width 274 height 43
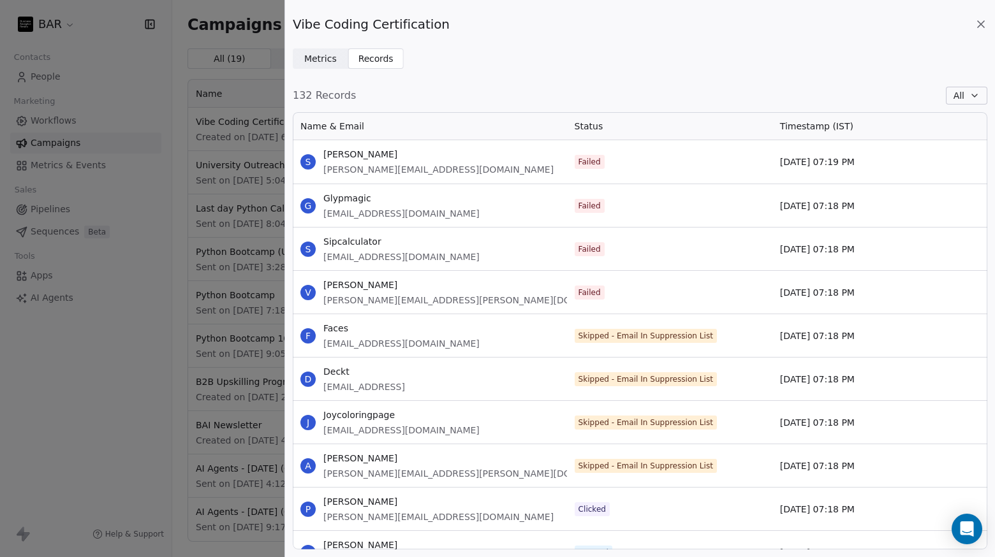
click at [982, 20] on icon at bounding box center [980, 24] width 13 height 13
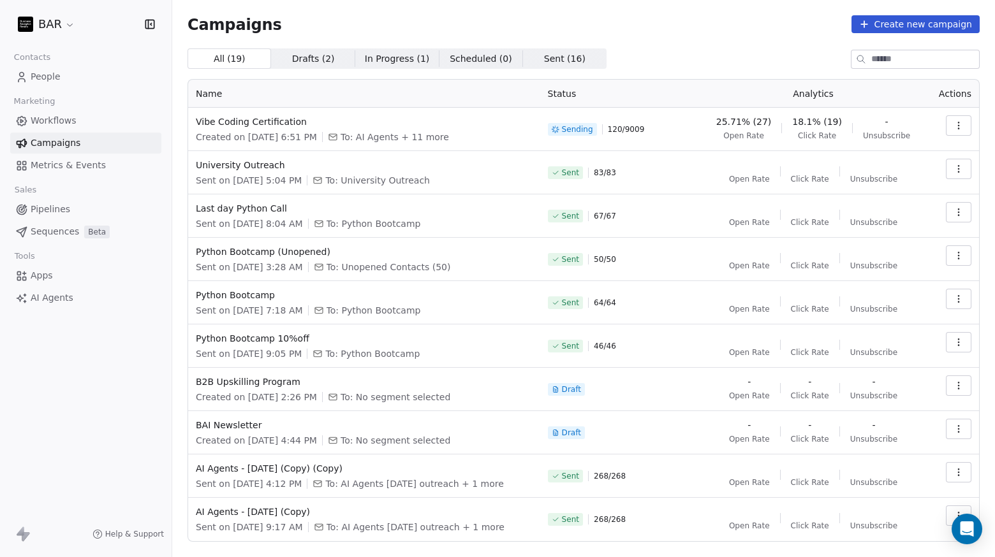
click at [684, 53] on div "All ( 19 ) All ( 19 ) Drafts ( 2 ) Drafts ( 2 ) In Progress ( 1 ) In Progress (…" at bounding box center [584, 58] width 792 height 20
click at [946, 127] on button "button" at bounding box center [959, 125] width 26 height 20
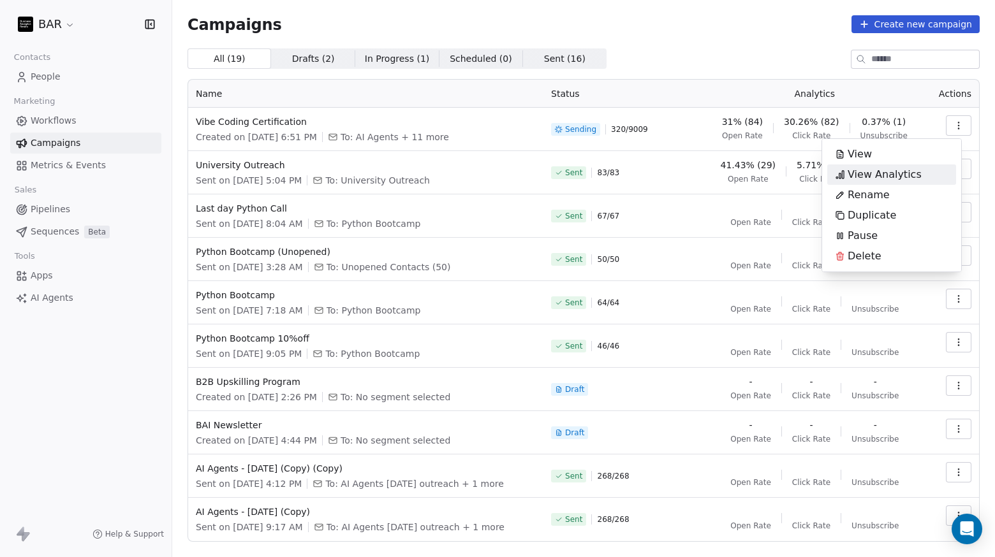
click at [904, 177] on span "View Analytics" at bounding box center [885, 174] width 74 height 15
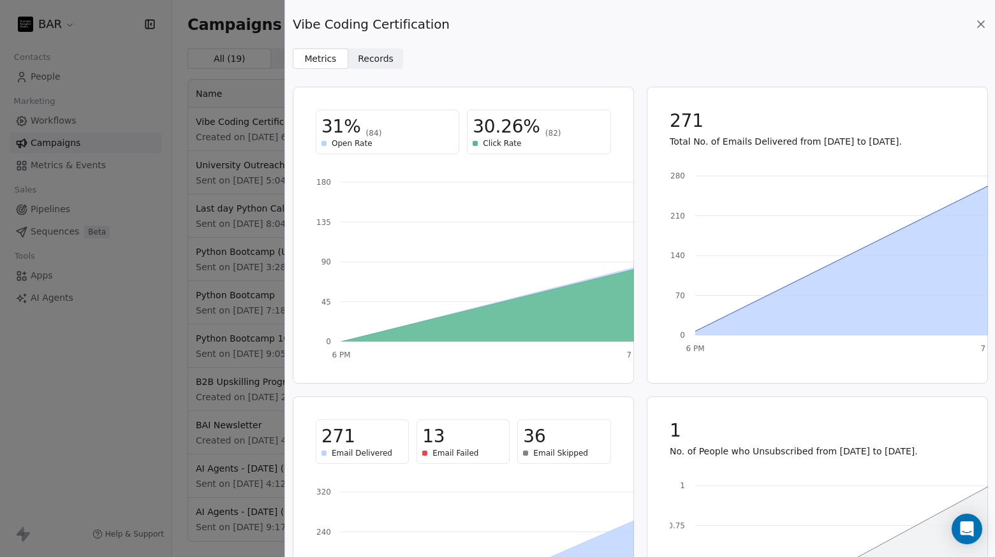
click at [388, 64] on span "Records" at bounding box center [376, 58] width 36 height 13
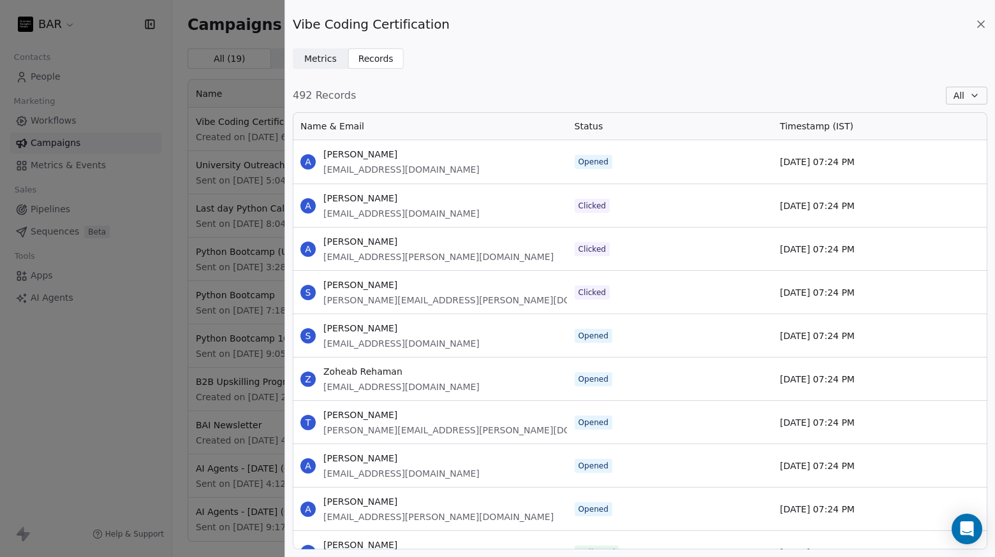
scroll to position [427, 685]
click at [367, 190] on div "A Ahmed Saeed asaeed@etax.com.eg" at bounding box center [430, 205] width 274 height 43
click at [980, 24] on icon at bounding box center [980, 24] width 13 height 13
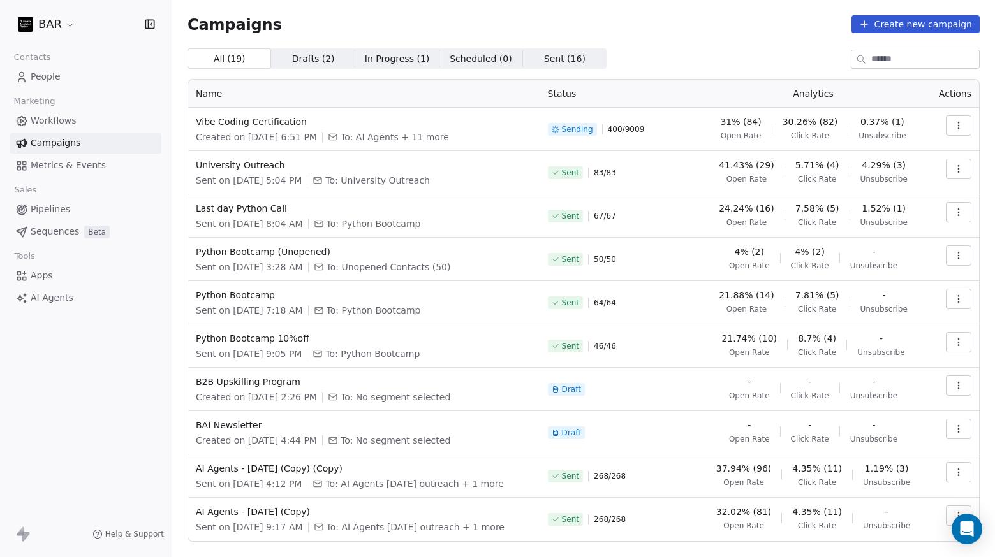
click at [726, 62] on div "All ( 19 ) All ( 19 ) Drafts ( 2 ) Drafts ( 2 ) In Progress ( 1 ) In Progress (…" at bounding box center [584, 58] width 792 height 20
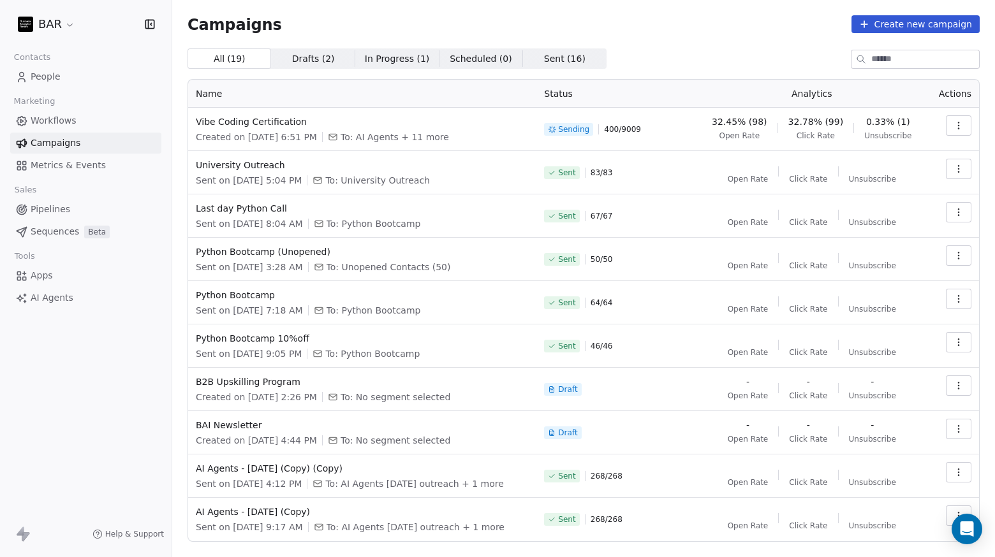
click at [680, 31] on div "Campaigns Create new campaign" at bounding box center [584, 24] width 792 height 18
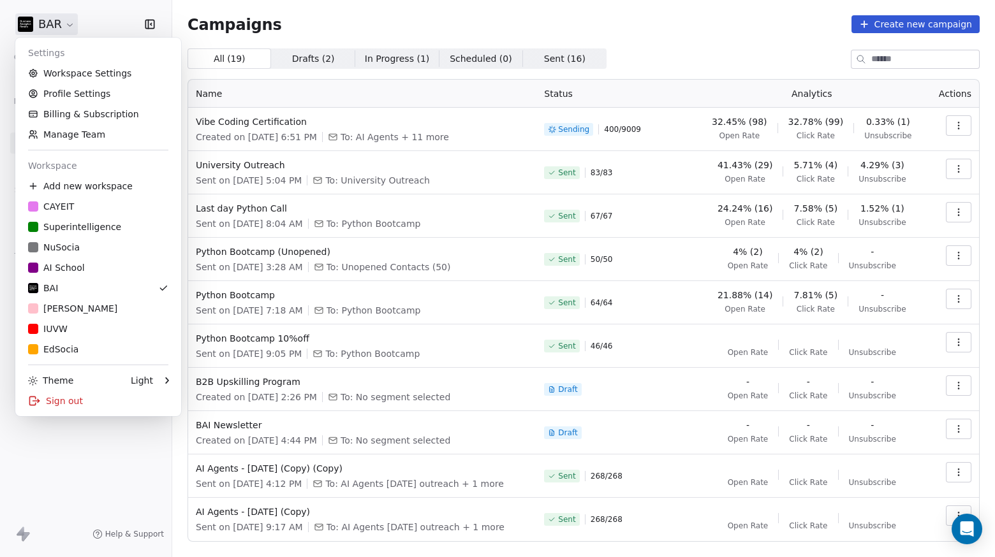
click at [59, 18] on html "BAR Contacts People Marketing Workflows Campaigns Metrics & Events Sales Pipeli…" at bounding box center [497, 278] width 995 height 557
click at [78, 93] on link "Profile Settings" at bounding box center [98, 94] width 156 height 20
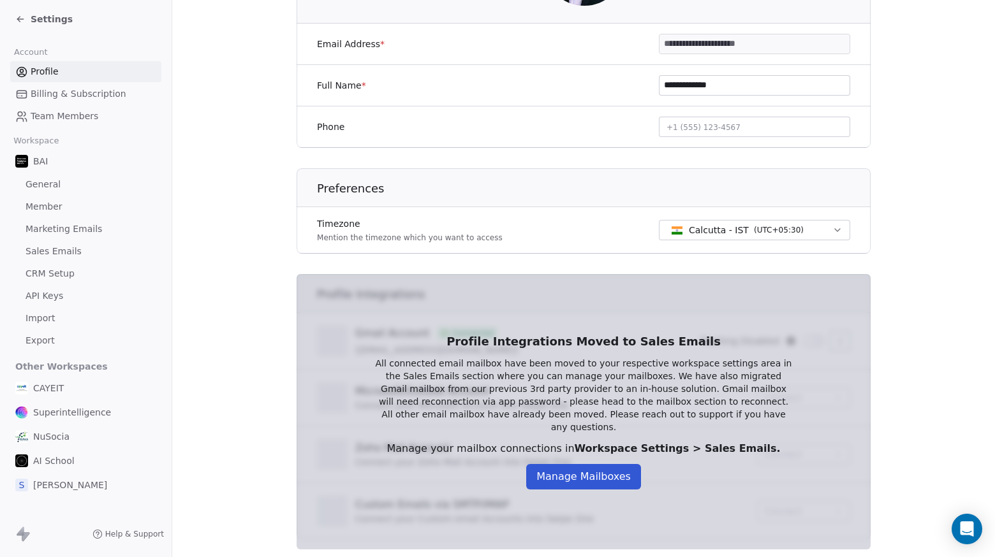
scroll to position [255, 0]
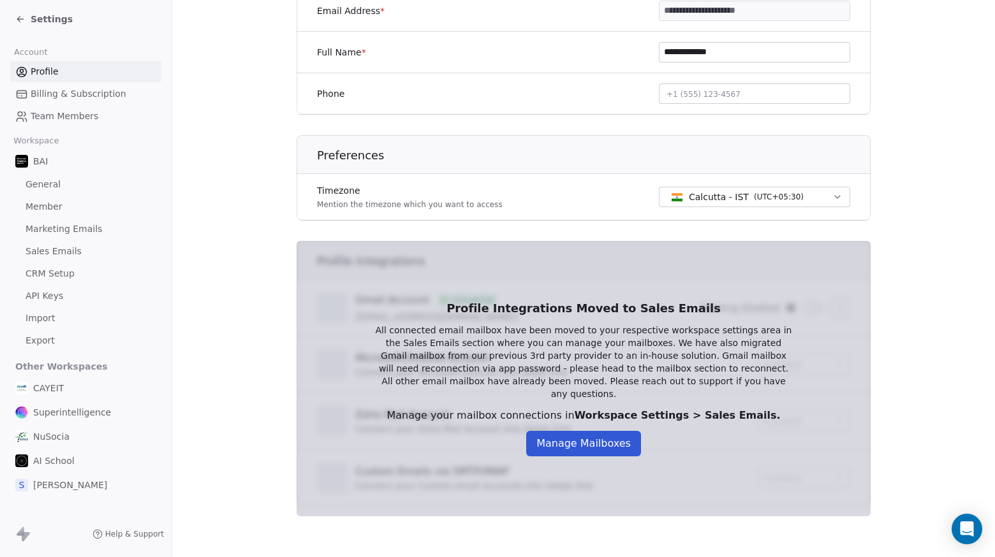
click at [94, 109] on link "Team Members" at bounding box center [85, 116] width 151 height 21
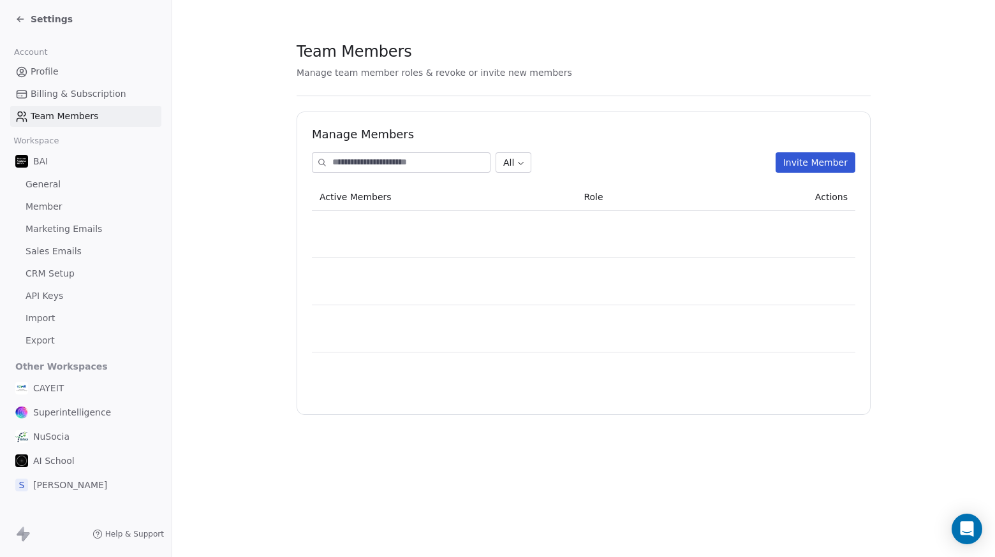
click at [101, 99] on span "Billing & Subscription" at bounding box center [79, 93] width 96 height 13
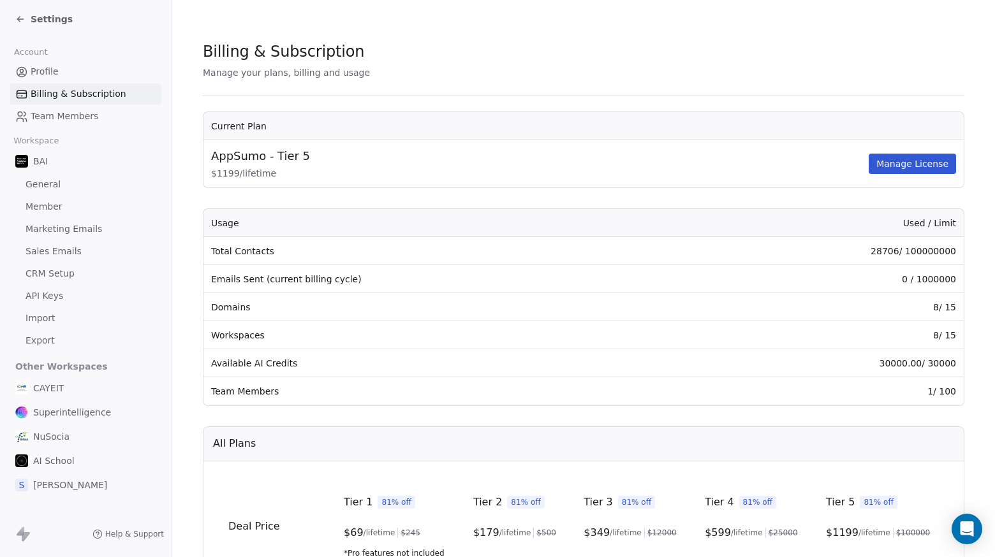
click at [290, 287] on td "Emails Sent (current billing cycle)" at bounding box center [439, 279] width 473 height 28
click at [54, 20] on span "Settings" at bounding box center [52, 19] width 42 height 13
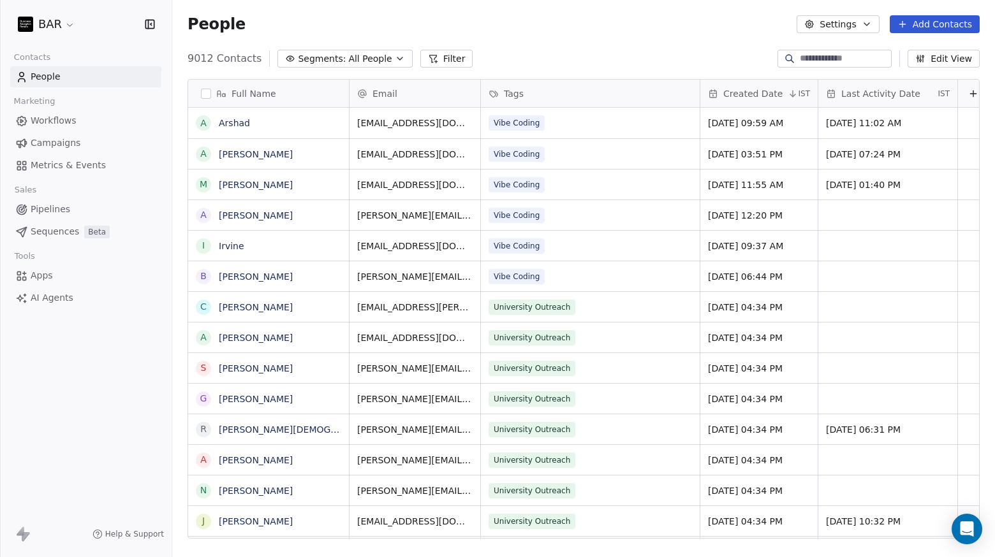
scroll to position [481, 813]
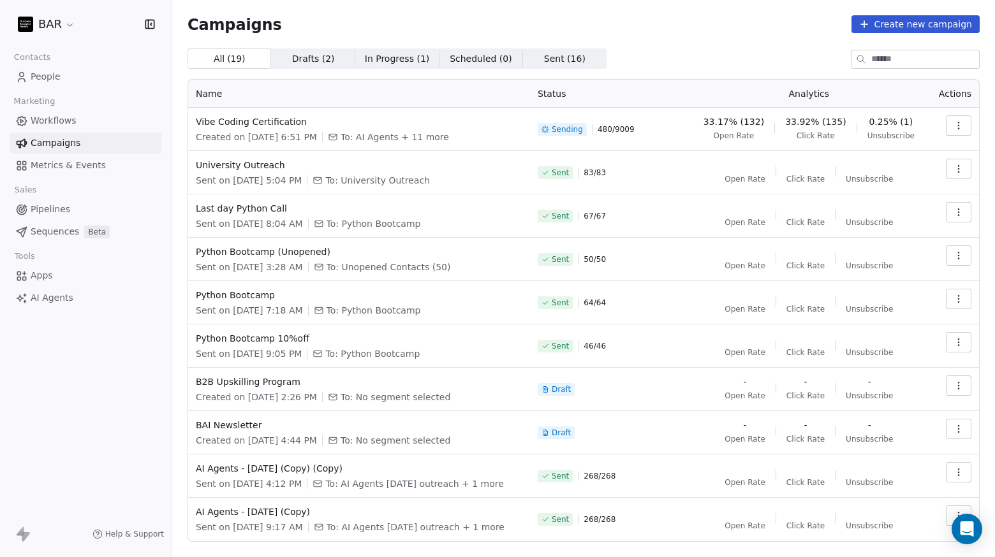
click at [78, 77] on link "People" at bounding box center [85, 76] width 151 height 21
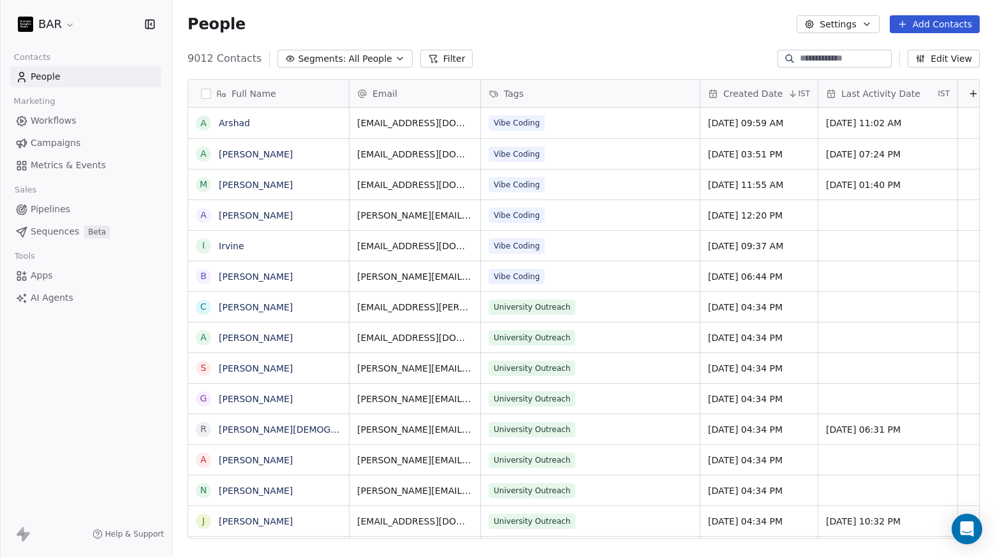
scroll to position [481, 813]
click at [399, 61] on button "Segments: All People" at bounding box center [344, 59] width 135 height 18
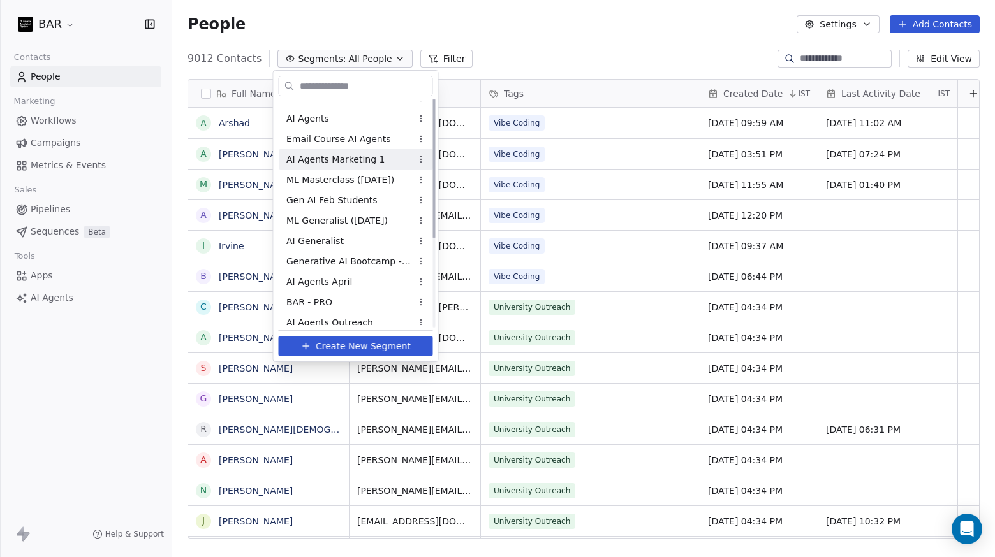
scroll to position [0, 0]
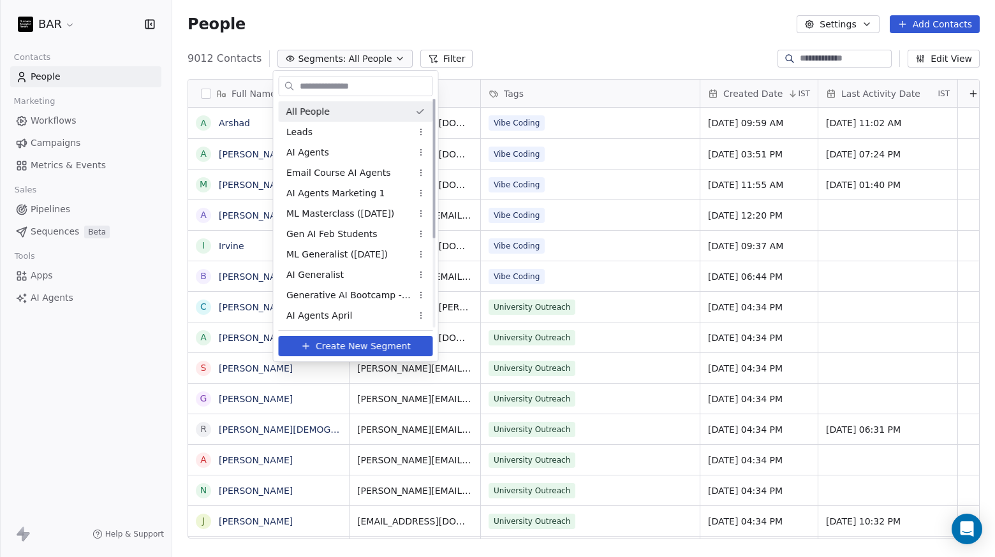
click at [501, 87] on html "BAR Contacts People Marketing Workflows Campaigns Metrics & Events Sales Pipeli…" at bounding box center [497, 278] width 995 height 557
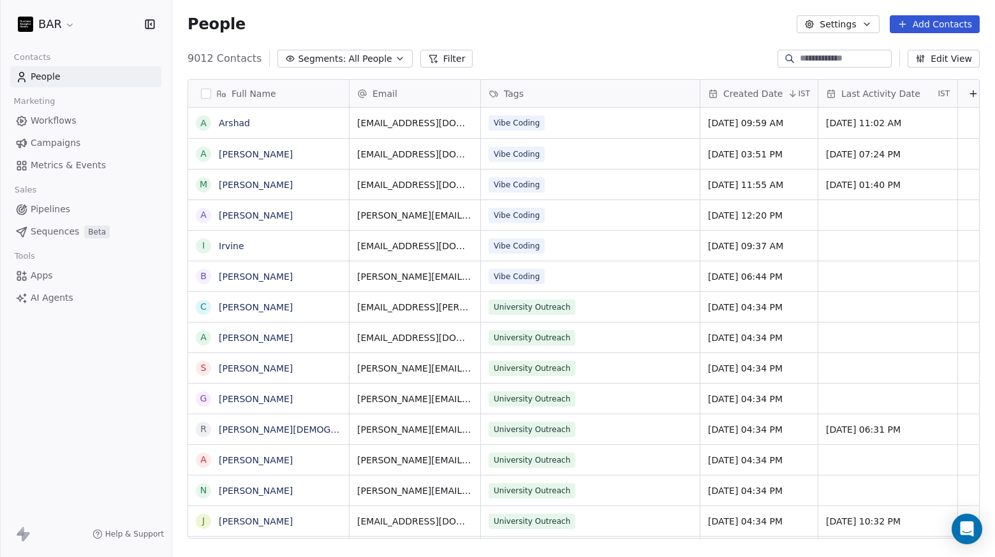
scroll to position [481, 813]
click at [453, 66] on button "Filter" at bounding box center [446, 59] width 53 height 18
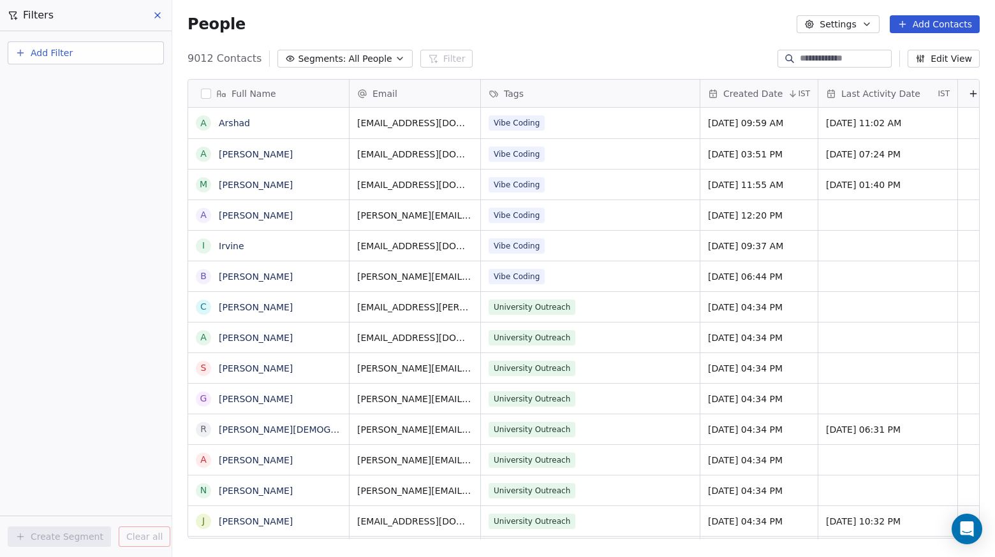
click at [93, 54] on button "Add Filter" at bounding box center [86, 52] width 156 height 23
click at [87, 78] on span "Contact properties" at bounding box center [62, 83] width 83 height 13
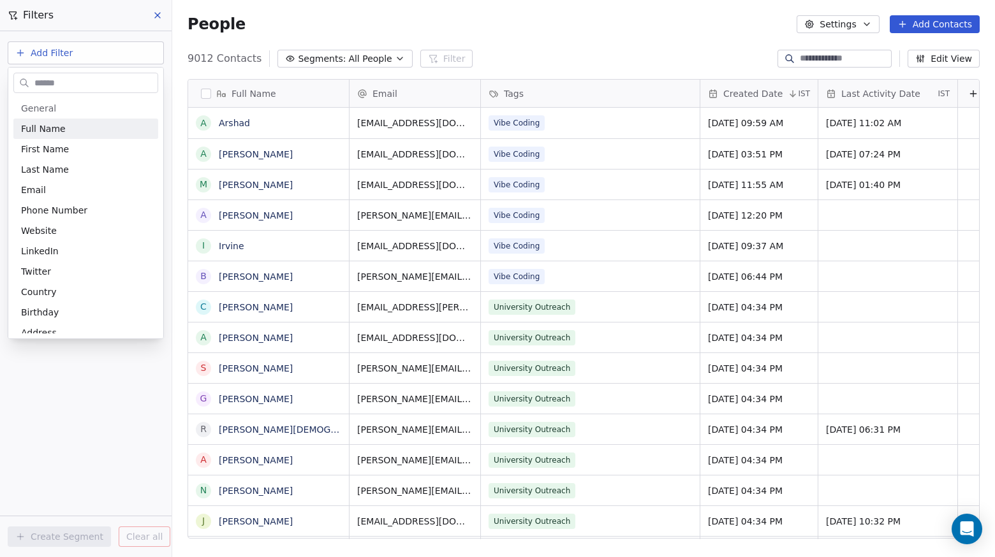
click at [85, 82] on input "text" at bounding box center [95, 83] width 126 height 18
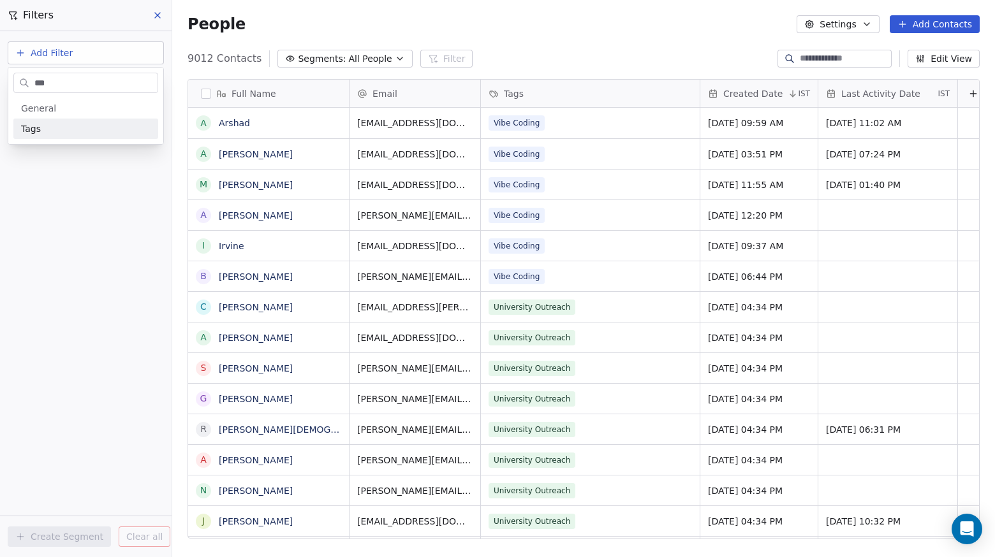
type input "***"
click at [84, 126] on div "Tags" at bounding box center [85, 128] width 129 height 13
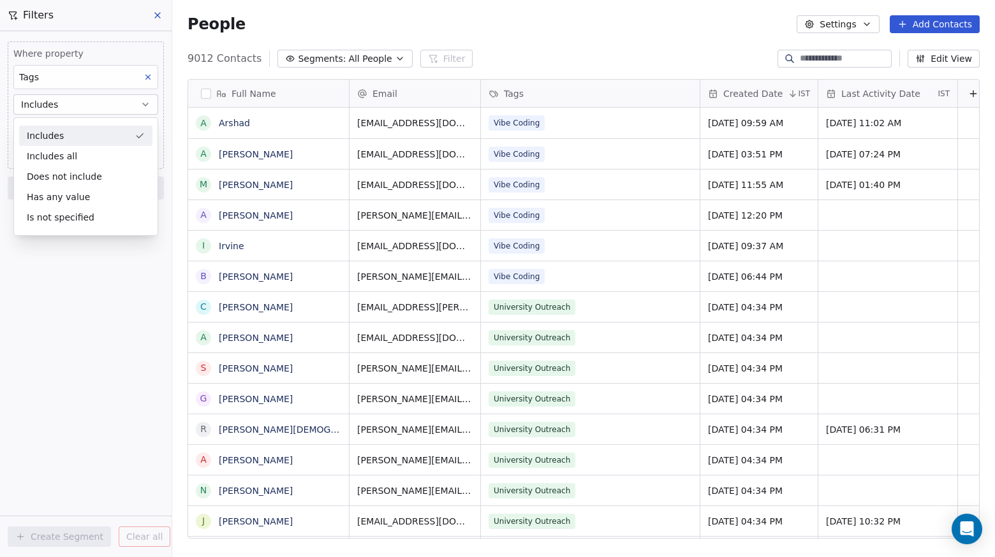
click at [71, 129] on div "Includes" at bounding box center [85, 136] width 133 height 20
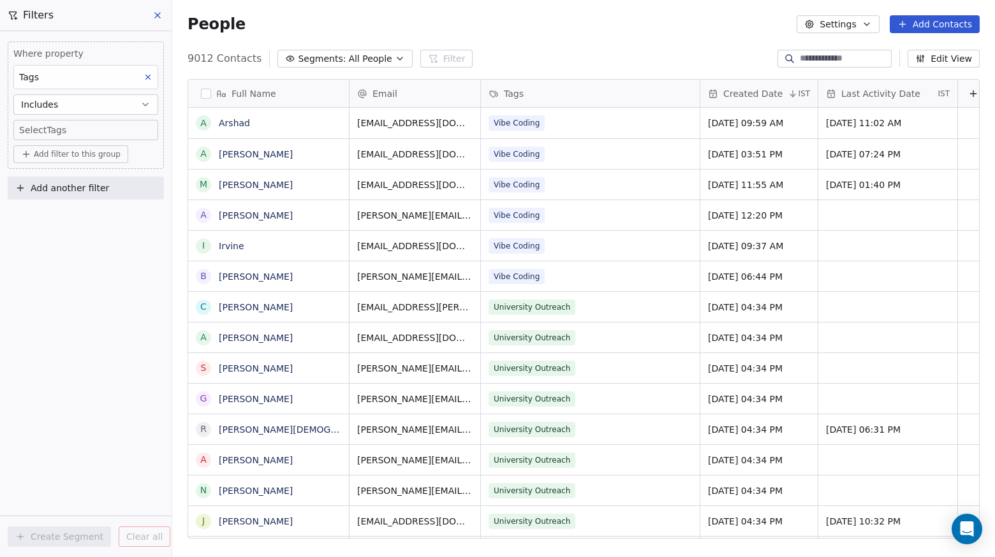
click at [68, 131] on body "BAR Contacts People Marketing Workflows Campaigns Metrics & Events Sales Pipeli…" at bounding box center [497, 278] width 995 height 557
type input "****"
click at [70, 161] on div "Vibe Coding" at bounding box center [87, 169] width 138 height 20
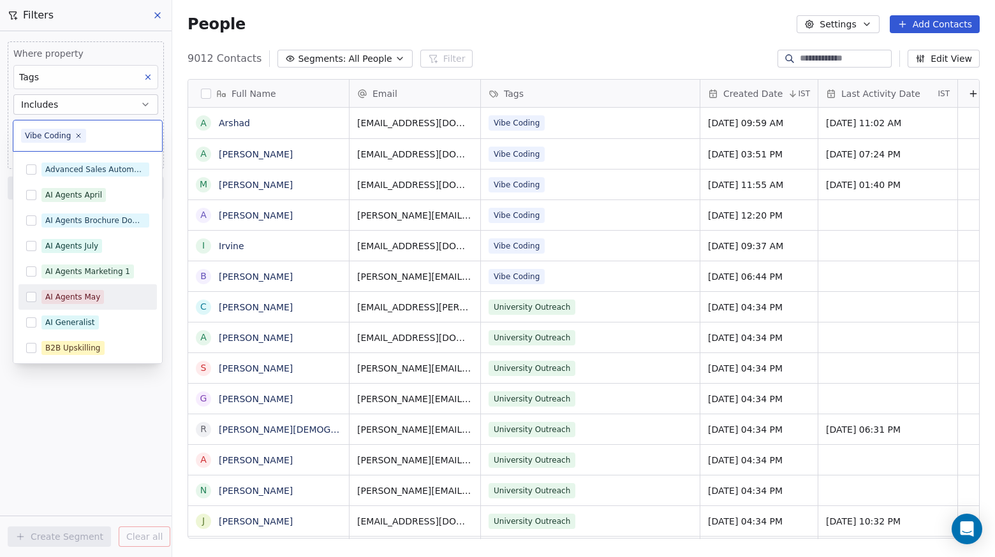
click at [136, 468] on html "BAR Contacts People Marketing Workflows Campaigns Metrics & Events Sales Pipeli…" at bounding box center [497, 278] width 995 height 557
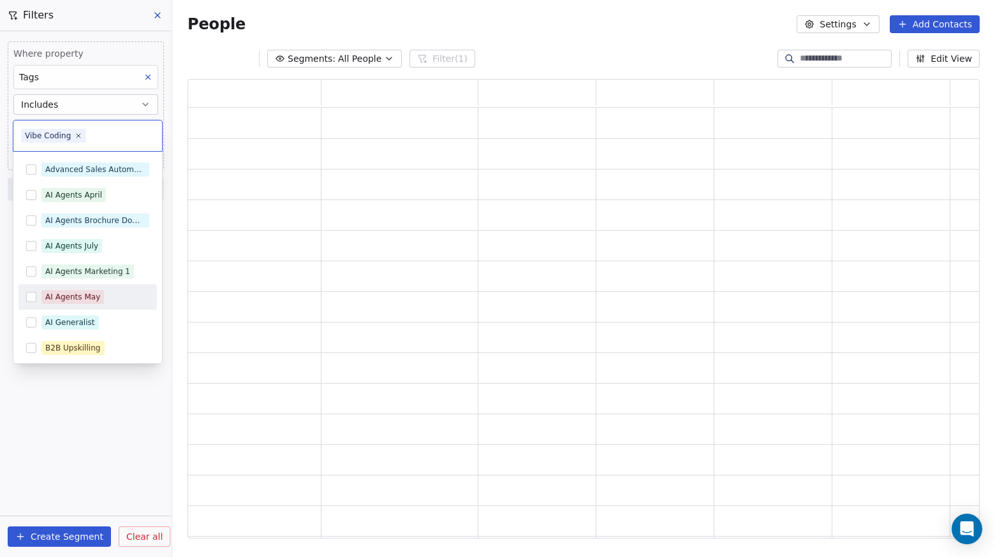
scroll to position [450, 783]
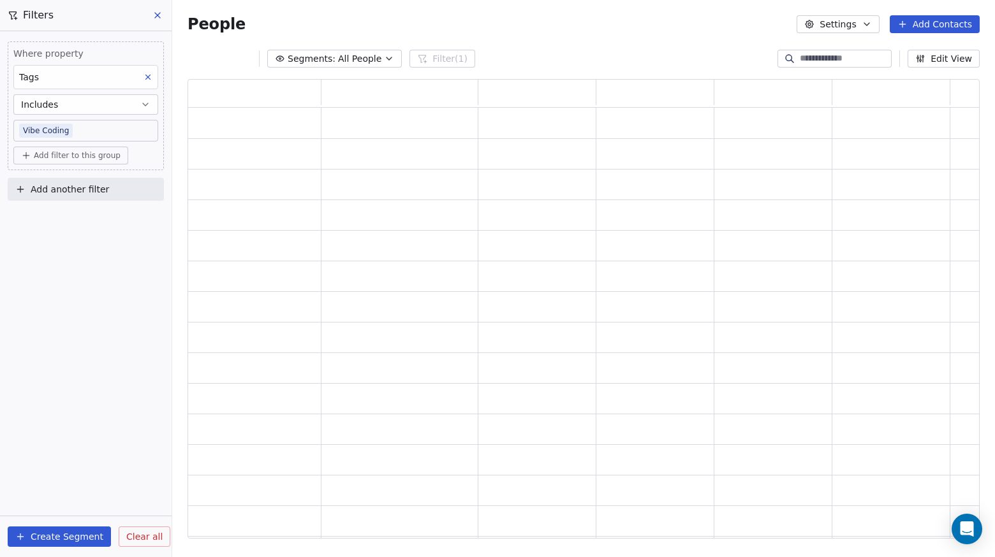
click at [83, 529] on button "Create Segment" at bounding box center [59, 537] width 103 height 20
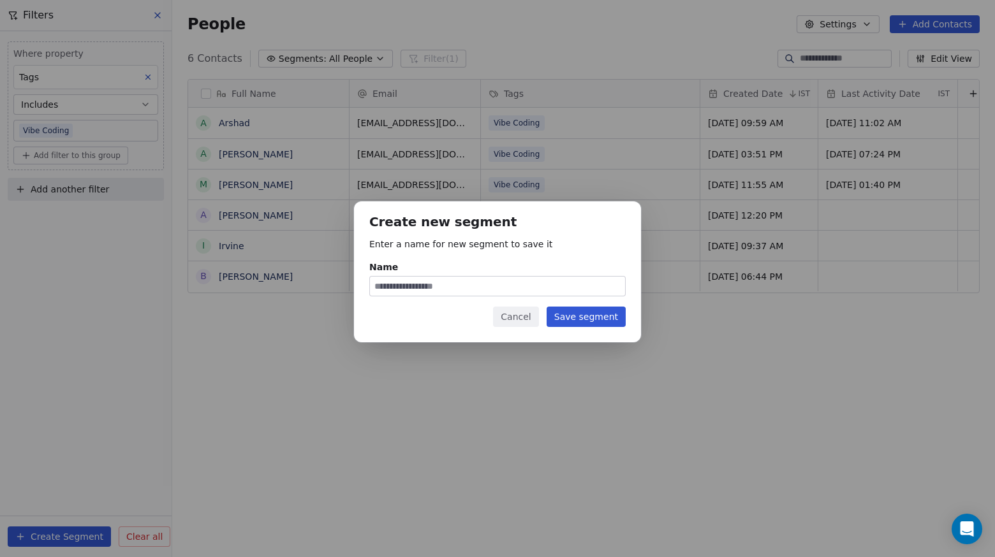
scroll to position [481, 813]
click at [422, 286] on input "Name" at bounding box center [497, 286] width 255 height 19
type input "**********"
click at [613, 320] on button "Save segment" at bounding box center [586, 317] width 79 height 20
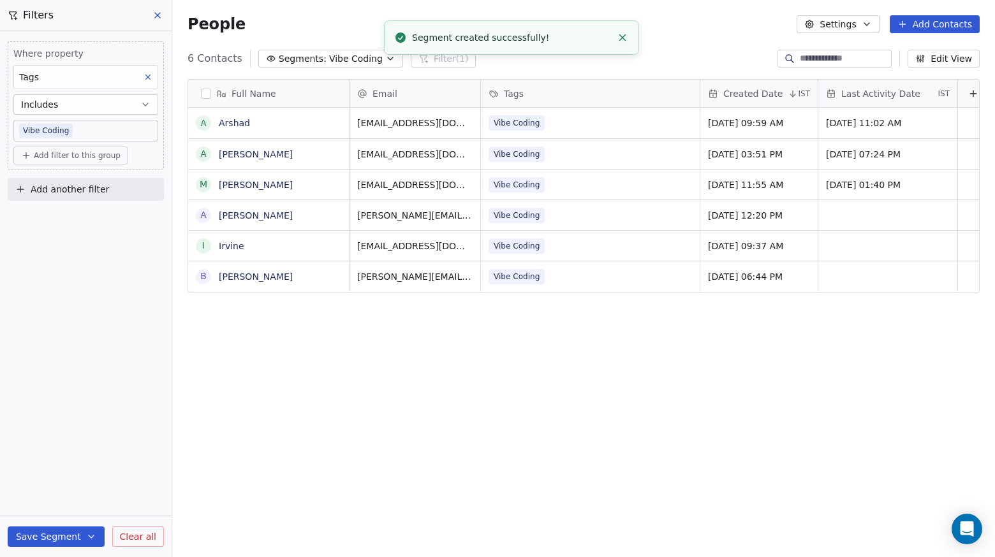
click at [151, 17] on button at bounding box center [158, 15] width 19 height 18
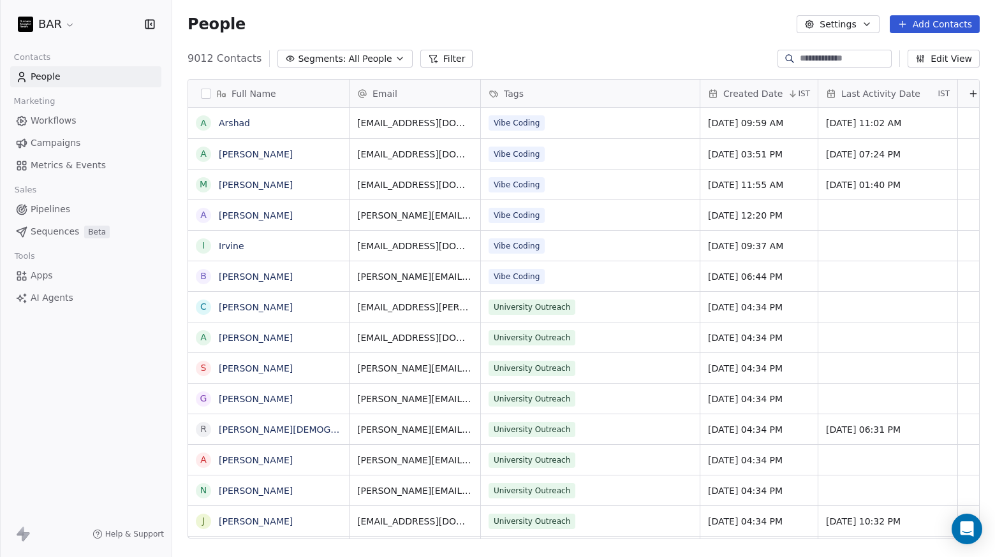
scroll to position [481, 813]
click at [75, 141] on span "Campaigns" at bounding box center [56, 142] width 50 height 13
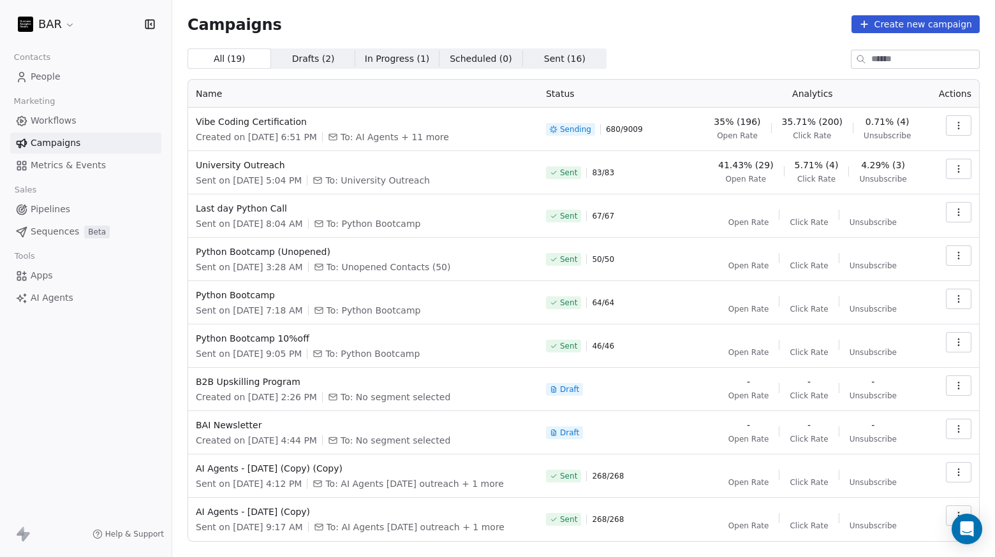
click at [953, 125] on icon "button" at bounding box center [958, 126] width 10 height 10
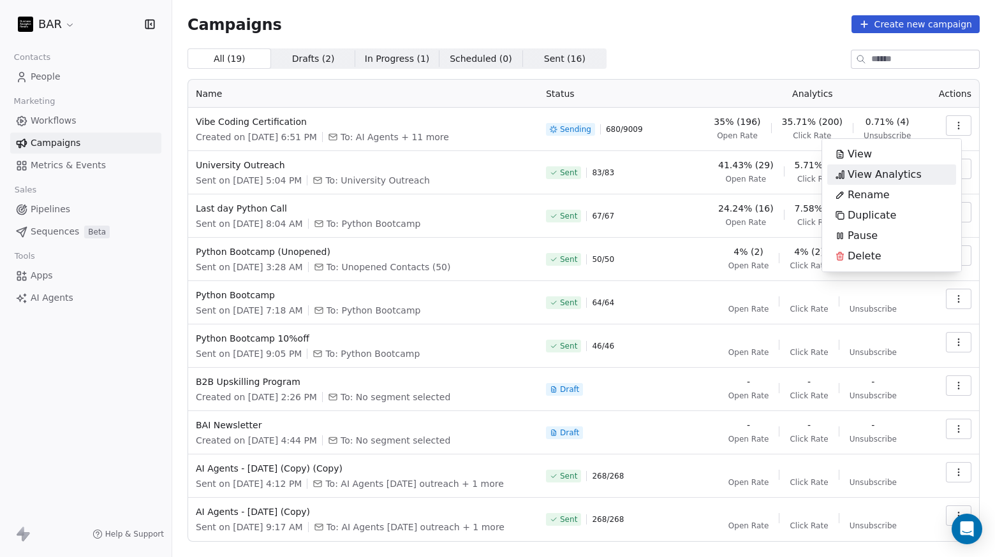
click at [901, 171] on span "View Analytics" at bounding box center [885, 174] width 74 height 15
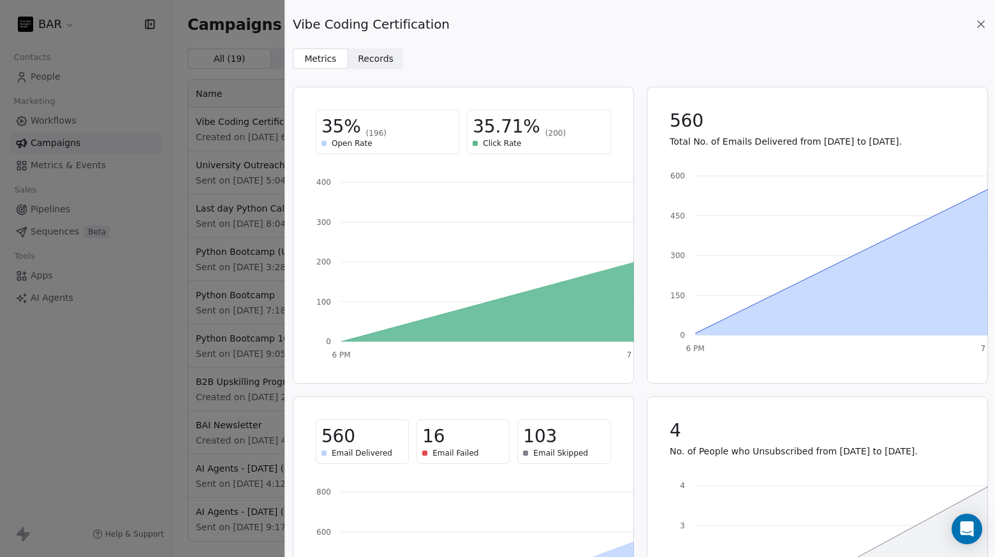
click at [978, 24] on icon at bounding box center [980, 24] width 13 height 13
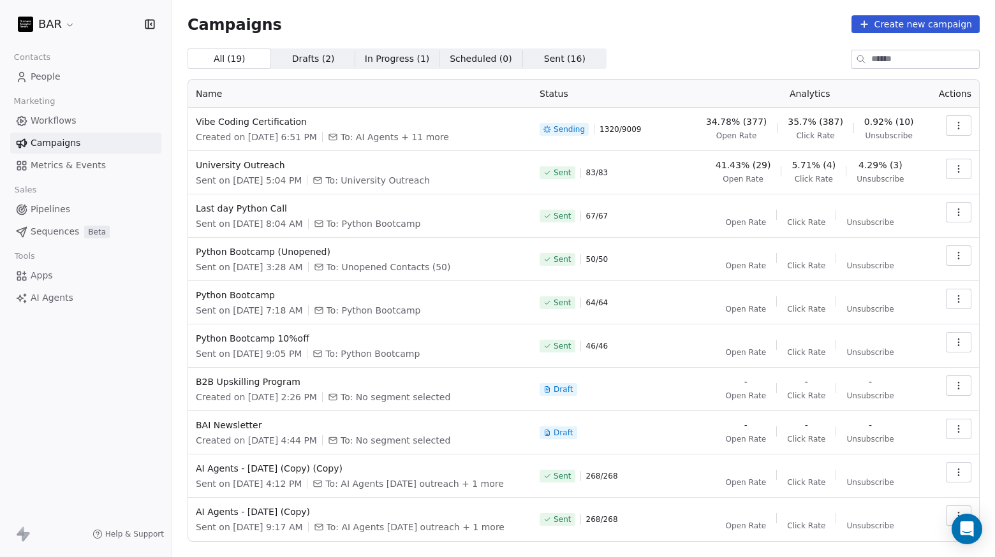
click at [957, 123] on button "button" at bounding box center [959, 125] width 26 height 20
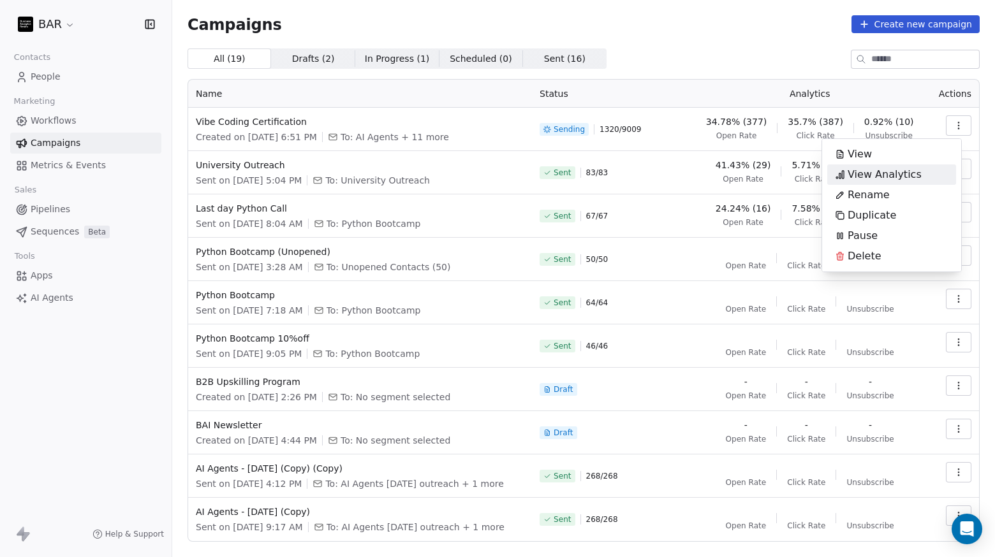
click at [906, 168] on span "View Analytics" at bounding box center [885, 174] width 74 height 15
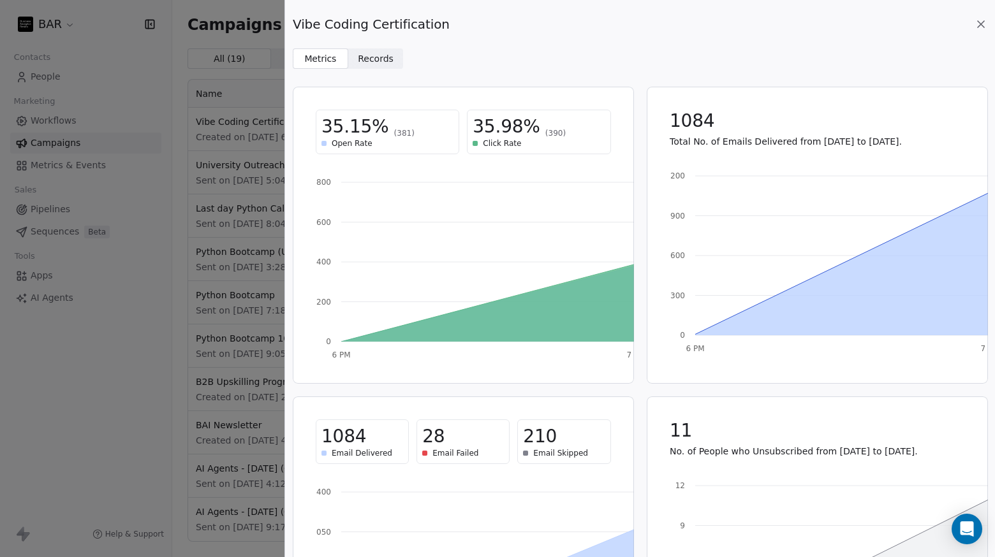
click at [374, 50] on span "Records Records" at bounding box center [375, 58] width 55 height 20
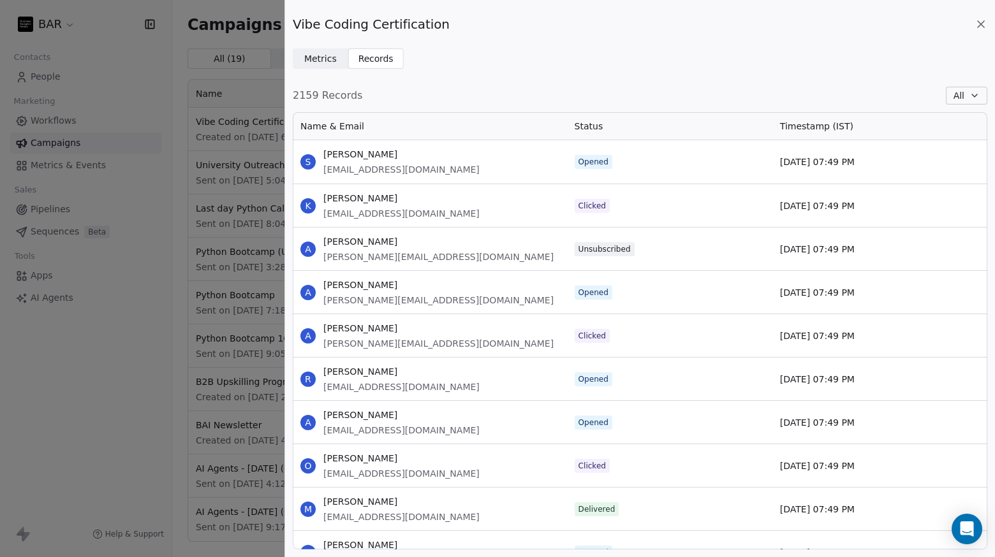
scroll to position [427, 685]
click at [240, 165] on div "Vibe Coding Certification Metrics Metrics Records Records 2159 Records All Name…" at bounding box center [497, 278] width 995 height 557
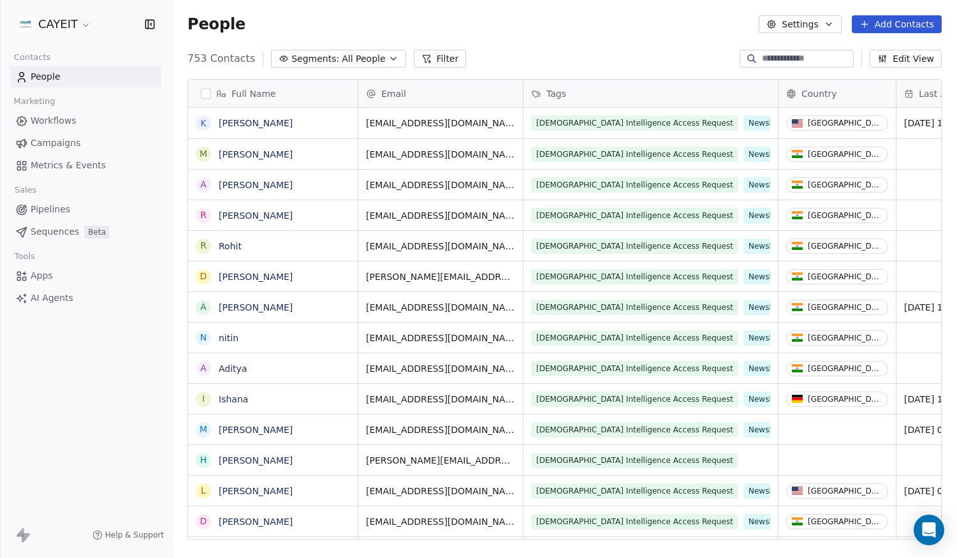
click at [61, 26] on html "CAYEIT Contacts People Marketing Workflows Campaigns Metrics & Events Sales Pip…" at bounding box center [478, 279] width 957 height 558
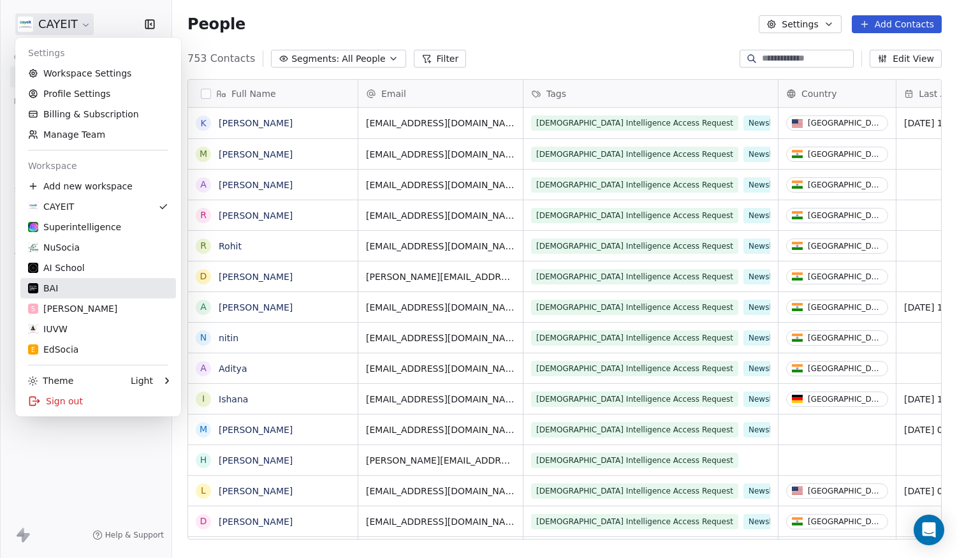
click at [99, 288] on div "BAI" at bounding box center [98, 288] width 140 height 13
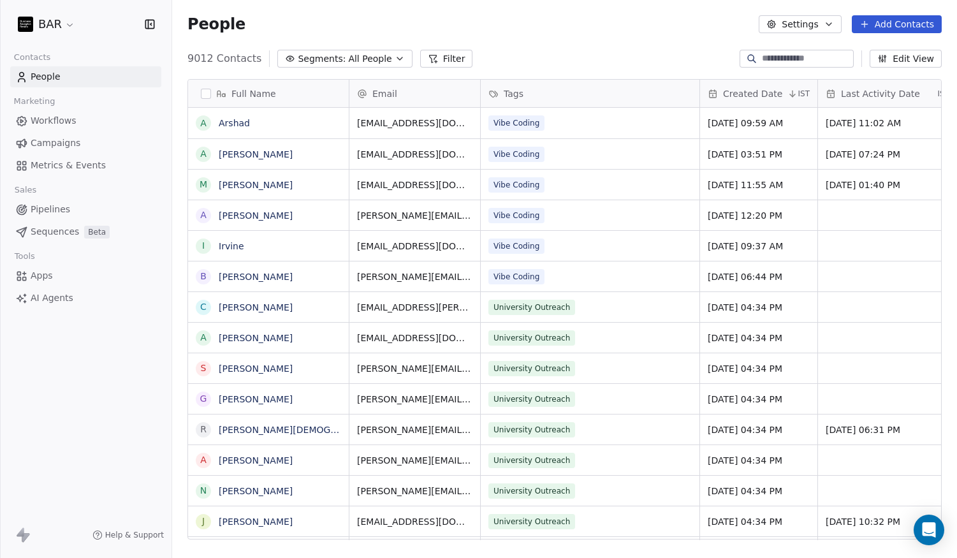
scroll to position [481, 776]
click at [84, 143] on link "Campaigns" at bounding box center [85, 143] width 151 height 21
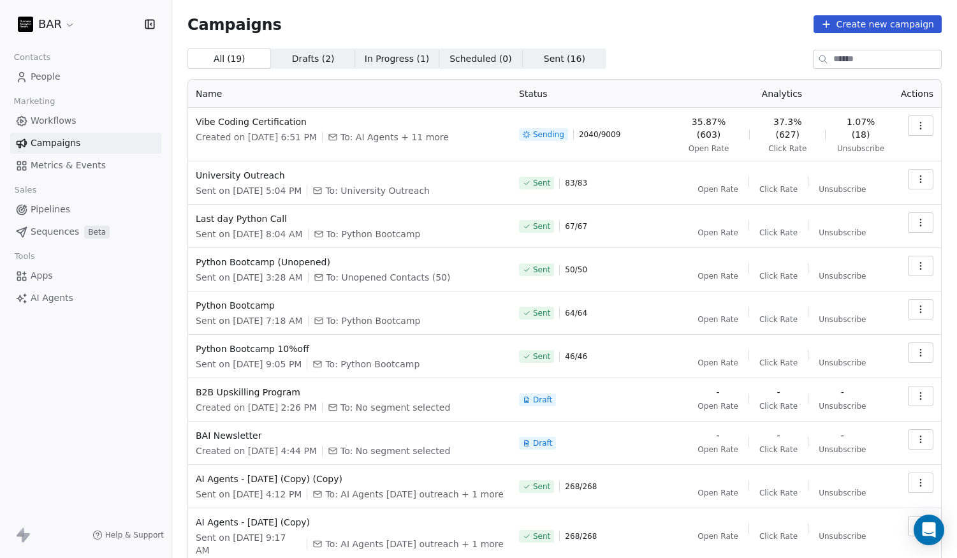
click at [908, 129] on button "button" at bounding box center [921, 125] width 26 height 20
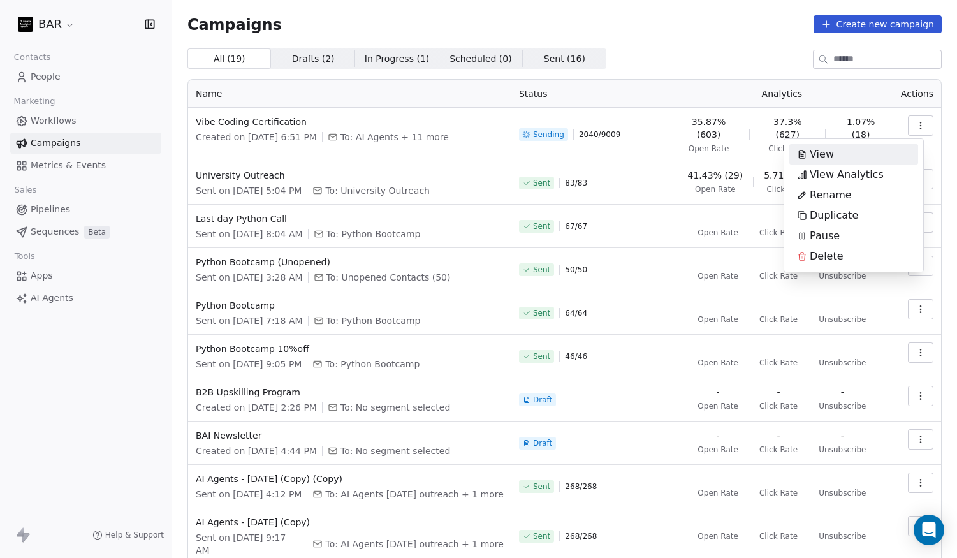
click at [737, 63] on html "BAR Contacts People Marketing Workflows Campaigns Metrics & Events Sales Pipeli…" at bounding box center [478, 279] width 957 height 558
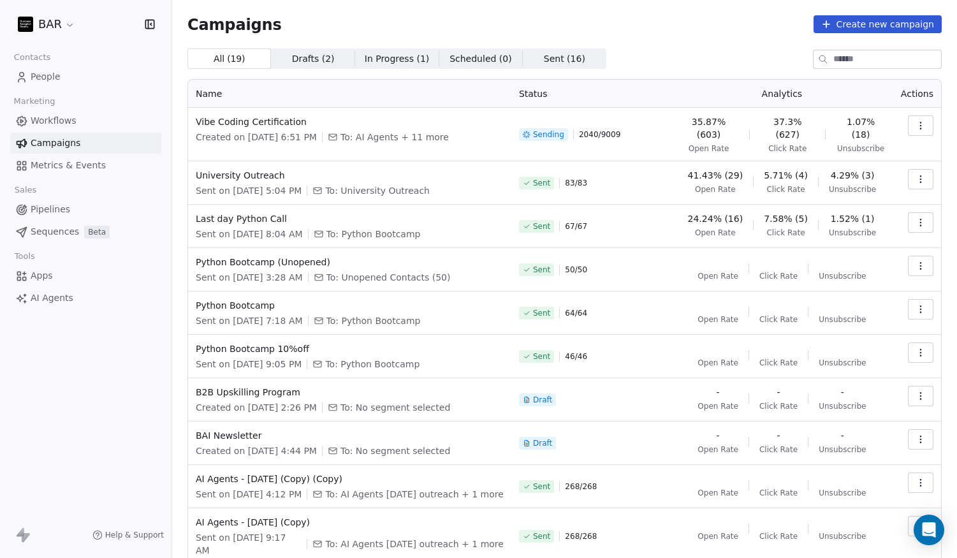
click at [916, 125] on icon "button" at bounding box center [921, 126] width 10 height 10
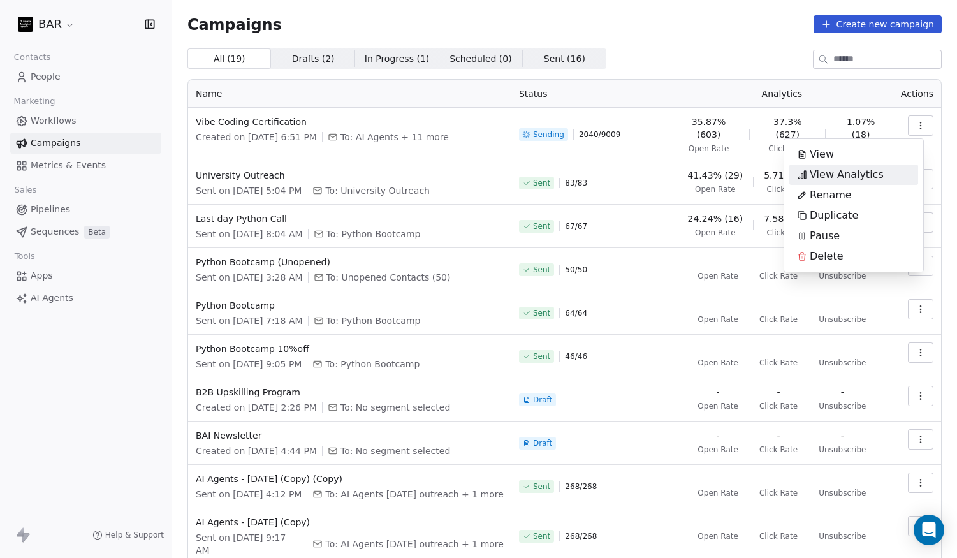
click at [879, 174] on div "View Analytics" at bounding box center [841, 175] width 102 height 20
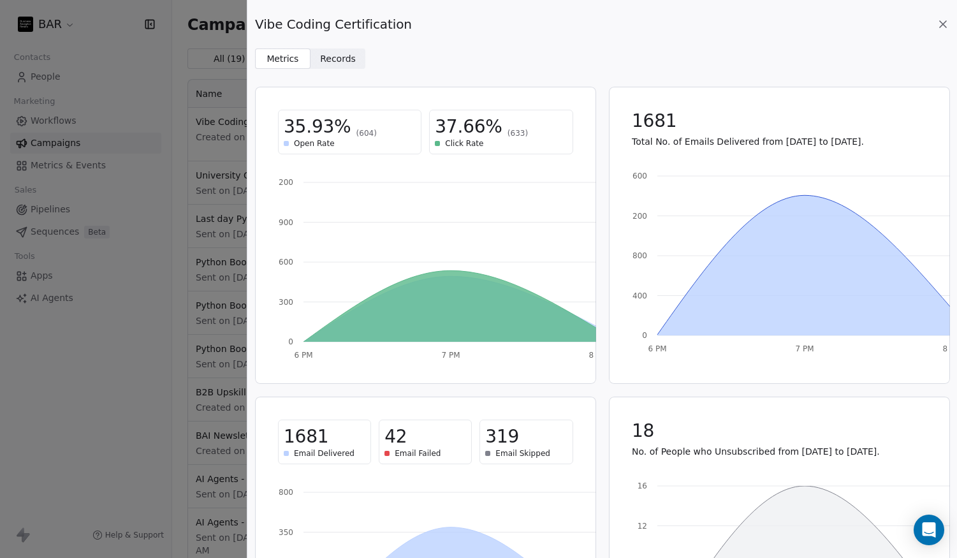
click at [348, 62] on span "Records" at bounding box center [338, 58] width 36 height 13
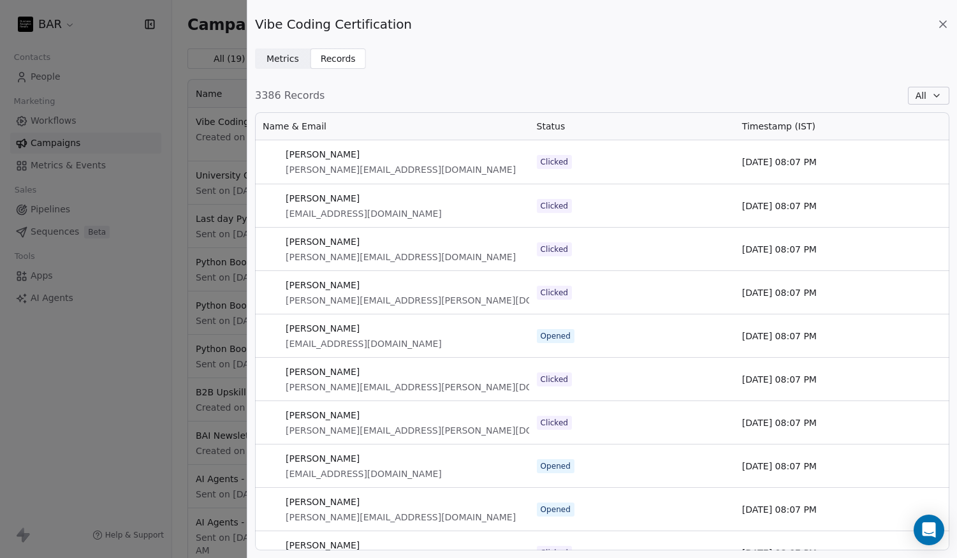
scroll to position [428, 685]
drag, startPoint x: 183, startPoint y: 118, endPoint x: 198, endPoint y: 97, distance: 26.0
click at [183, 118] on div "Vibe Coding Certification Metrics Metrics Records Records 3386 Records All Name…" at bounding box center [478, 279] width 957 height 558
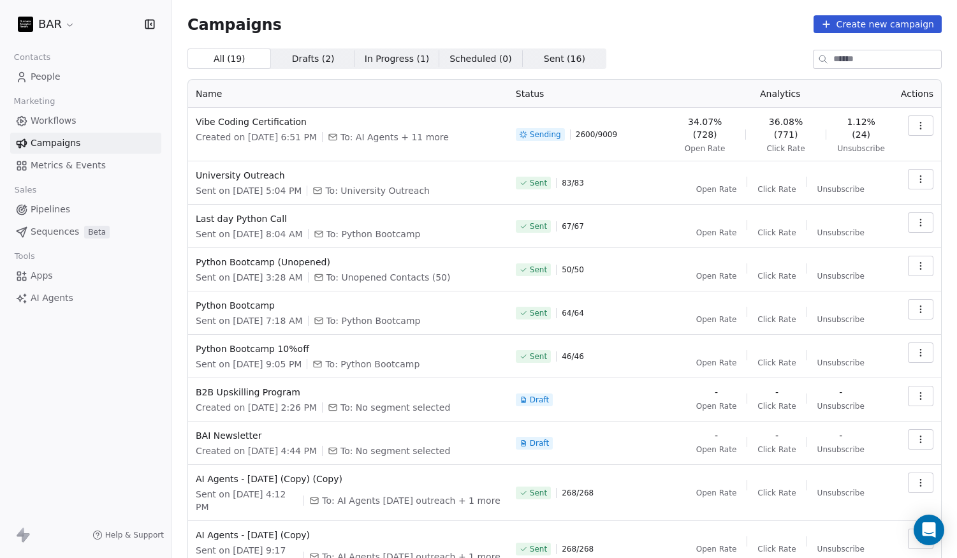
click at [679, 40] on div "Campaigns Create new campaign All ( 19 ) All ( 19 ) Drafts ( 2 ) Drafts ( 2 ) I…" at bounding box center [565, 315] width 754 height 601
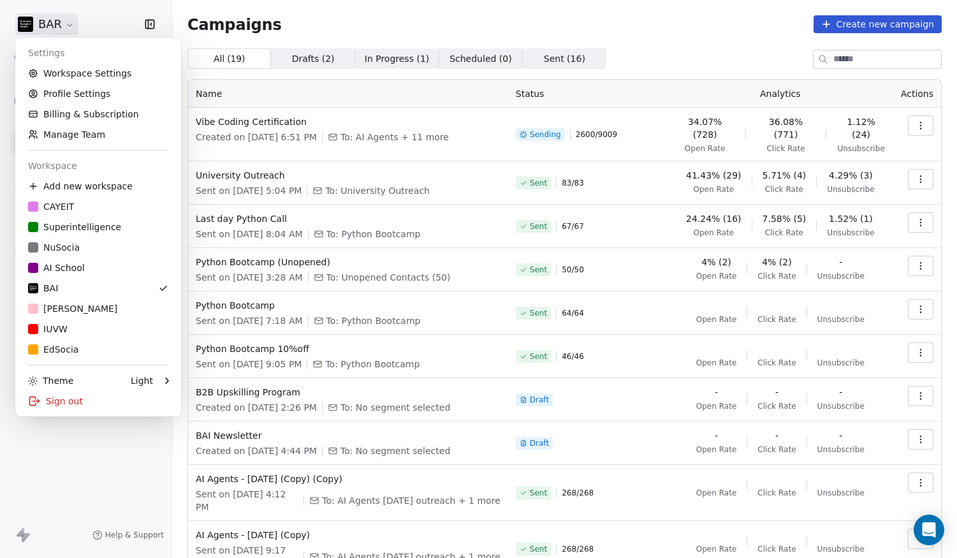
click at [70, 25] on html "BAR Contacts People Marketing Workflows Campaigns Metrics & Events Sales Pipeli…" at bounding box center [478, 279] width 957 height 558
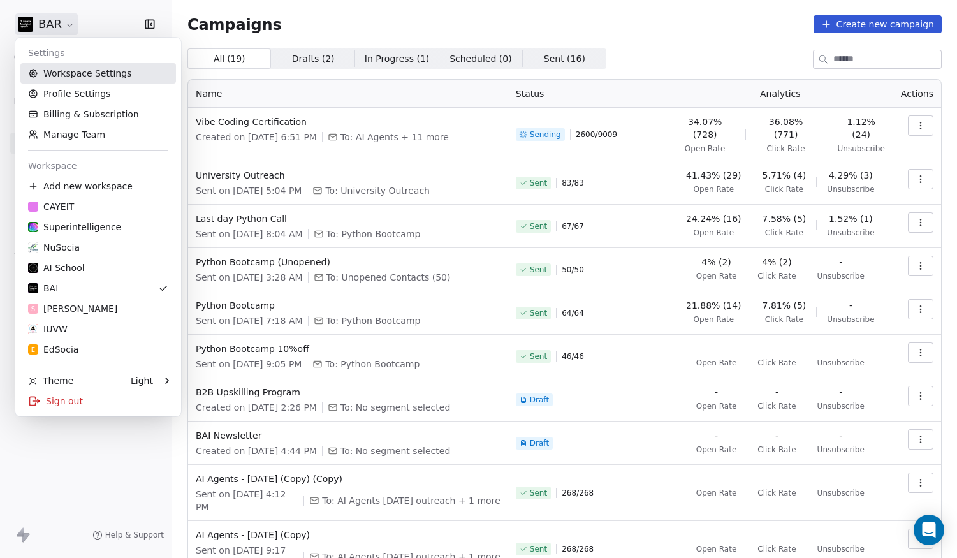
click at [124, 76] on link "Workspace Settings" at bounding box center [98, 73] width 156 height 20
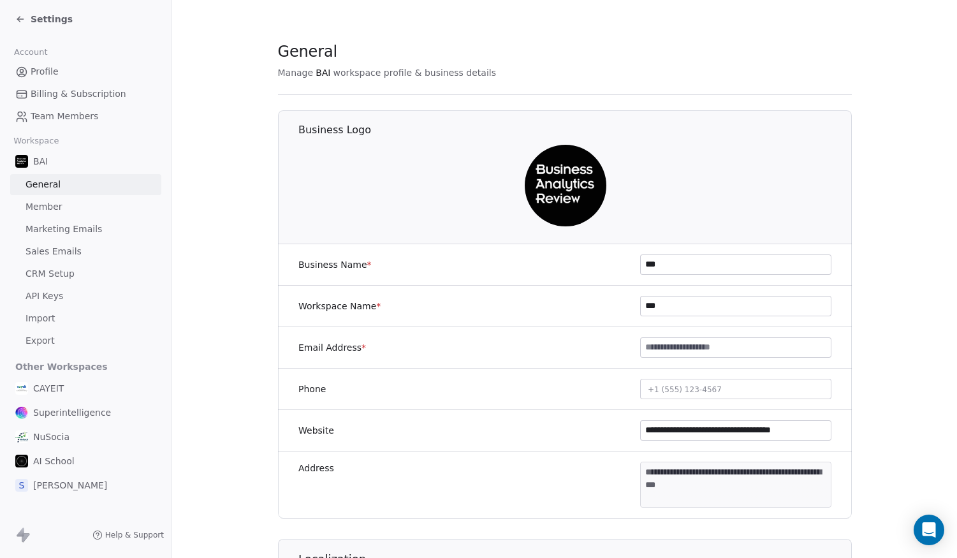
click at [105, 228] on link "Marketing Emails" at bounding box center [85, 229] width 151 height 21
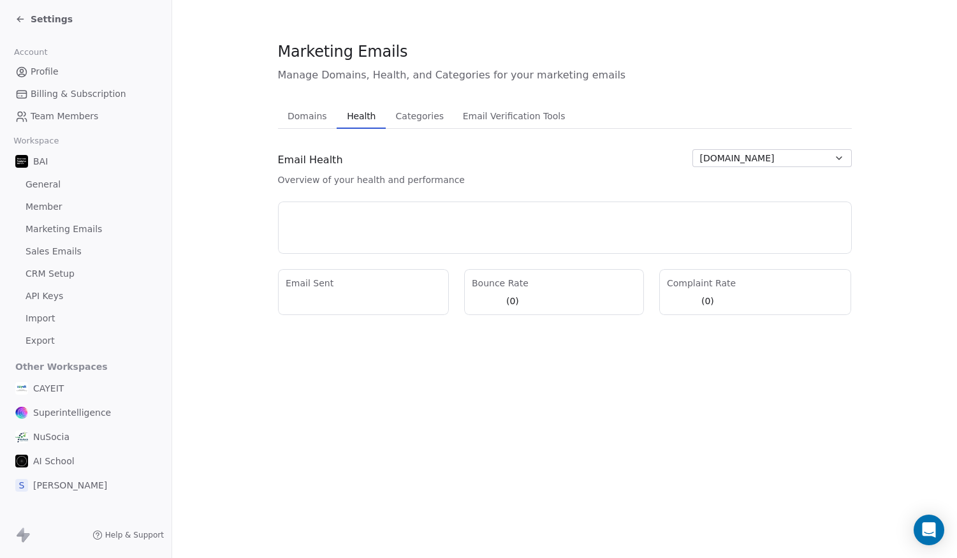
click at [342, 114] on span "Health" at bounding box center [361, 116] width 39 height 18
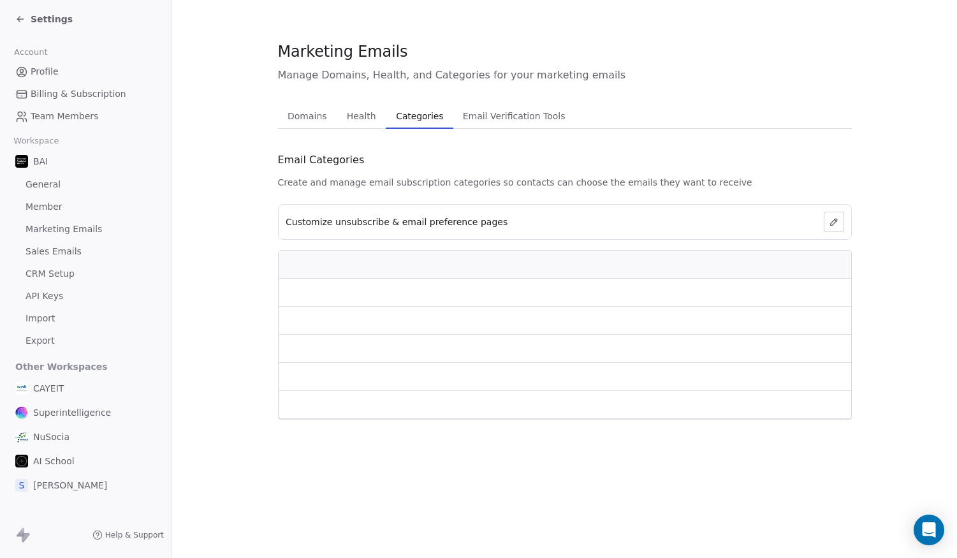
click at [427, 114] on span "Categories" at bounding box center [419, 116] width 57 height 18
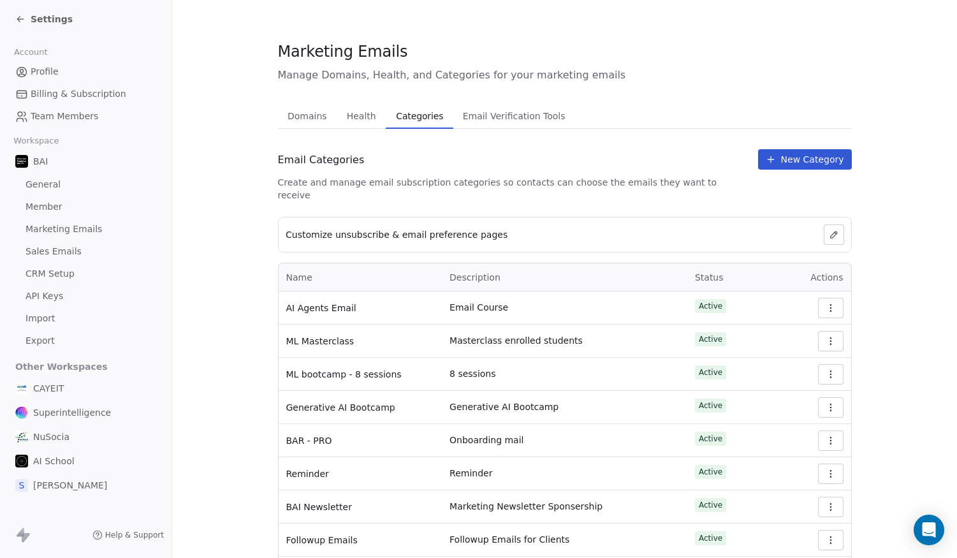
click at [828, 301] on button "button" at bounding box center [831, 308] width 26 height 20
click at [892, 330] on section "Marketing Emails Manage Domains, Health, and Categories for your marketing emai…" at bounding box center [564, 332] width 785 height 665
click at [829, 230] on icon at bounding box center [834, 235] width 10 height 10
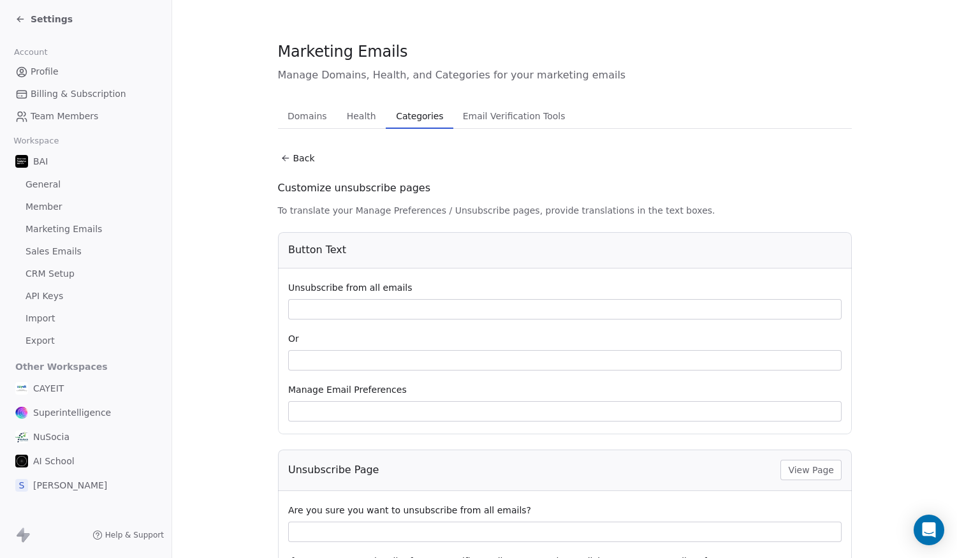
click at [283, 154] on icon at bounding box center [286, 158] width 10 height 10
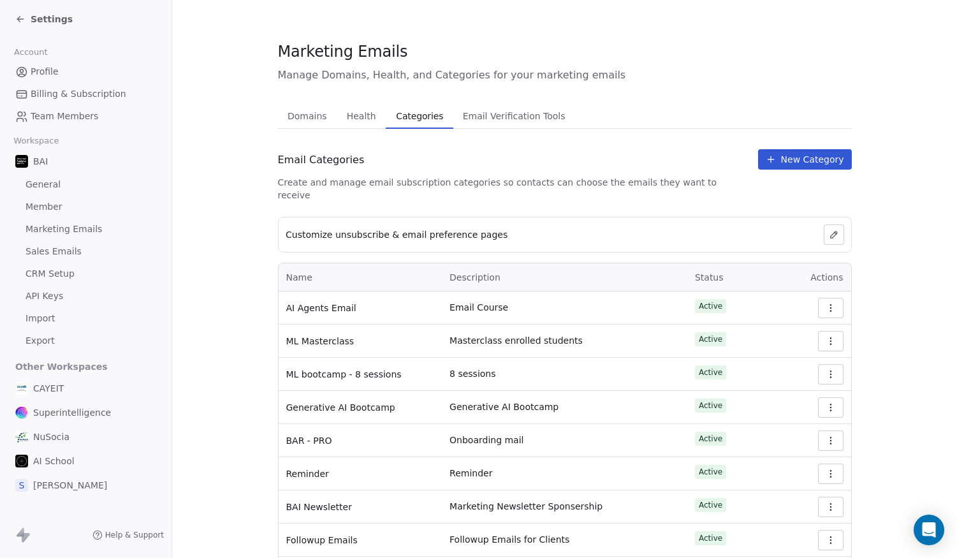
click at [29, 13] on div "Settings" at bounding box center [43, 19] width 57 height 13
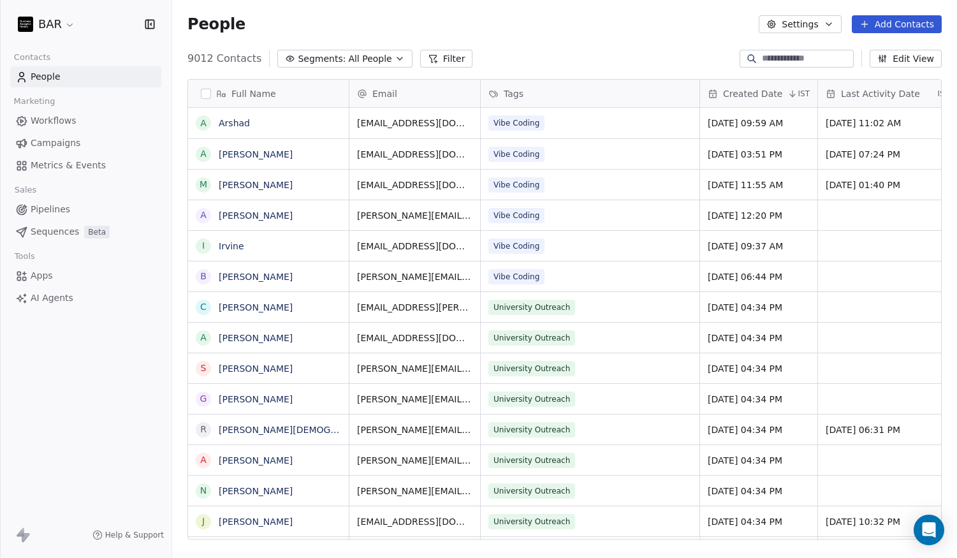
scroll to position [481, 776]
click at [62, 17] on html "BAR Contacts People Marketing Workflows Campaigns Metrics & Events Sales Pipeli…" at bounding box center [478, 279] width 957 height 558
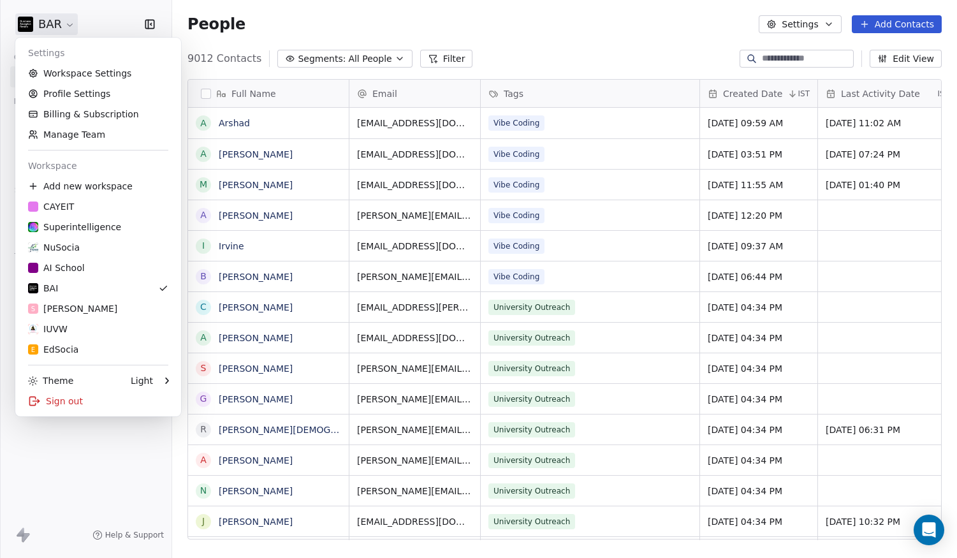
click at [621, 51] on html "BAR Contacts People Marketing Workflows Campaigns Metrics & Events Sales Pipeli…" at bounding box center [478, 279] width 957 height 558
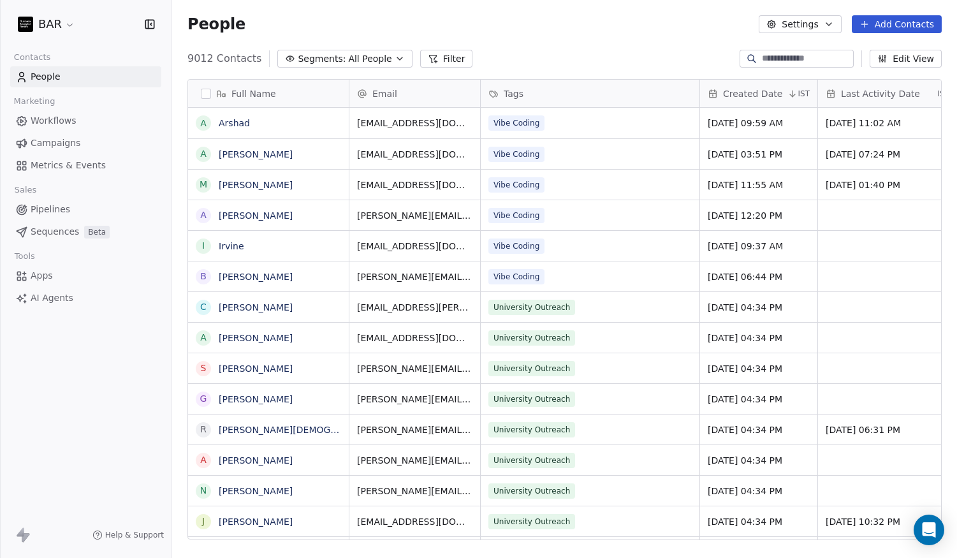
click at [50, 30] on html "BAR Contacts People Marketing Workflows Campaigns Metrics & Events Sales Pipeli…" at bounding box center [478, 279] width 957 height 558
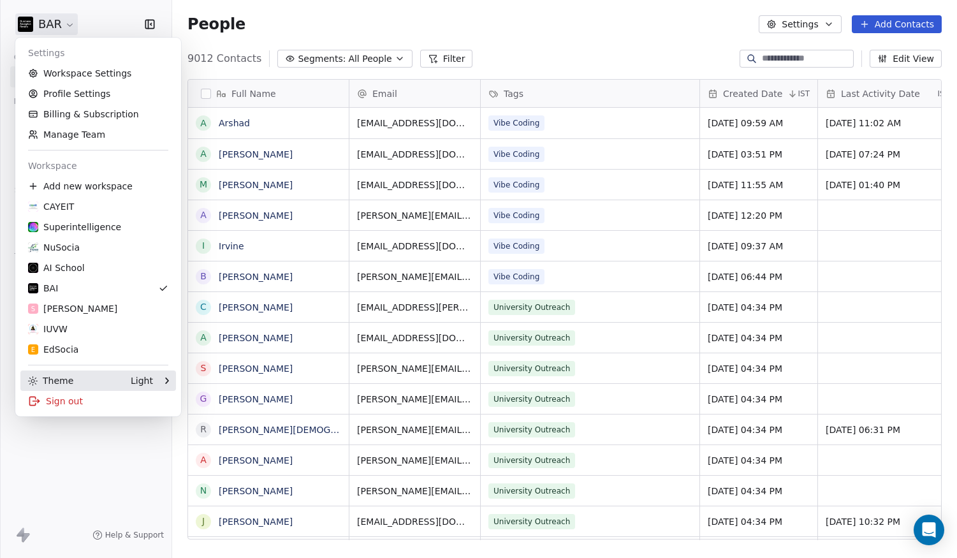
click at [80, 375] on div "Theme Light" at bounding box center [90, 380] width 125 height 13
click at [203, 385] on div "Dark" at bounding box center [224, 381] width 85 height 20
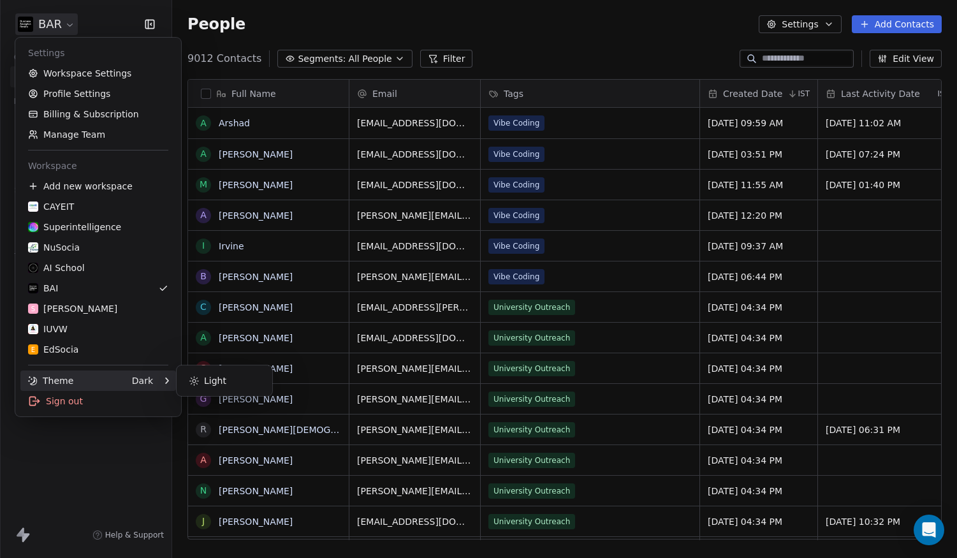
click at [142, 484] on html "BAR Contacts People Marketing Workflows Campaigns Metrics & Events Sales Pipeli…" at bounding box center [478, 279] width 957 height 558
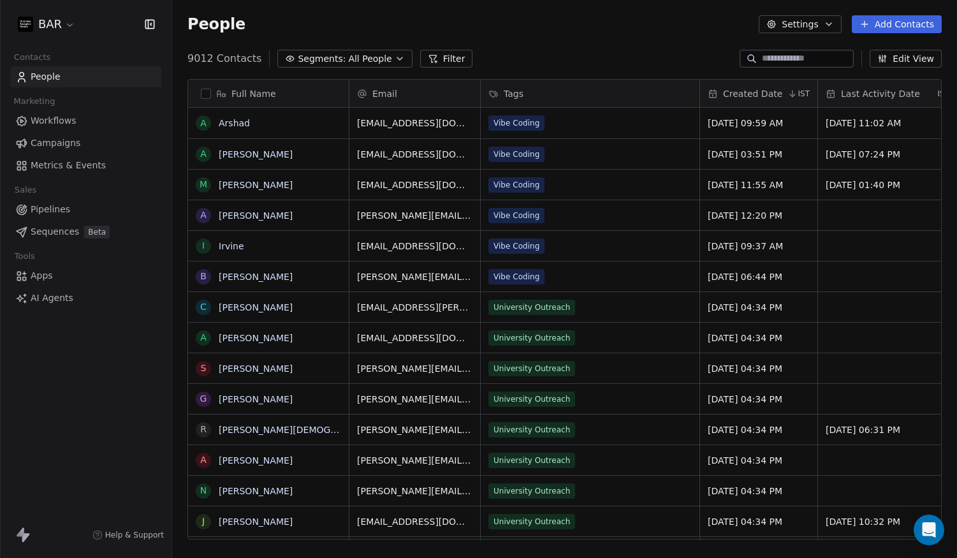
click at [57, 29] on html "BAR Contacts People Marketing Workflows Campaigns Metrics & Events Sales Pipeli…" at bounding box center [478, 279] width 957 height 558
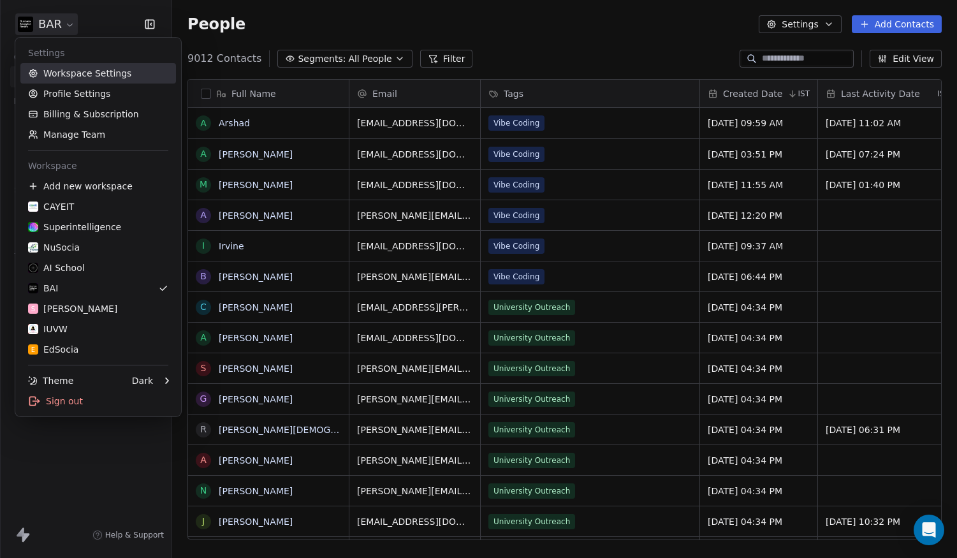
click at [62, 76] on link "Workspace Settings" at bounding box center [98, 73] width 156 height 20
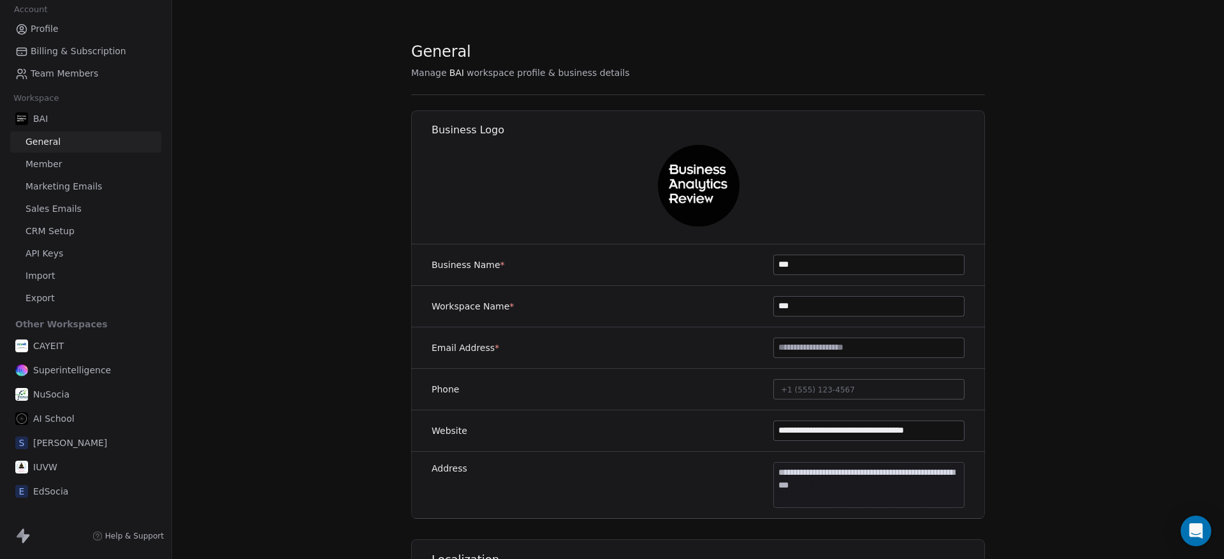
scroll to position [43, 0]
click at [29, 5] on span "Account" at bounding box center [30, 9] width 45 height 19
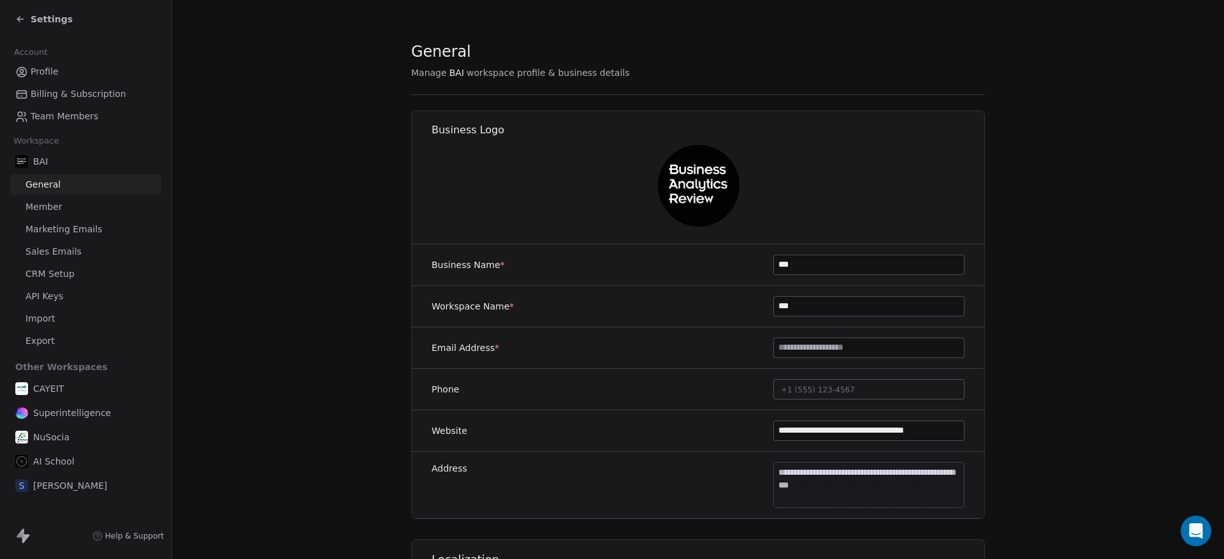
click at [28, 18] on div "Settings" at bounding box center [43, 19] width 57 height 13
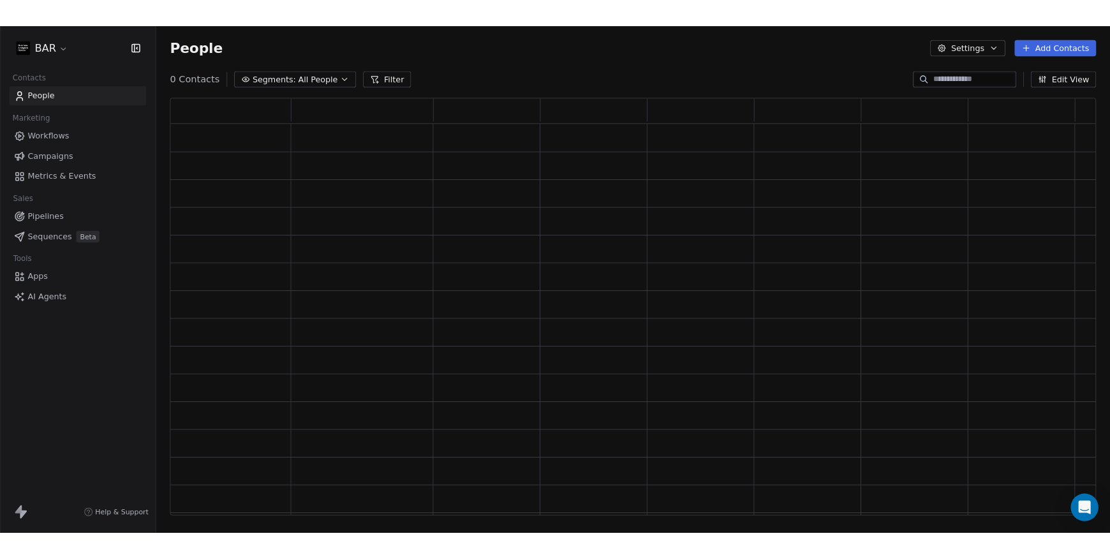
scroll to position [451, 1012]
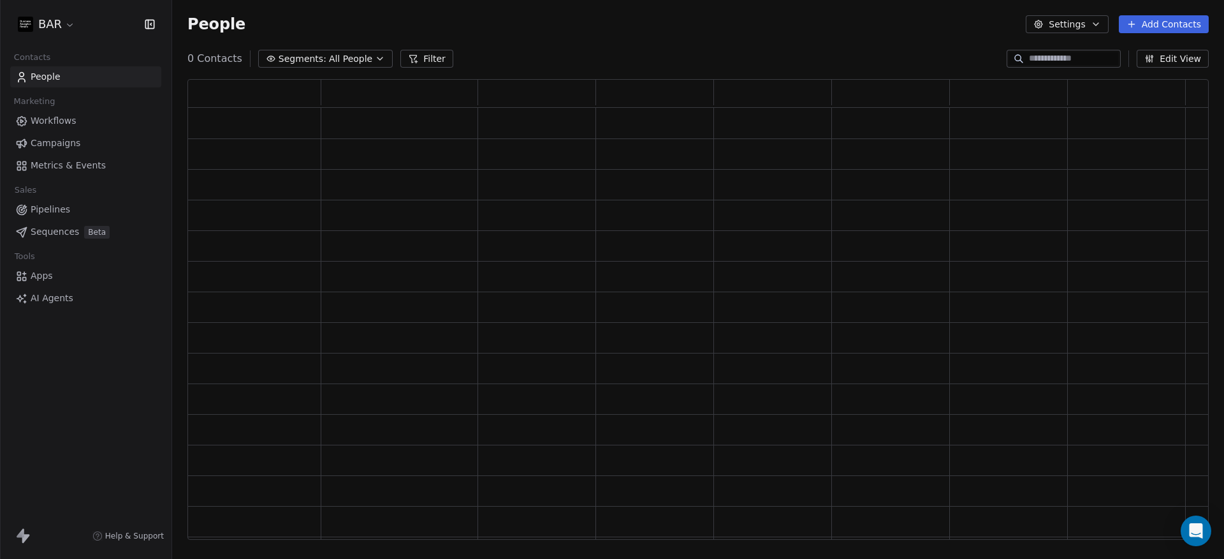
click at [57, 151] on link "Campaigns" at bounding box center [85, 143] width 151 height 21
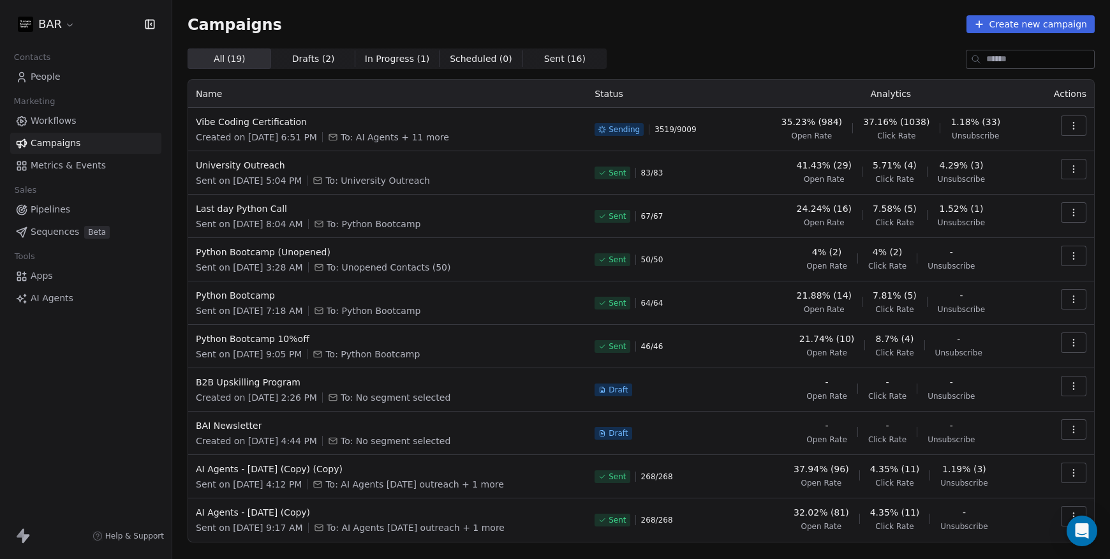
click at [690, 43] on div "Campaigns Create new campaign All ( 19 ) All ( 19 ) Drafts ( 2 ) Drafts ( 2 ) I…" at bounding box center [641, 297] width 907 height 565
